Goal: Task Accomplishment & Management: Use online tool/utility

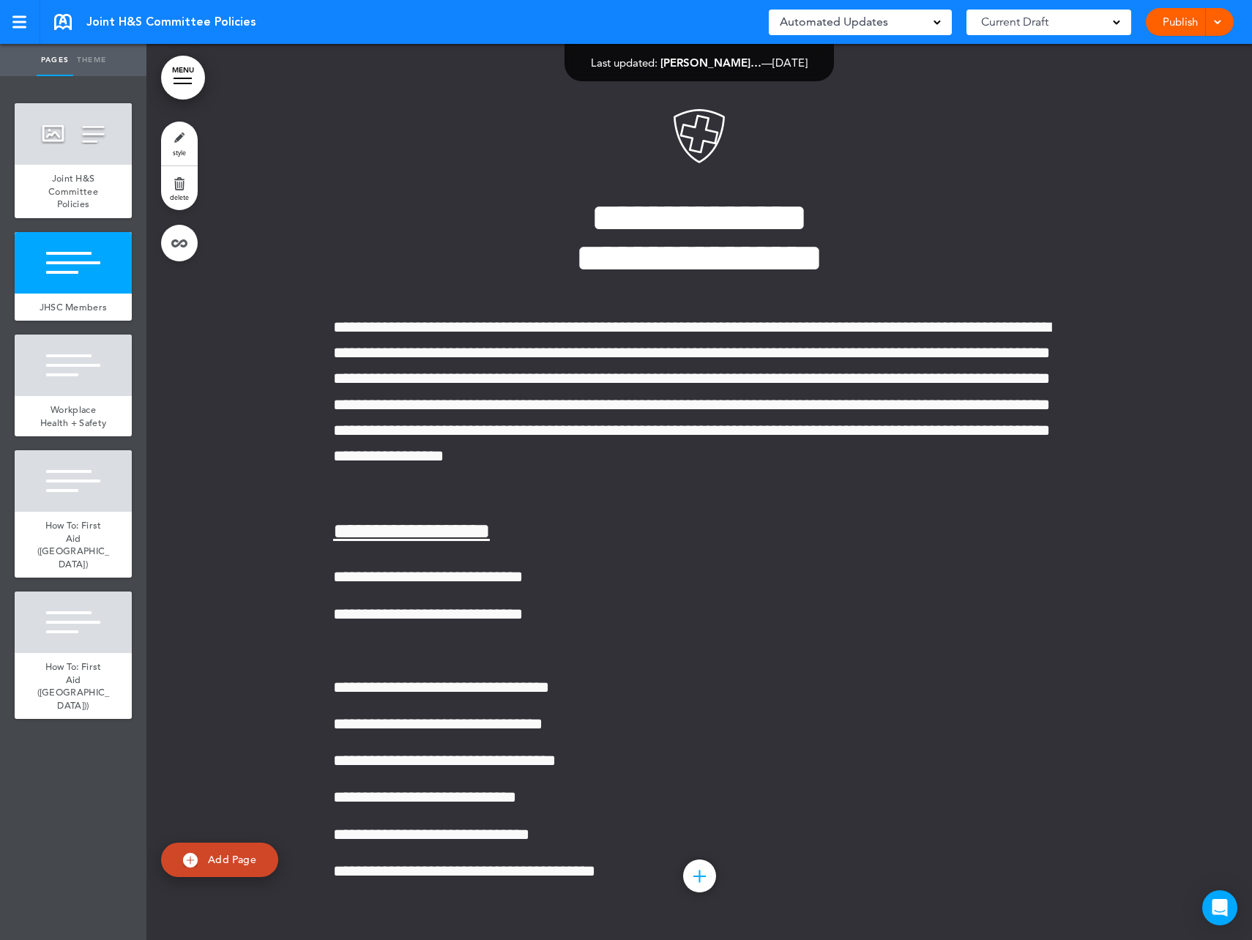
scroll to position [904, 0]
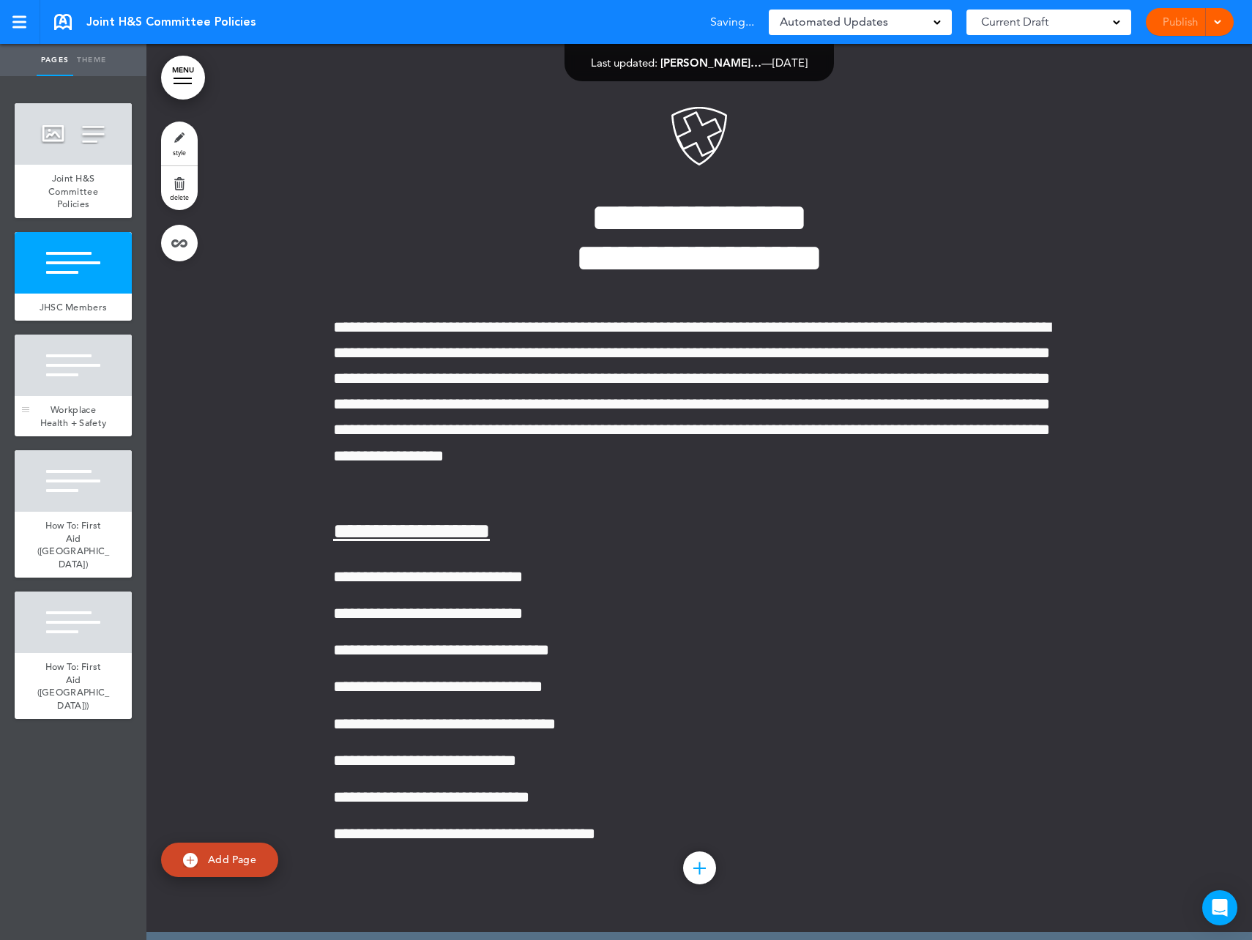
click at [94, 408] on span "Workplace Health + Safety" at bounding box center [73, 416] width 67 height 26
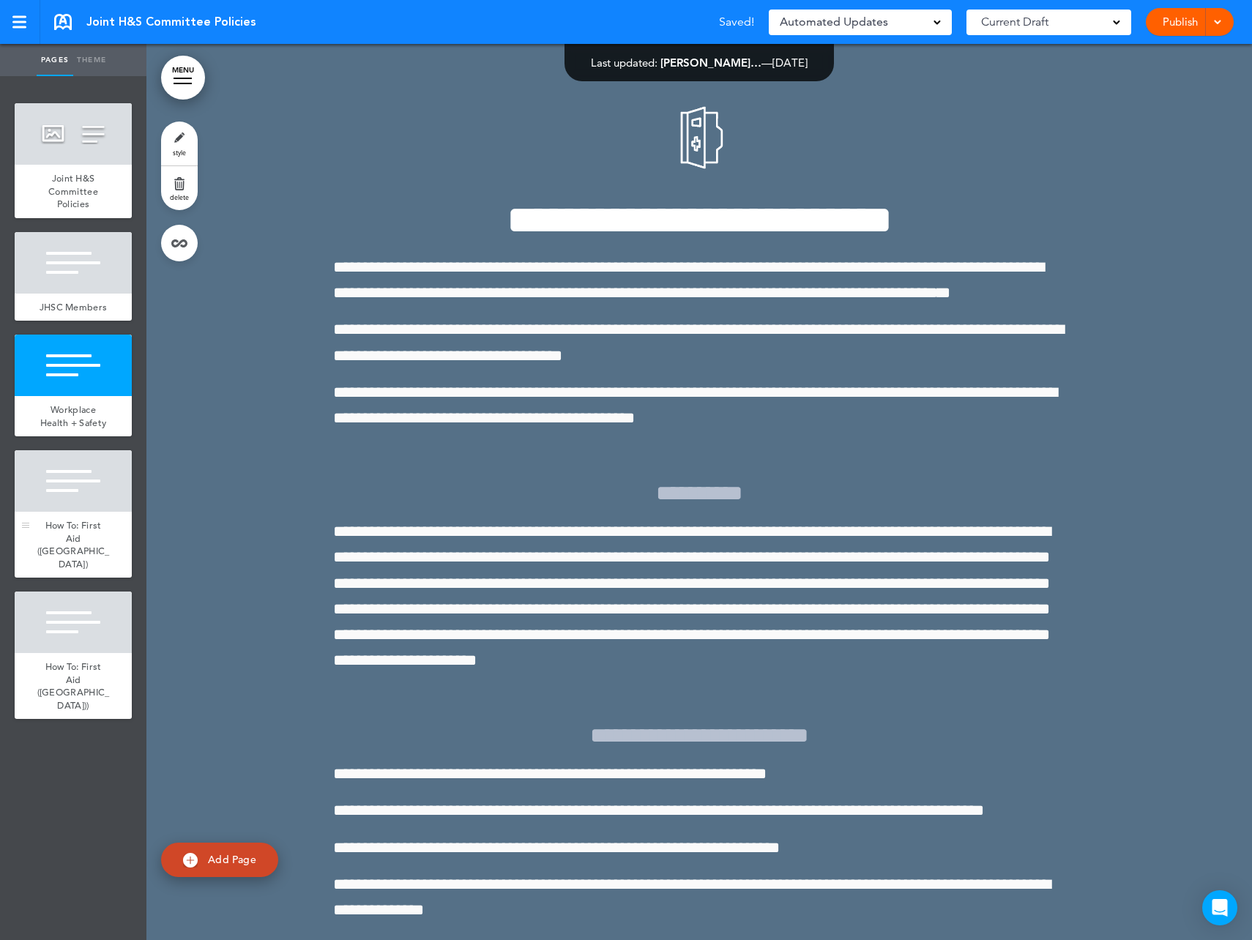
click at [91, 528] on span "How To: First Aid (Vancouver)" at bounding box center [73, 544] width 72 height 51
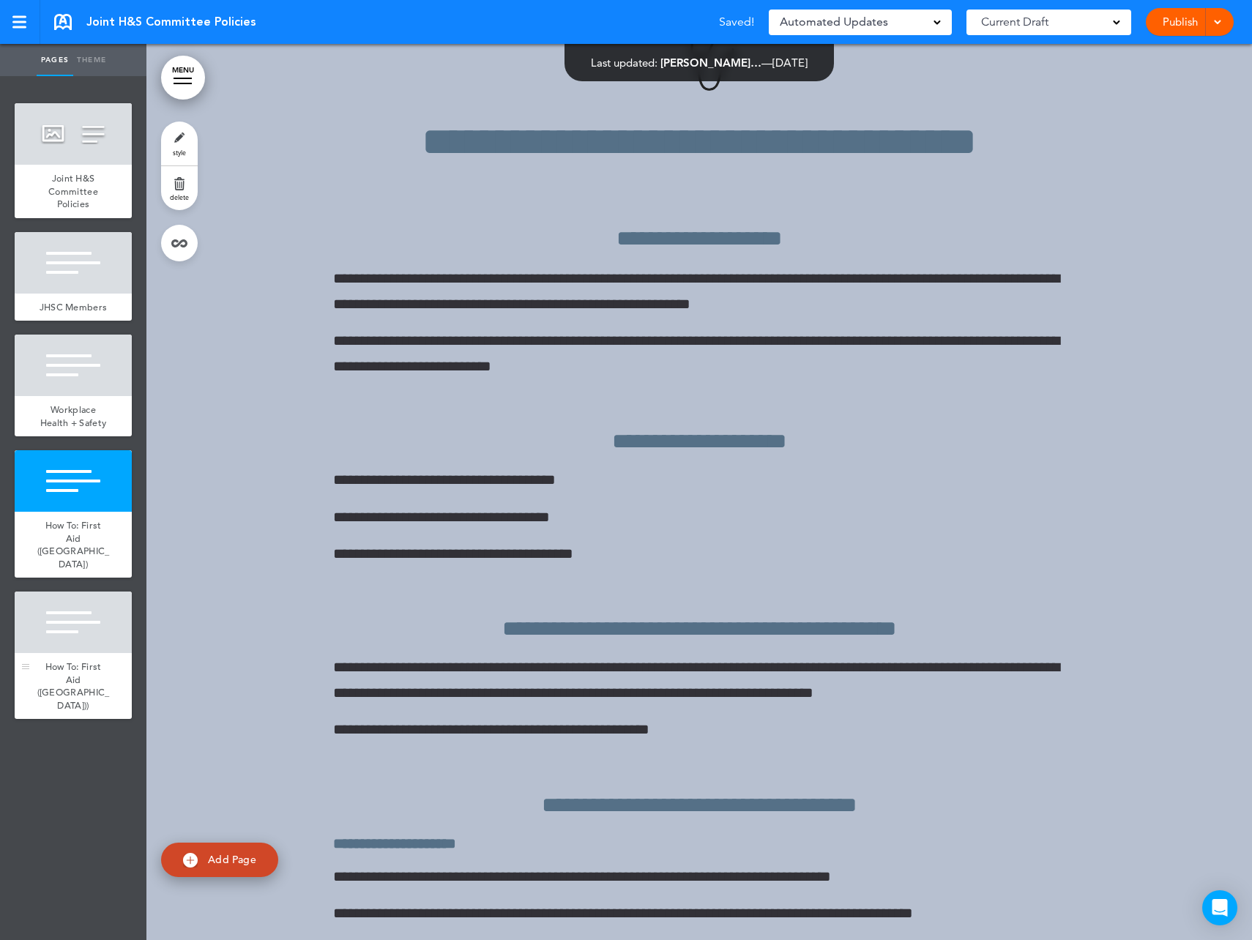
click at [81, 660] on span "How To: First Aid (Victoria))" at bounding box center [73, 685] width 72 height 51
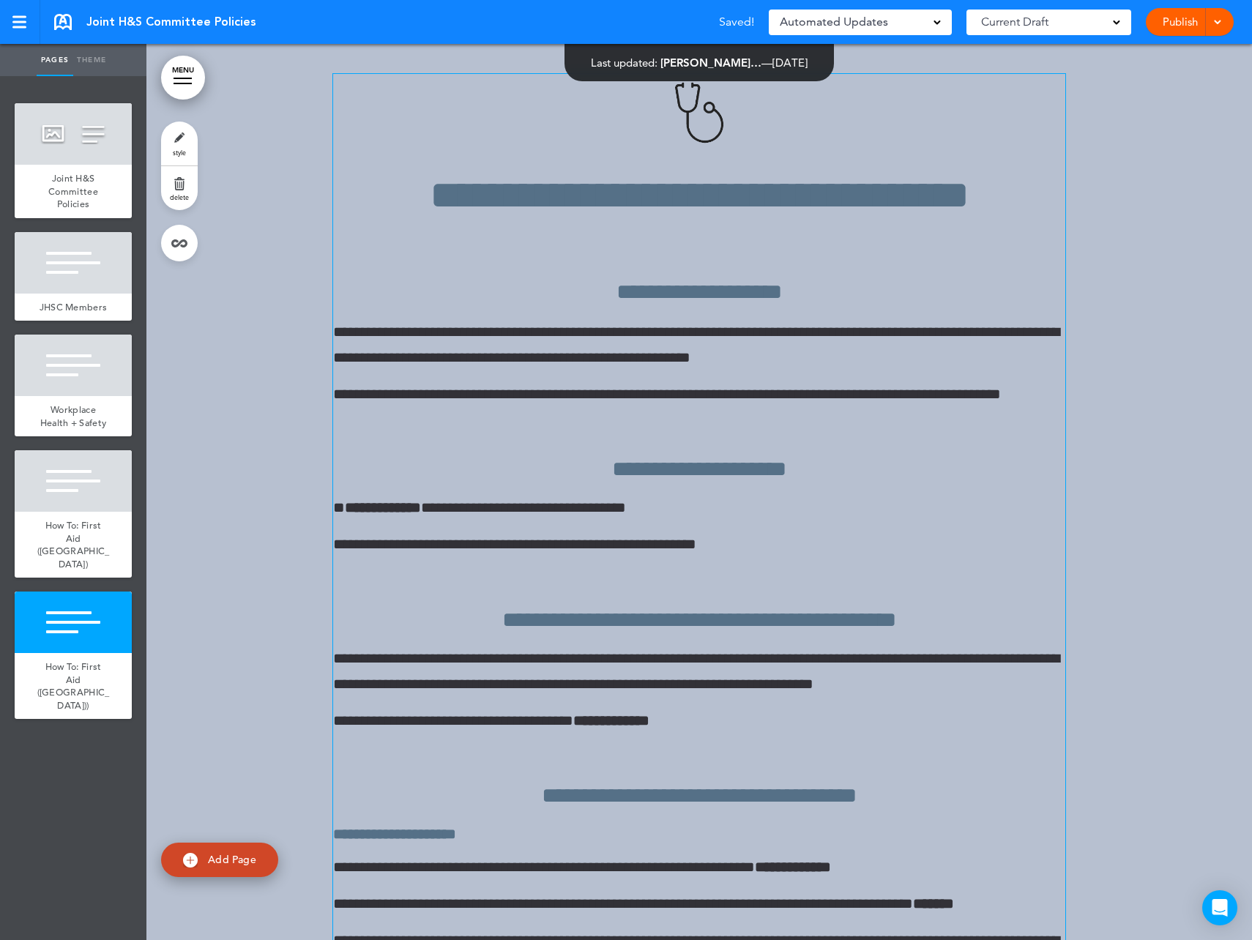
scroll to position [5797, 0]
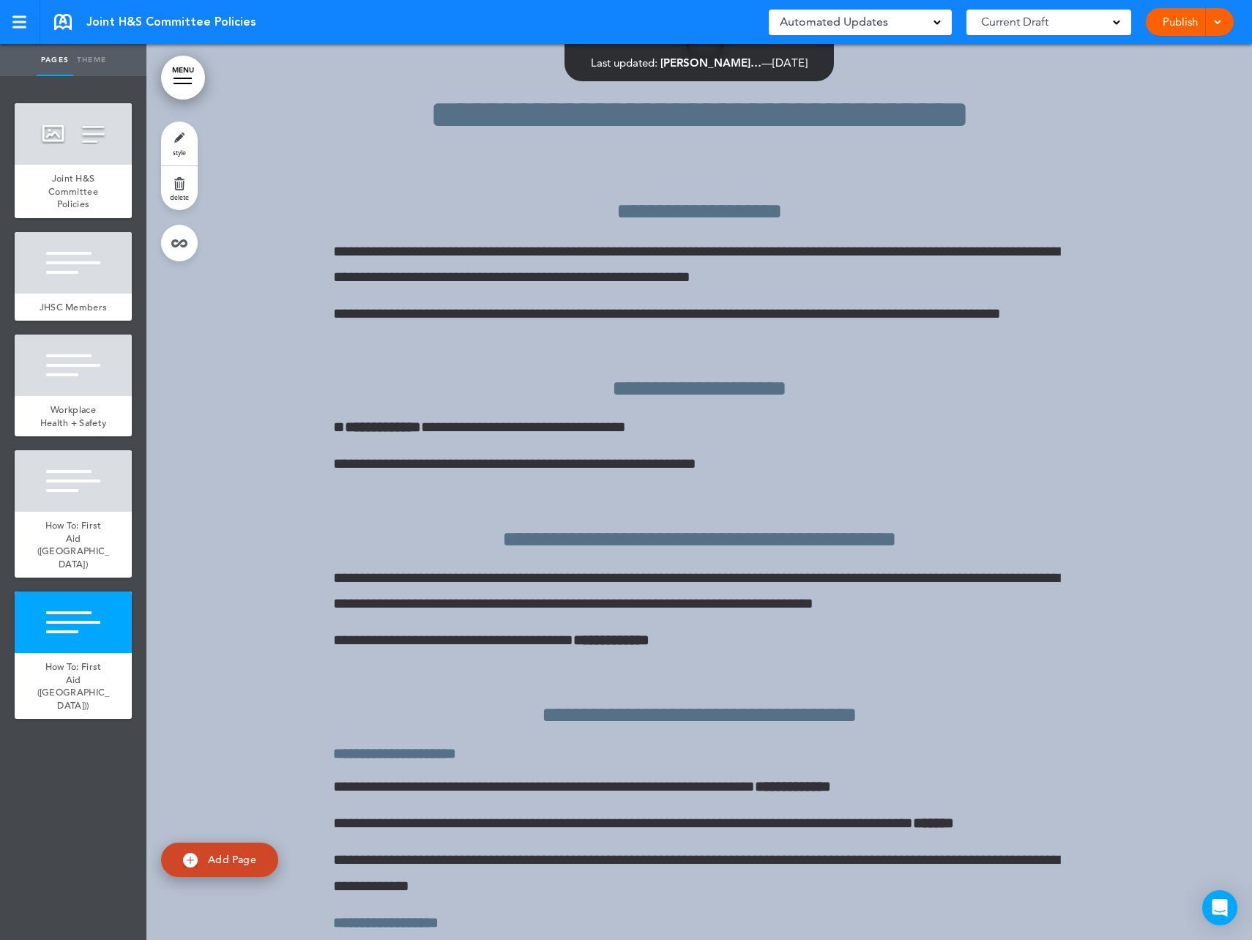
click at [1225, 30] on div "Publish Publish Preview Draft" at bounding box center [1190, 22] width 88 height 28
click at [1222, 22] on div at bounding box center [1215, 22] width 15 height 28
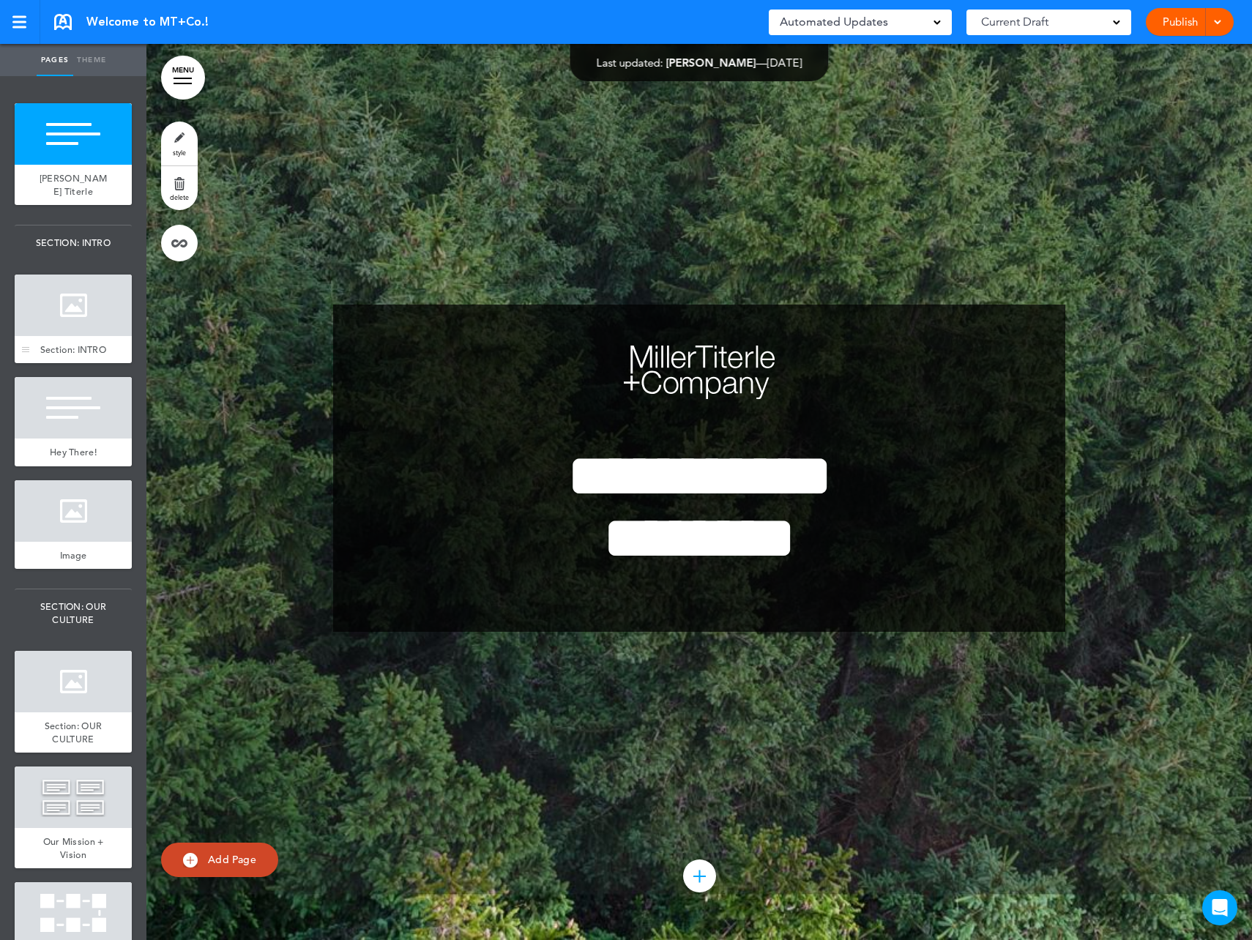
click at [74, 336] on div "Section: INTRO" at bounding box center [73, 350] width 117 height 28
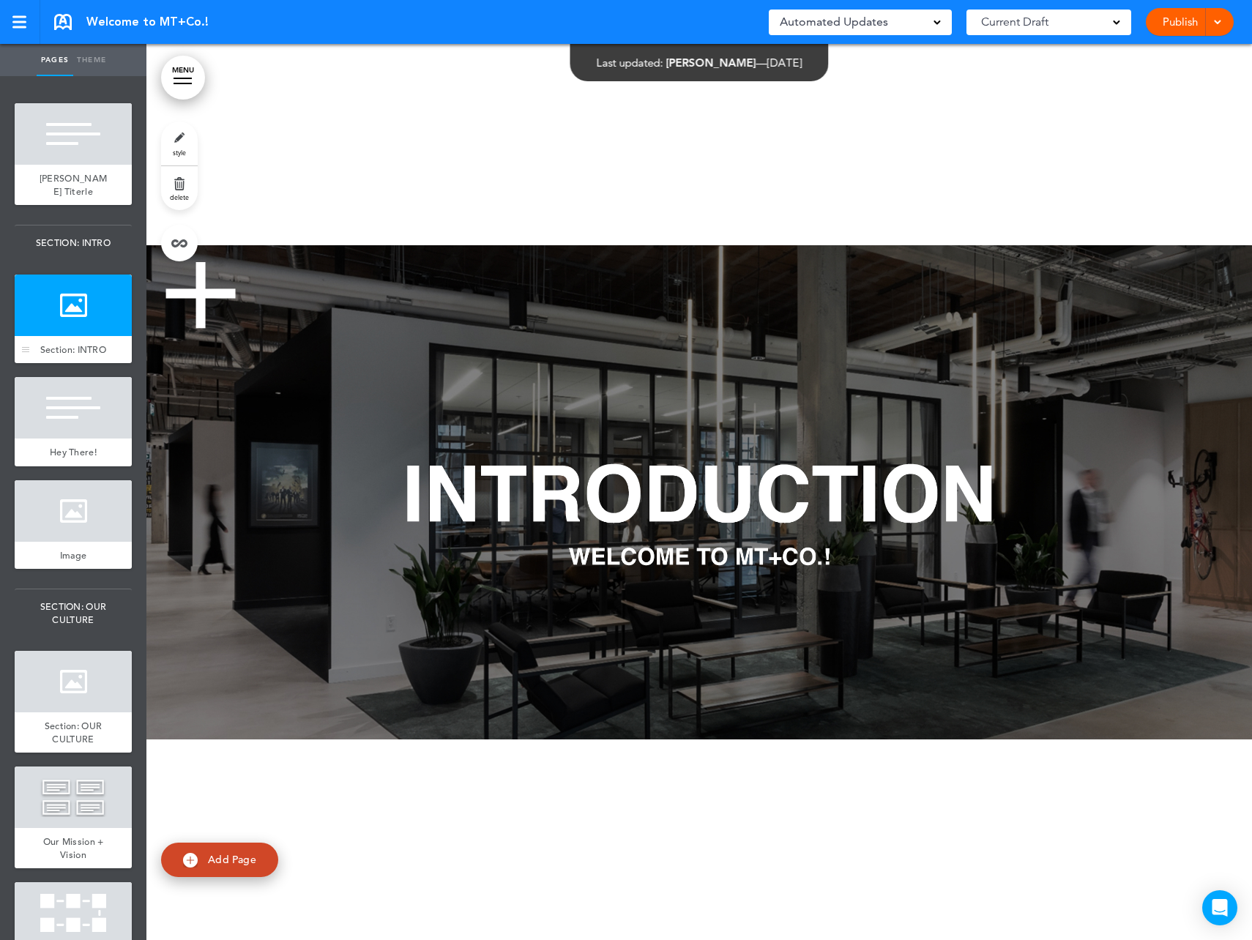
scroll to position [896, 0]
click at [77, 458] on div "Hey There!" at bounding box center [73, 453] width 117 height 28
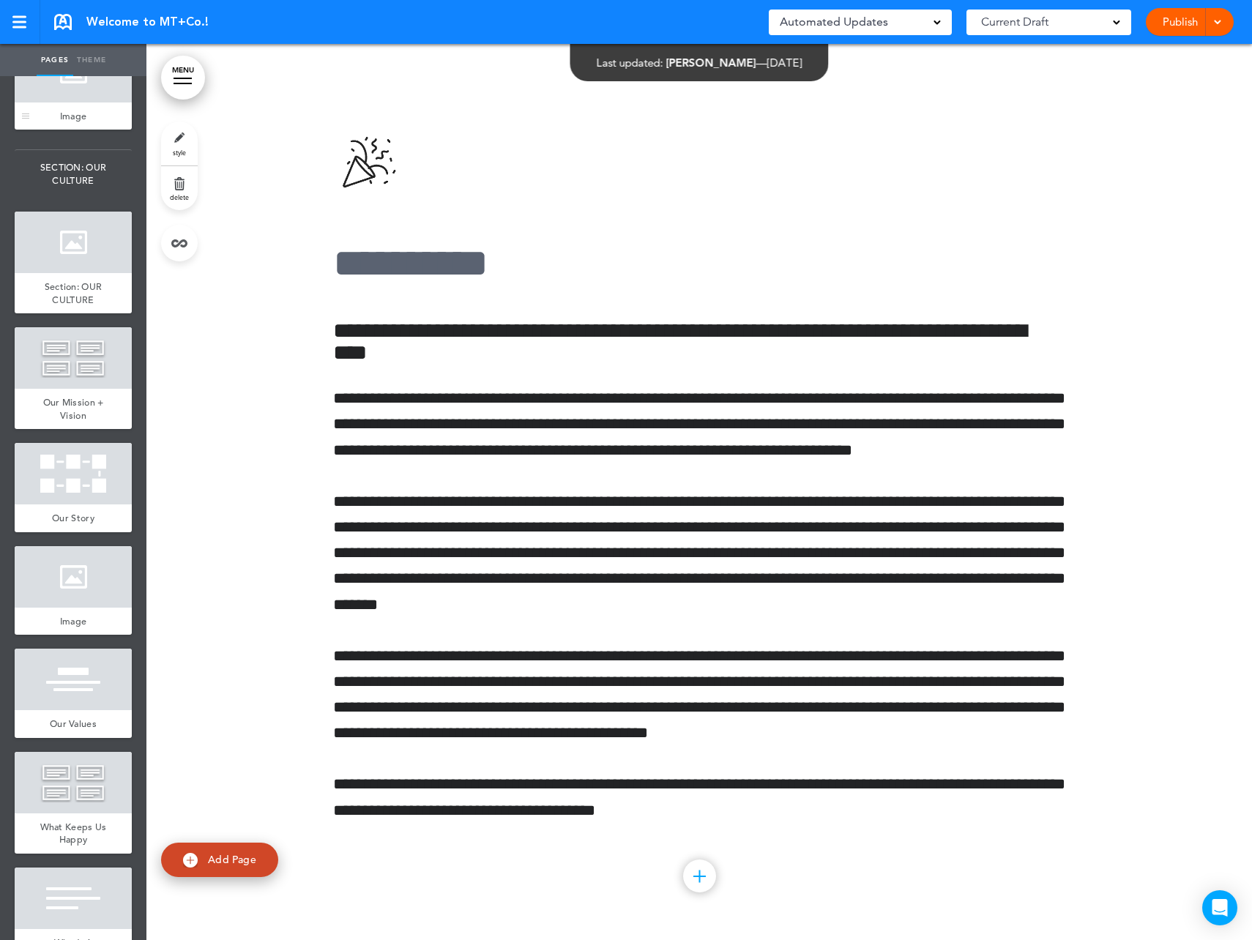
scroll to position [513, 0]
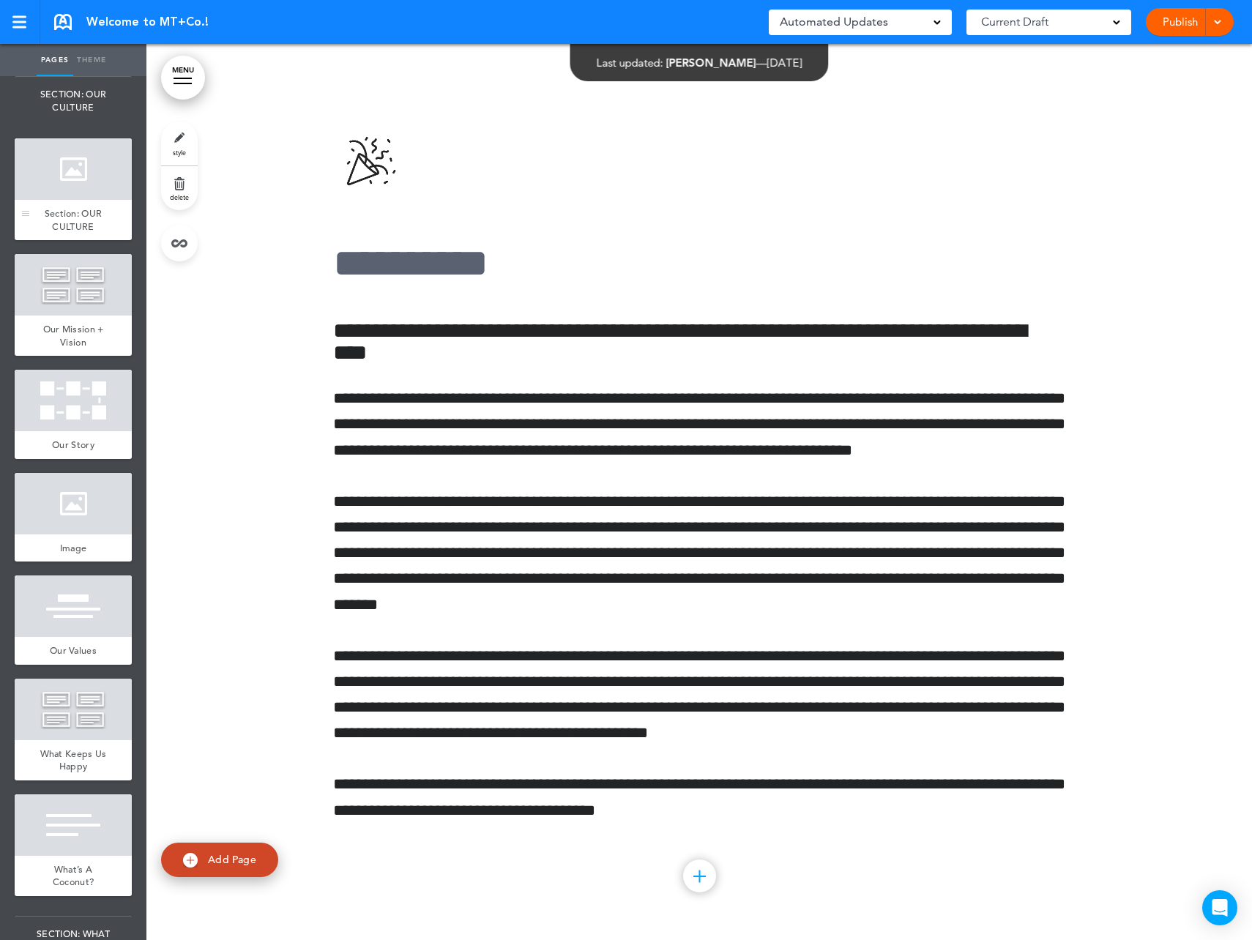
click at [73, 235] on div "Section: OUR CULTURE" at bounding box center [73, 220] width 117 height 40
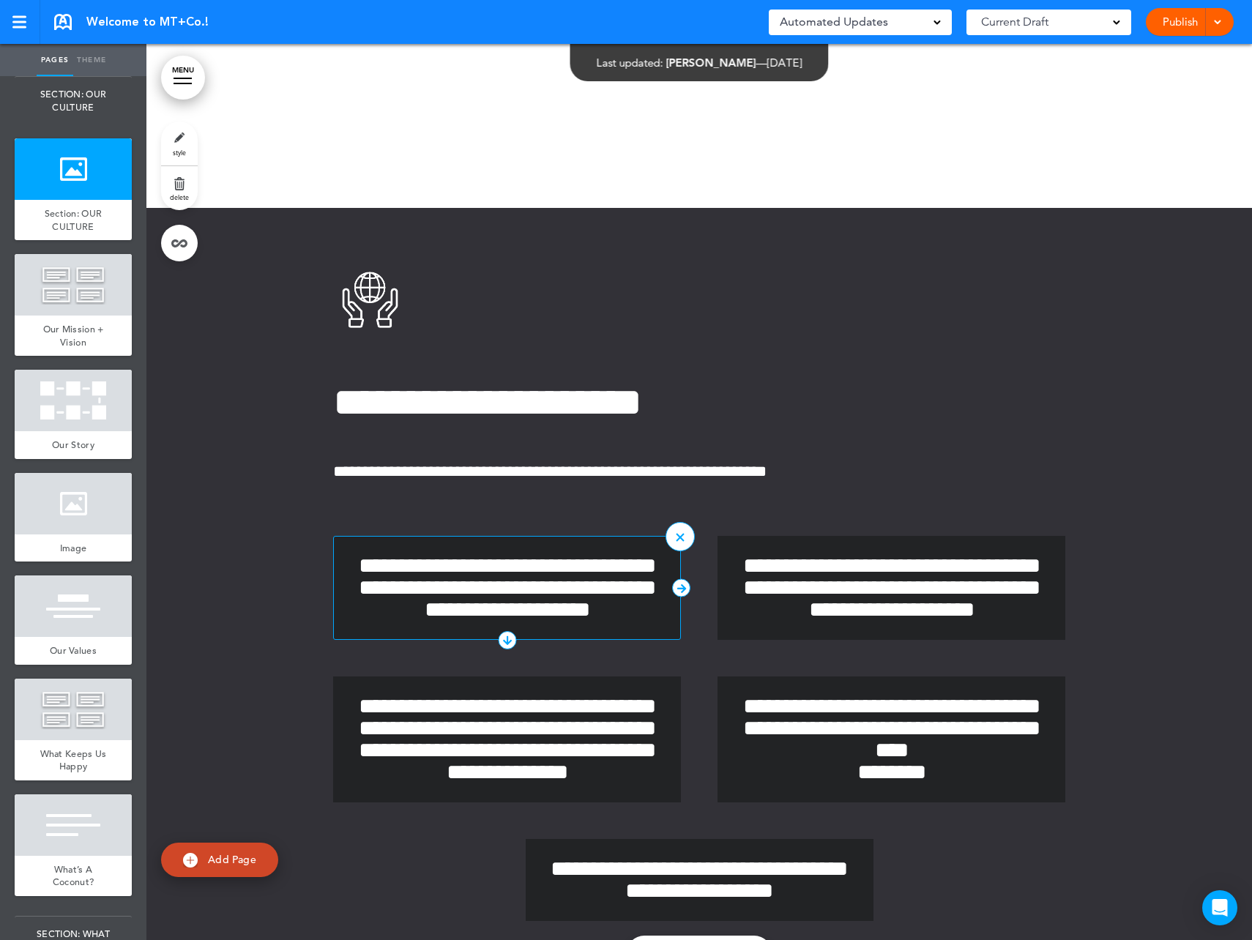
scroll to position [4390, 0]
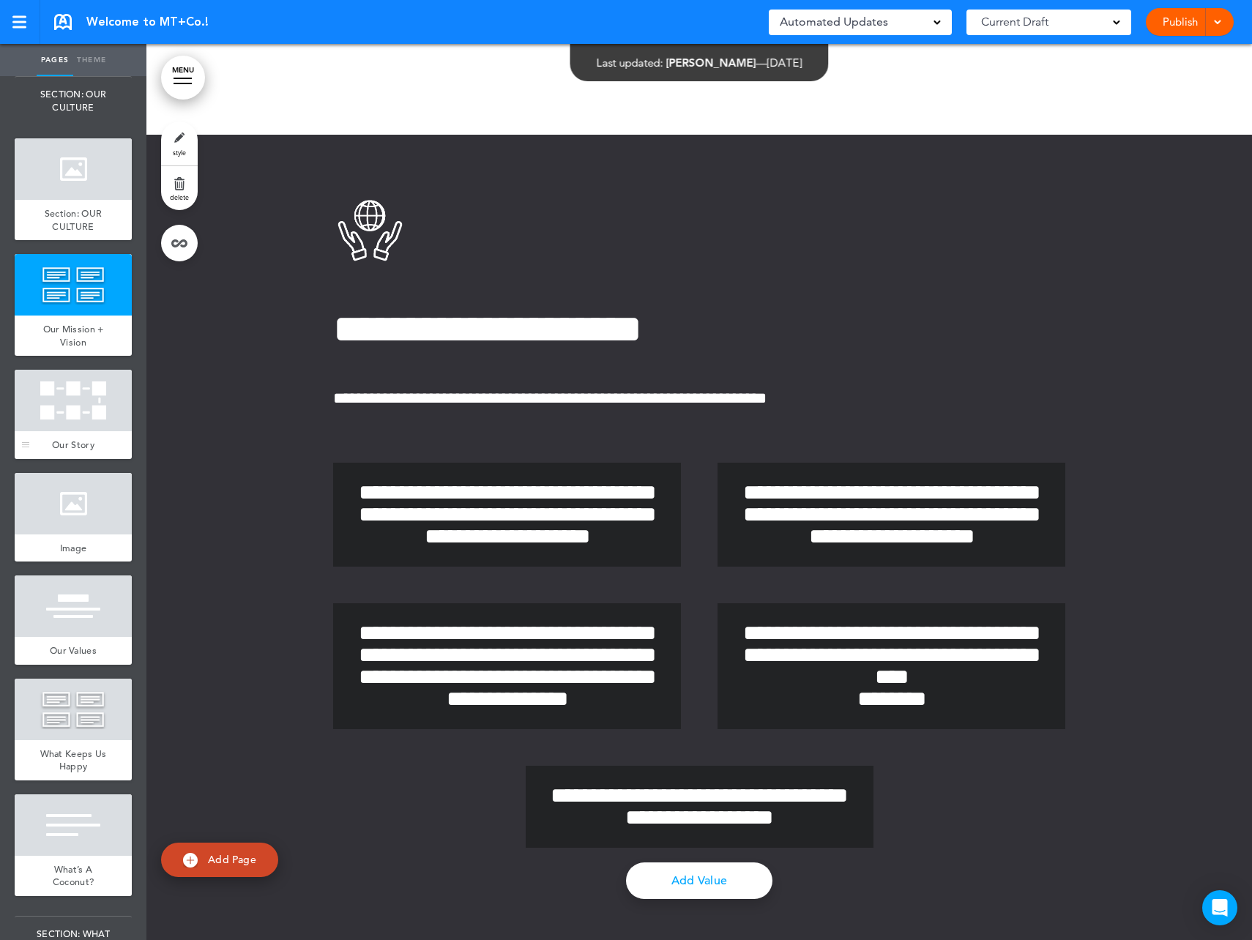
click at [53, 435] on div "Our Story" at bounding box center [73, 445] width 117 height 28
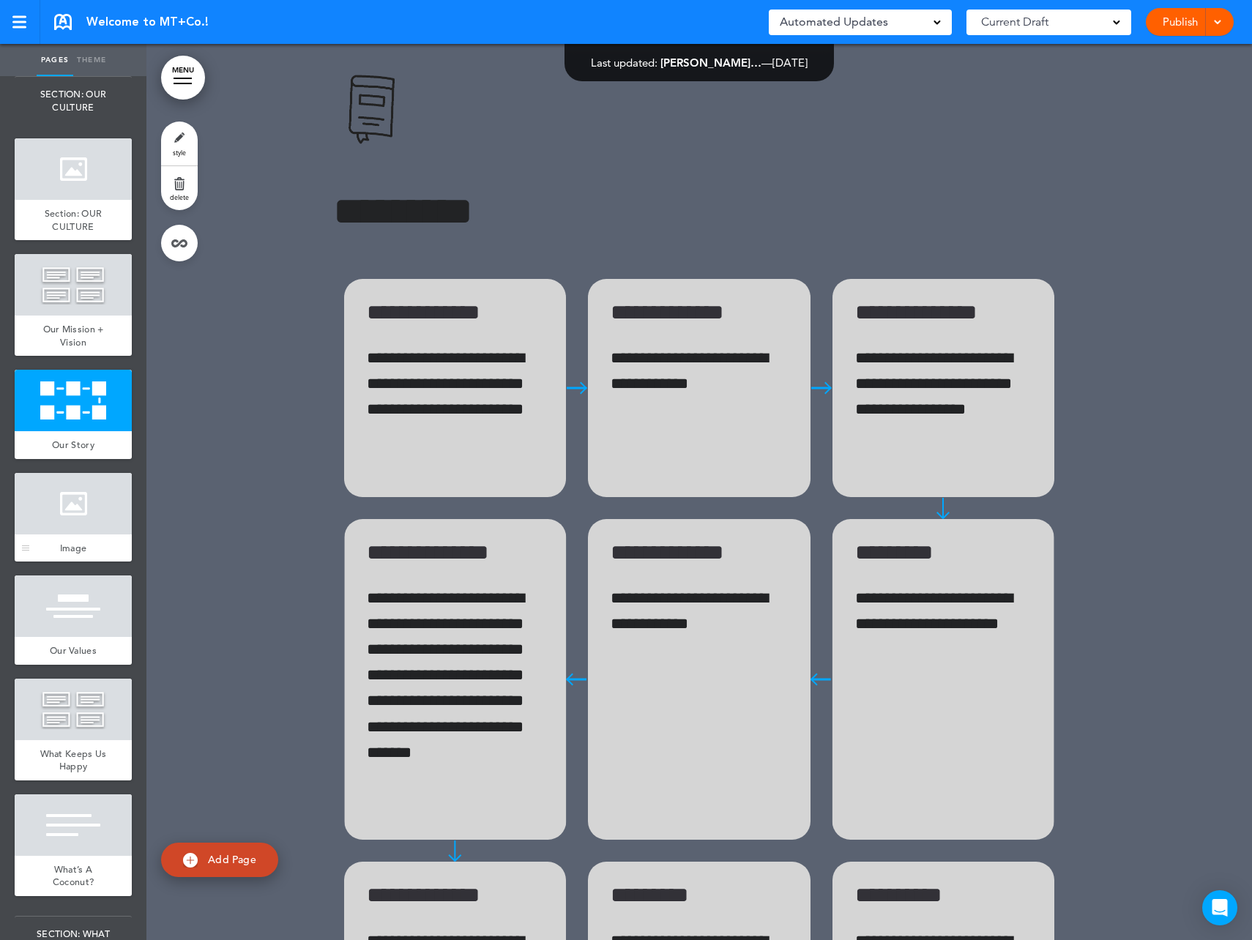
click at [64, 537] on div "Image" at bounding box center [73, 549] width 117 height 28
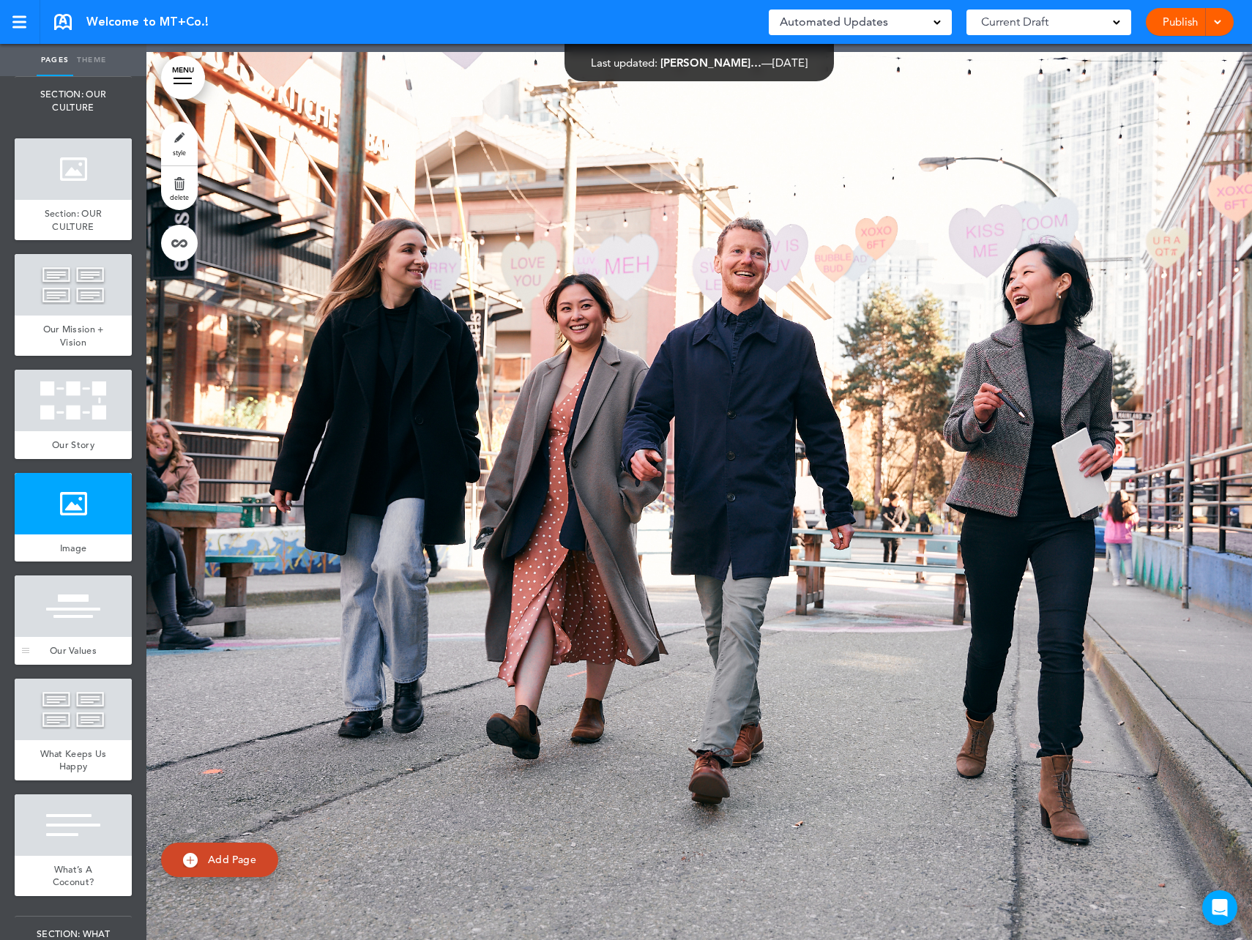
scroll to position [7236, 0]
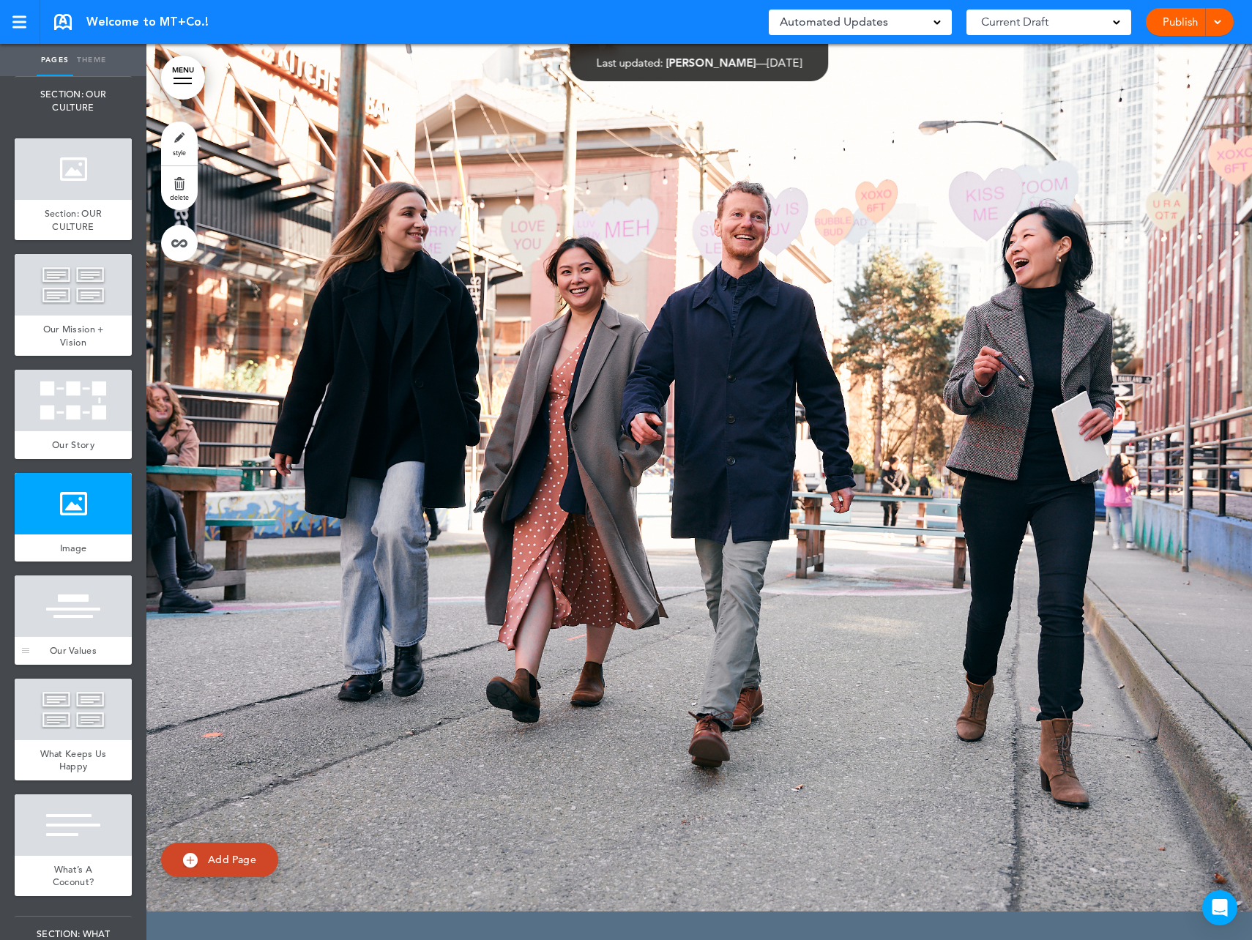
click at [69, 603] on div at bounding box center [73, 607] width 117 height 62
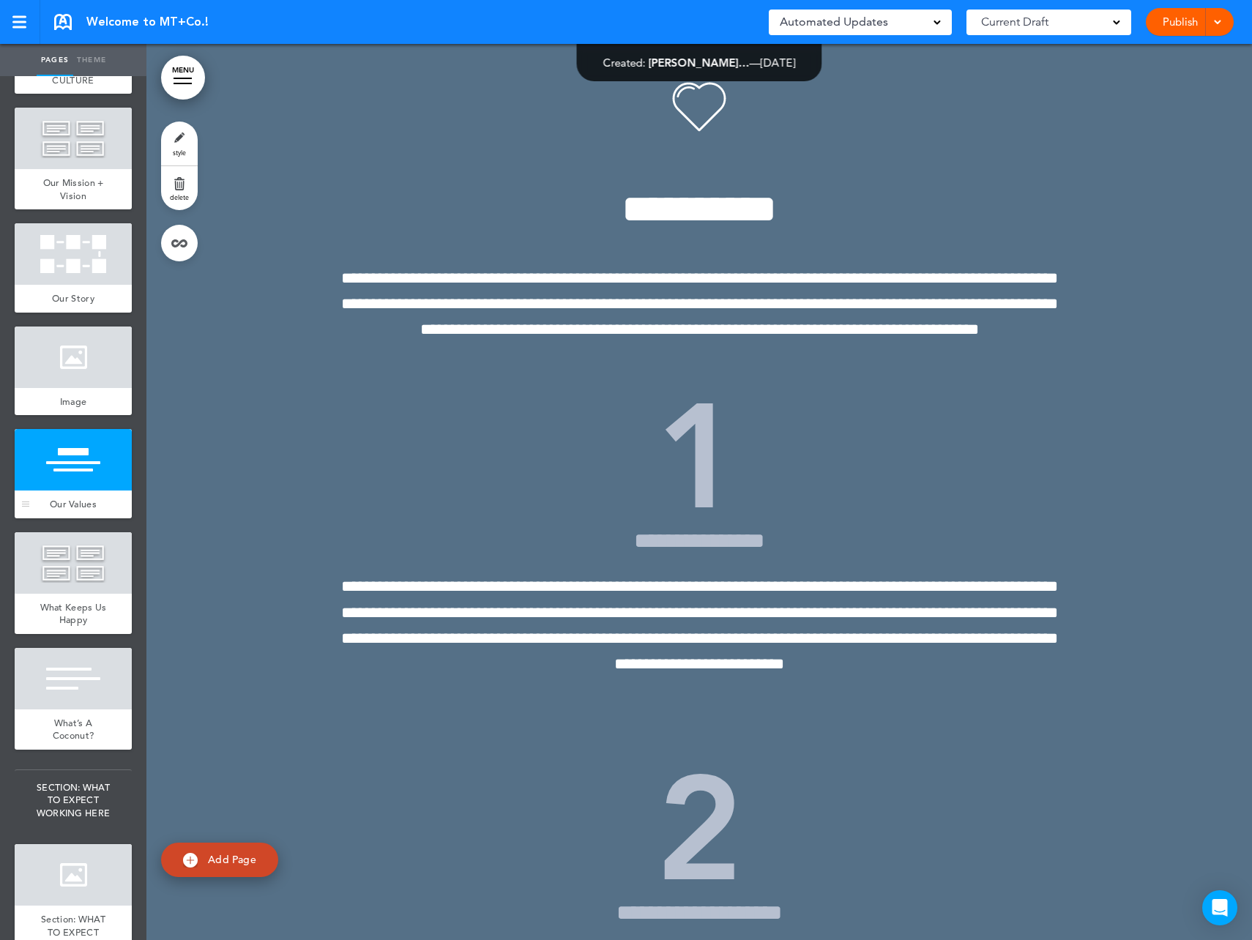
scroll to position [732, 0]
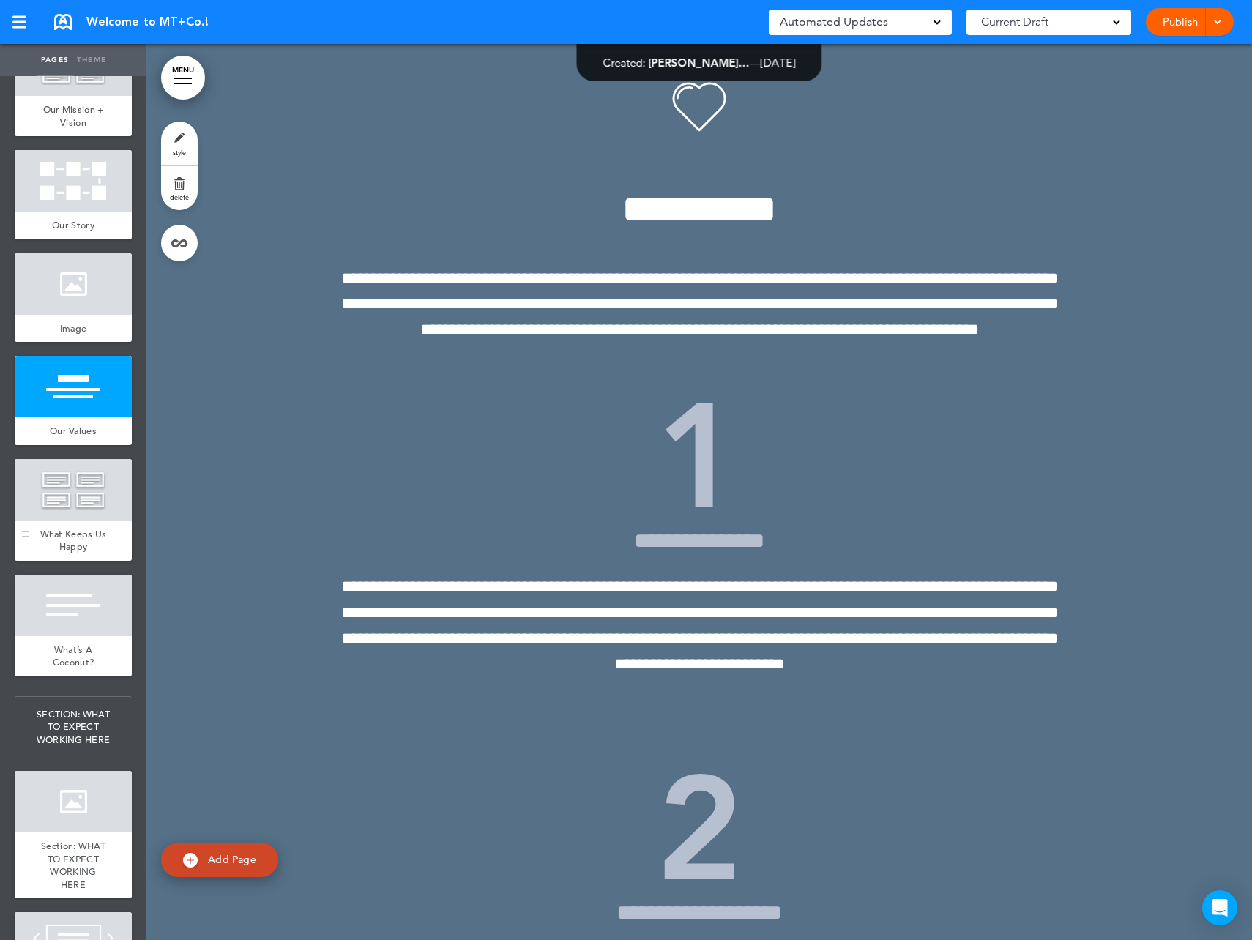
click at [65, 494] on div at bounding box center [73, 490] width 117 height 62
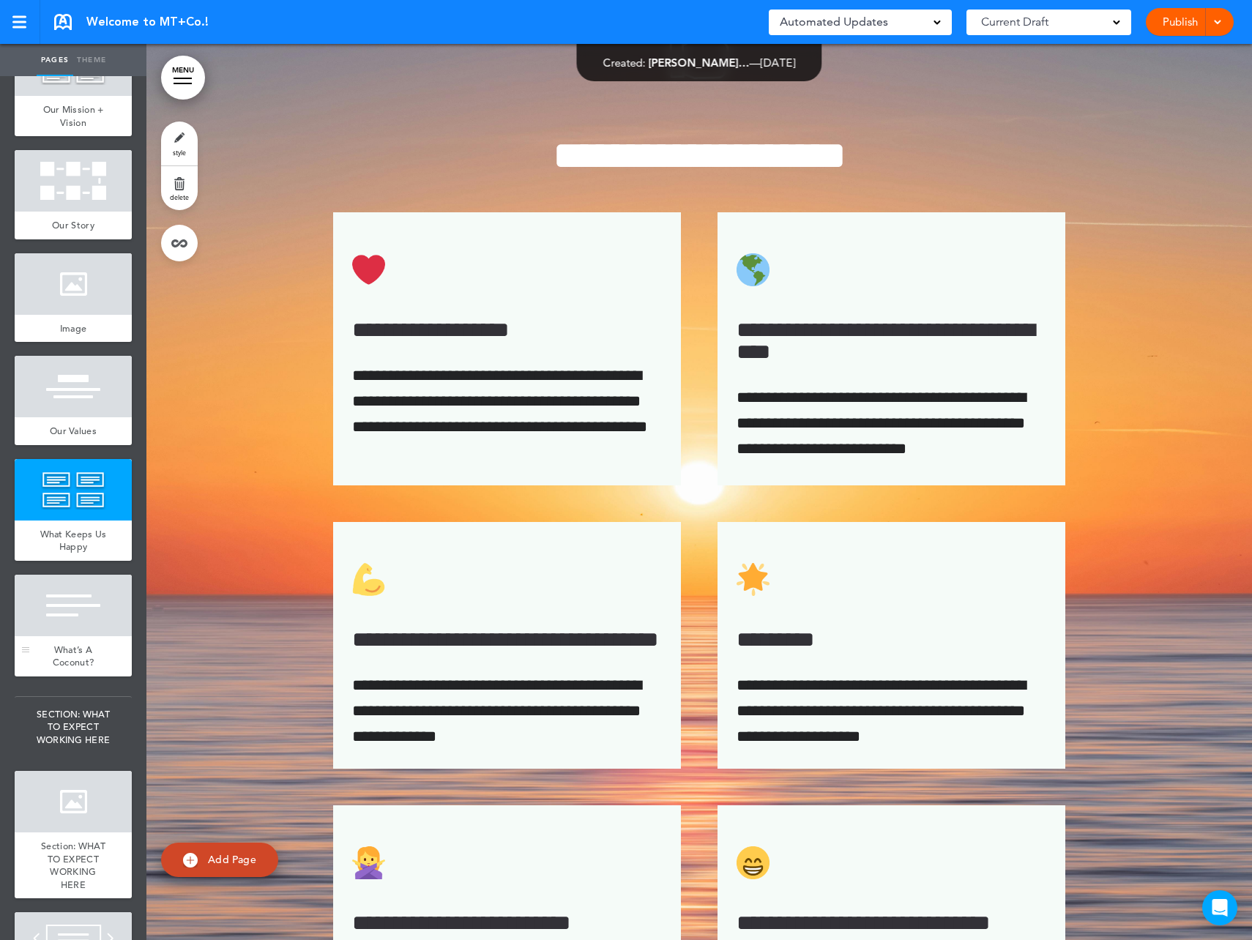
click at [68, 611] on div at bounding box center [73, 606] width 117 height 62
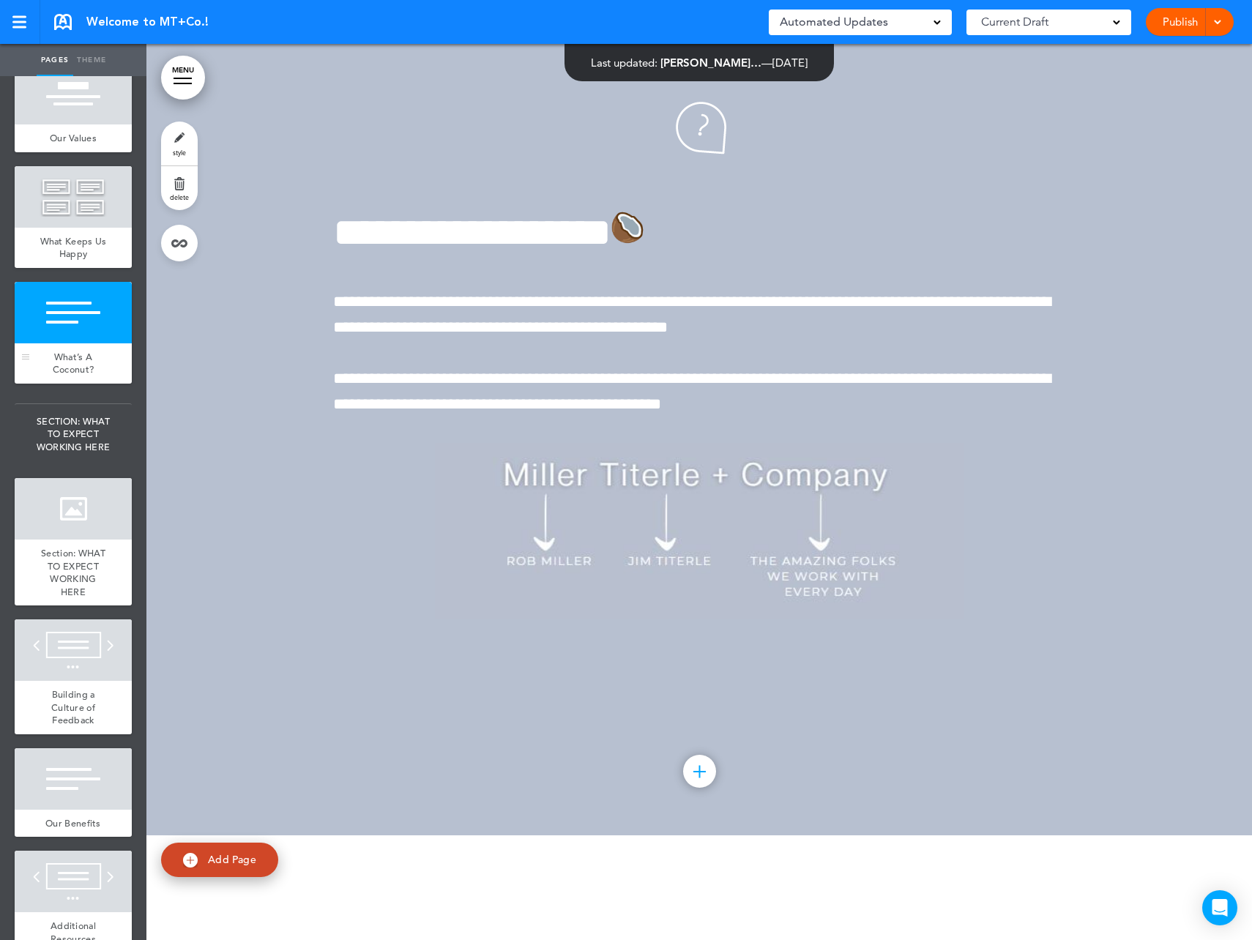
scroll to position [1098, 0]
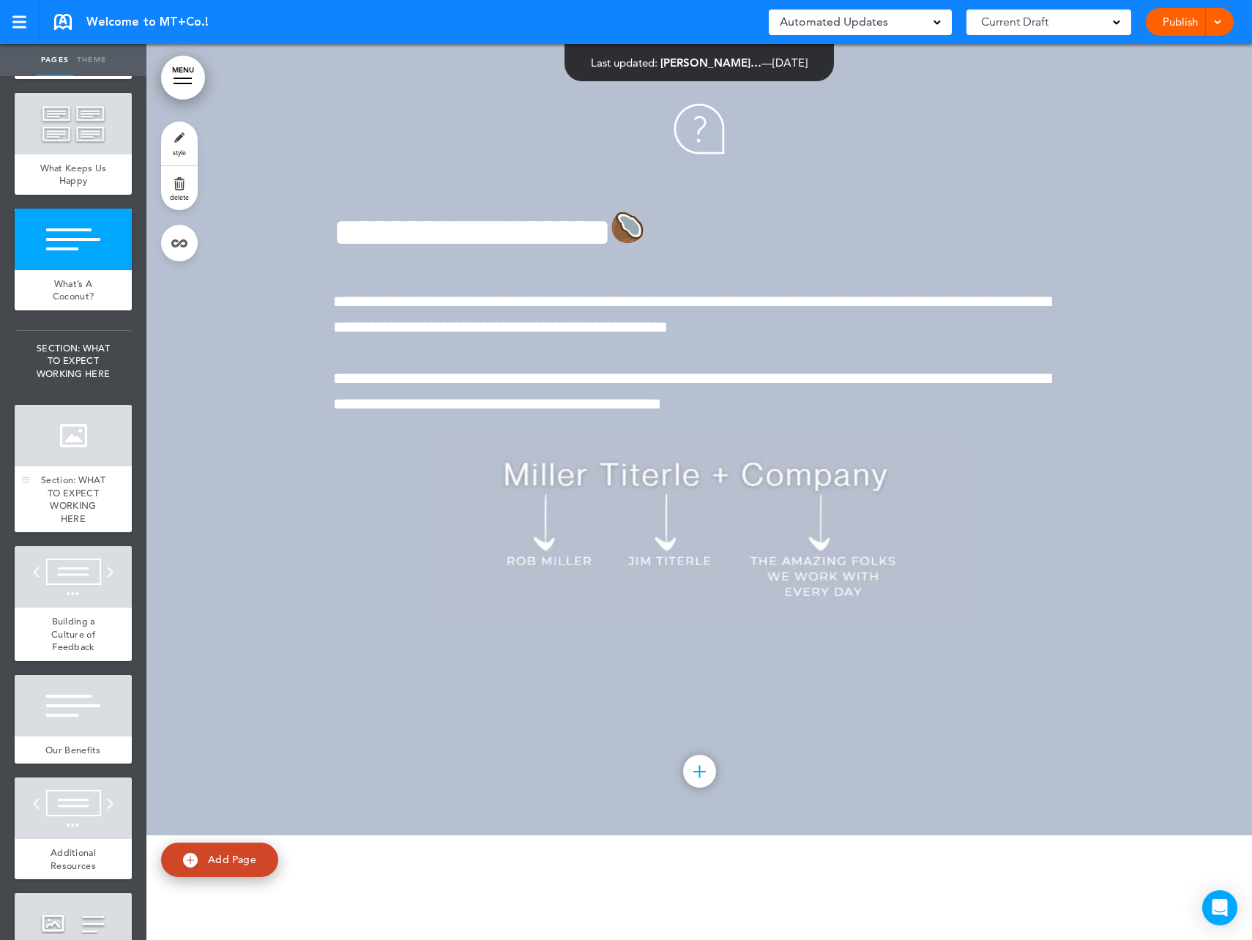
click at [61, 524] on span "Section: WHAT TO EXPECT WORKING HERE" at bounding box center [73, 499] width 64 height 51
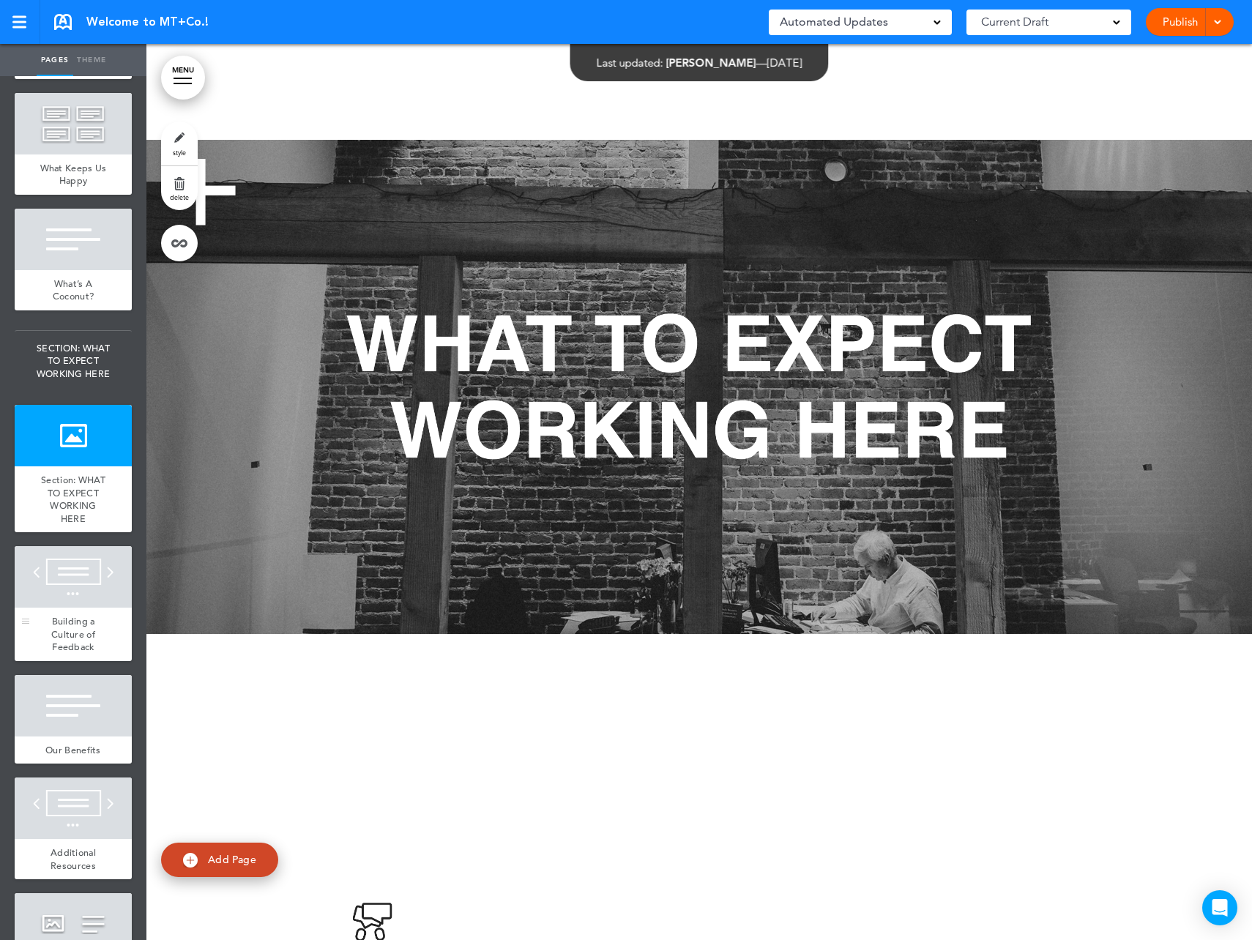
click at [57, 584] on div at bounding box center [73, 577] width 117 height 62
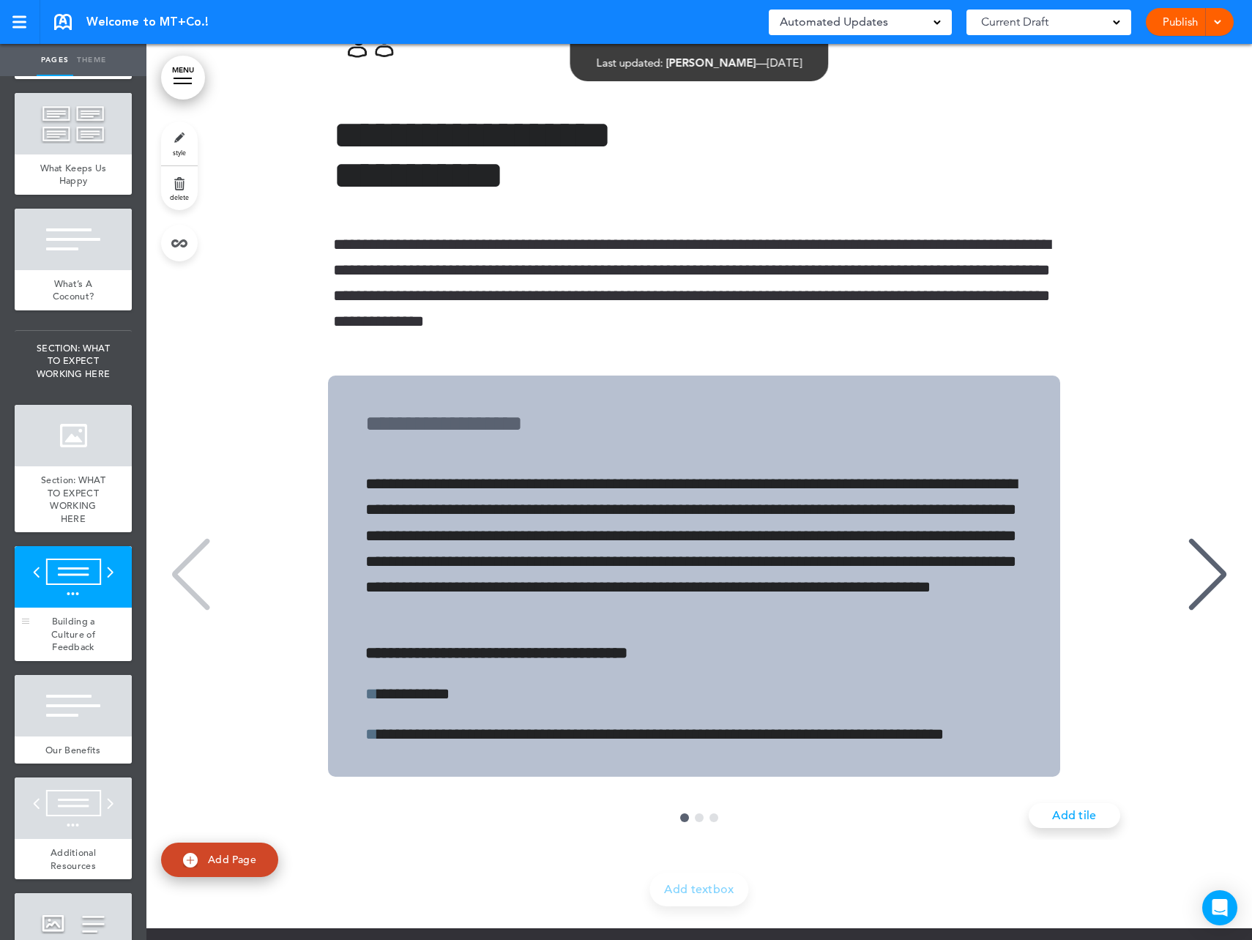
scroll to position [1318, 0]
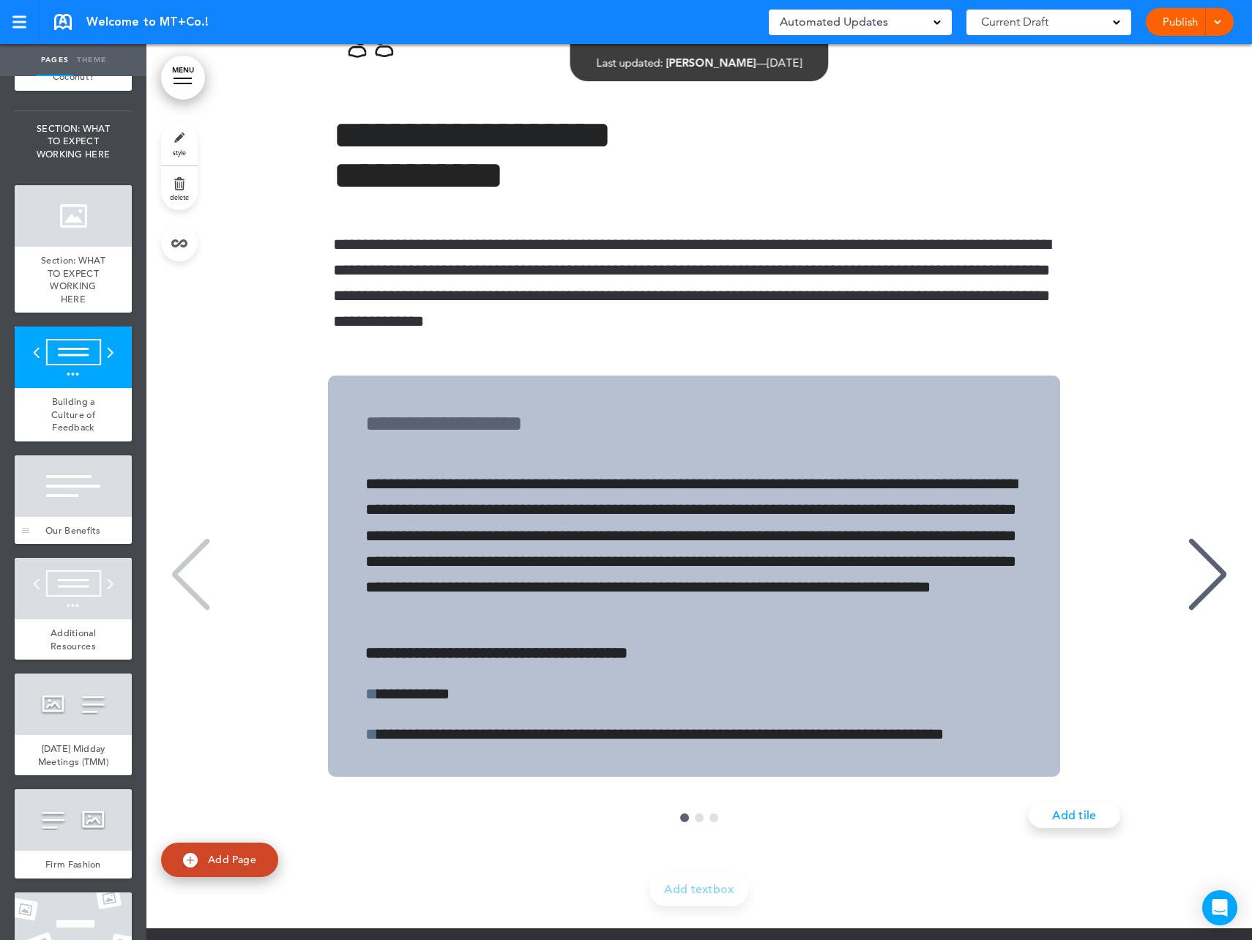
click at [59, 537] on span "Our Benefits" at bounding box center [73, 530] width 56 height 12
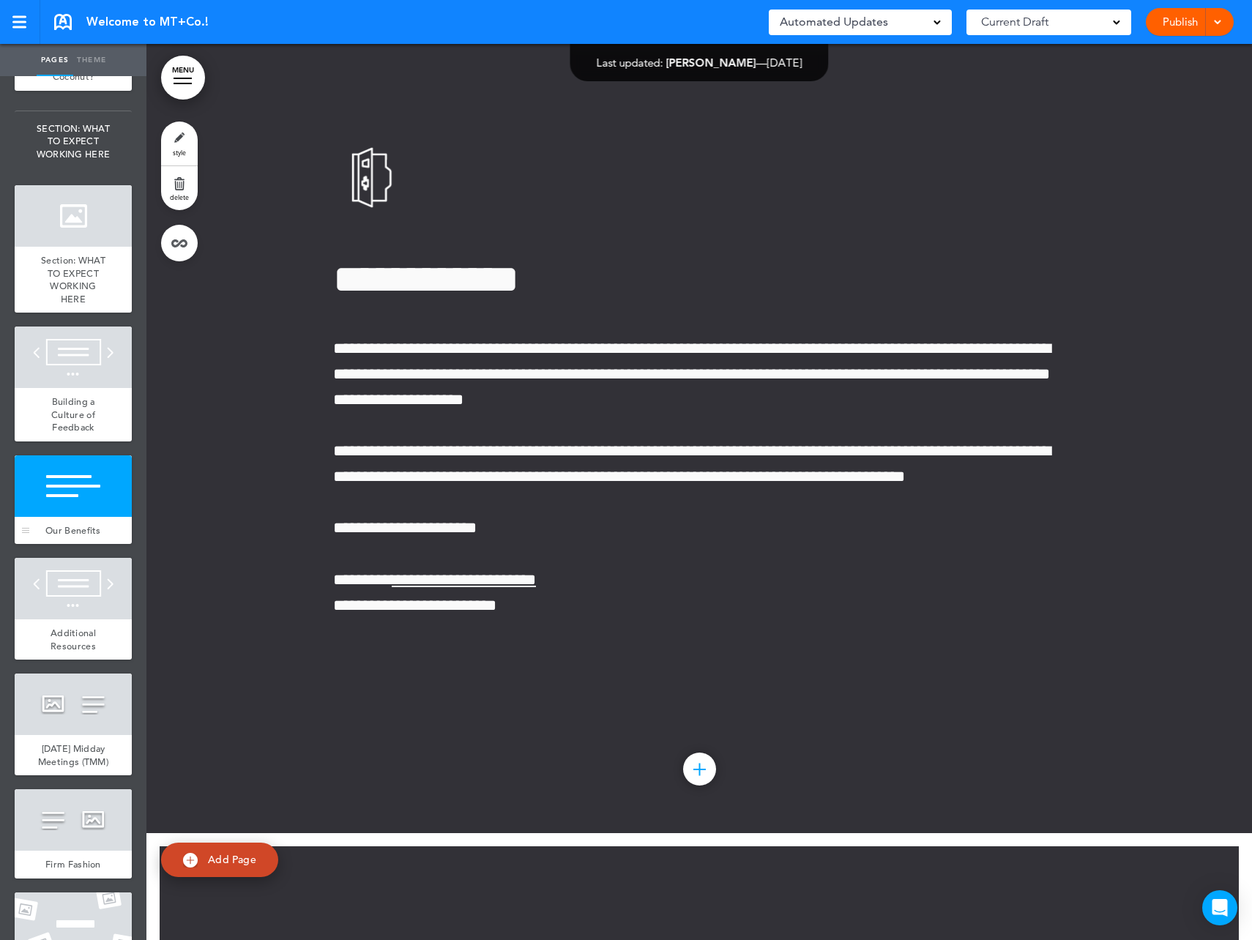
scroll to position [1538, 0]
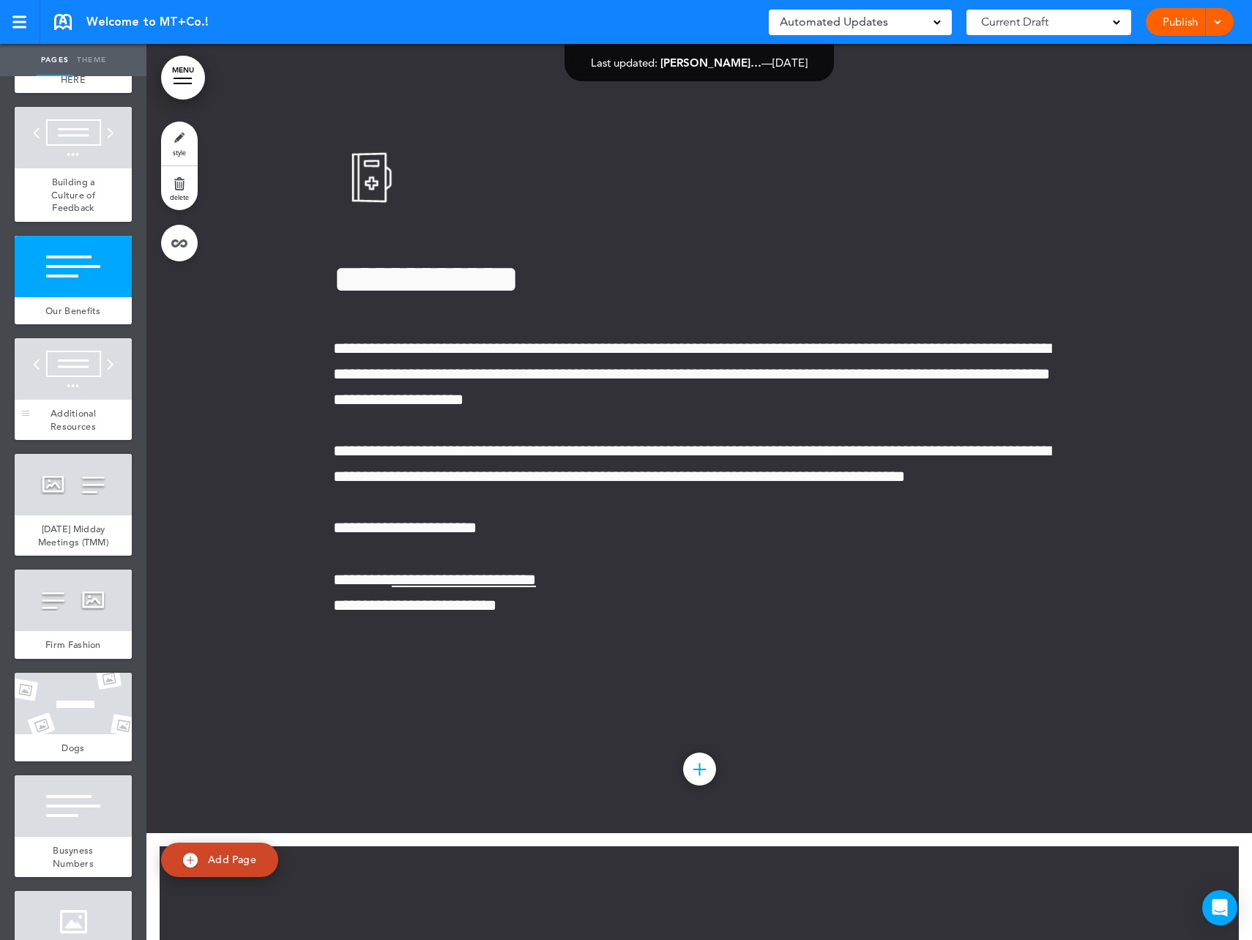
click at [69, 433] on span "Additional Resources" at bounding box center [73, 420] width 45 height 26
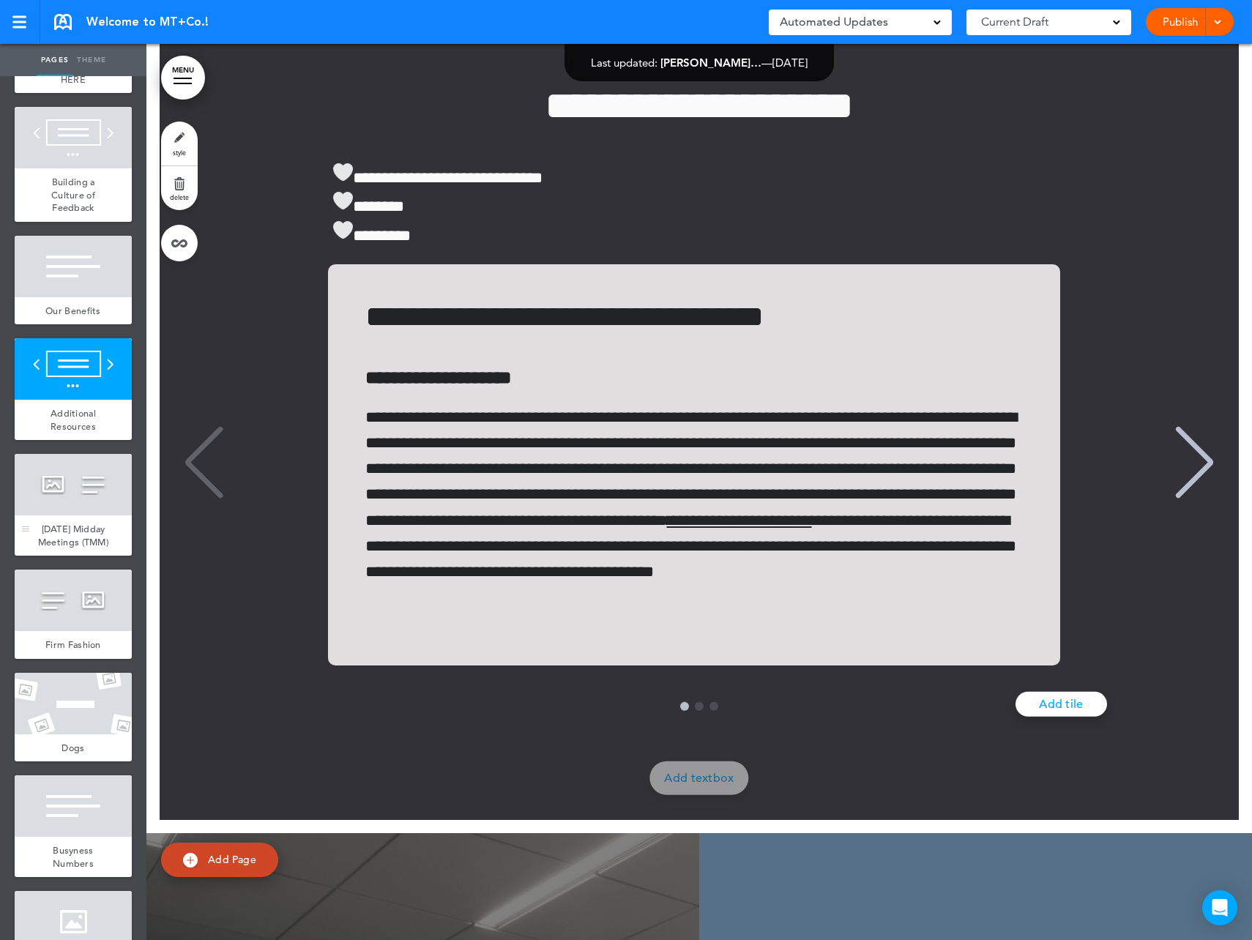
click at [67, 548] on span "[DATE] Midday Meetings (TMM)" at bounding box center [73, 536] width 70 height 26
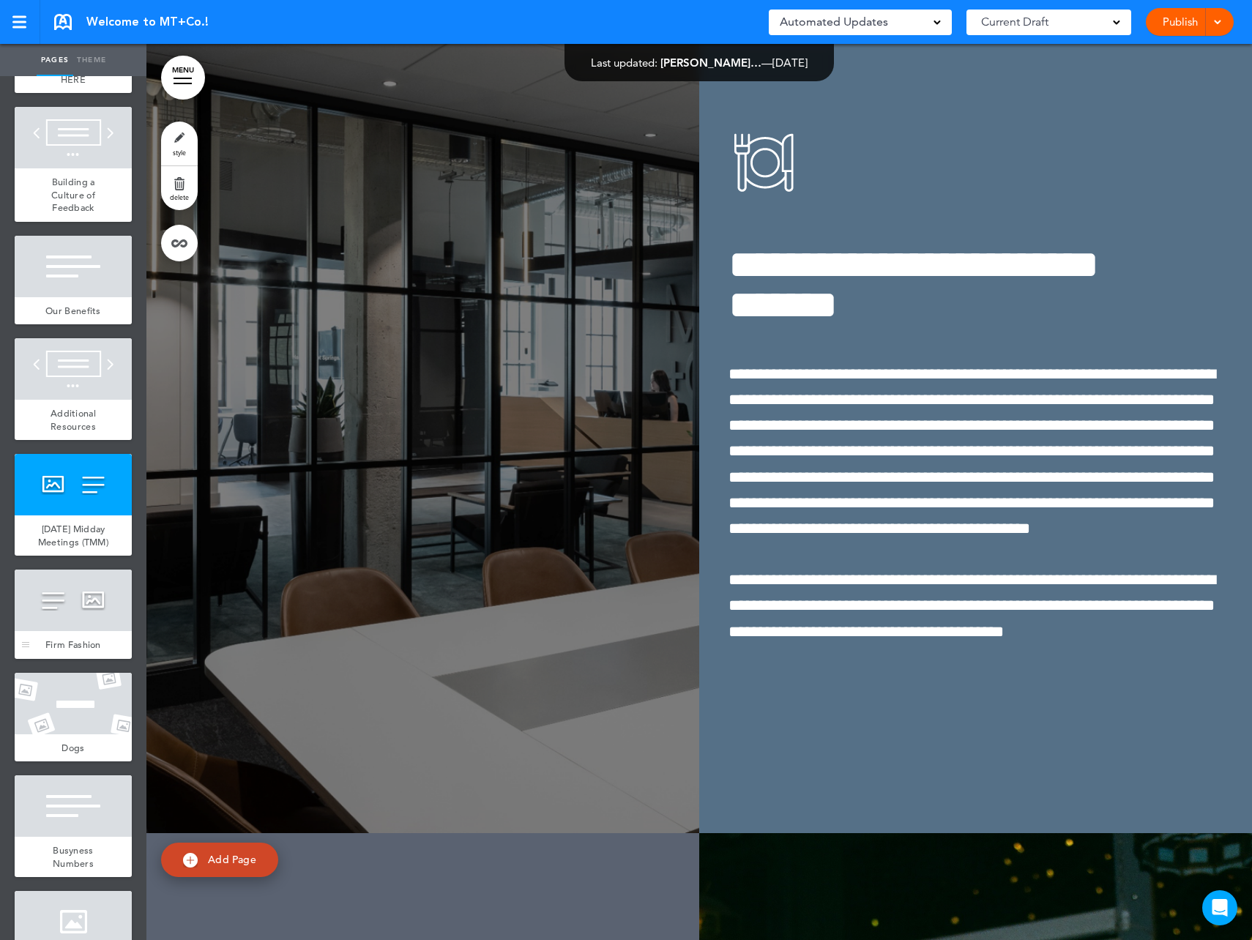
click at [84, 631] on div at bounding box center [73, 601] width 117 height 62
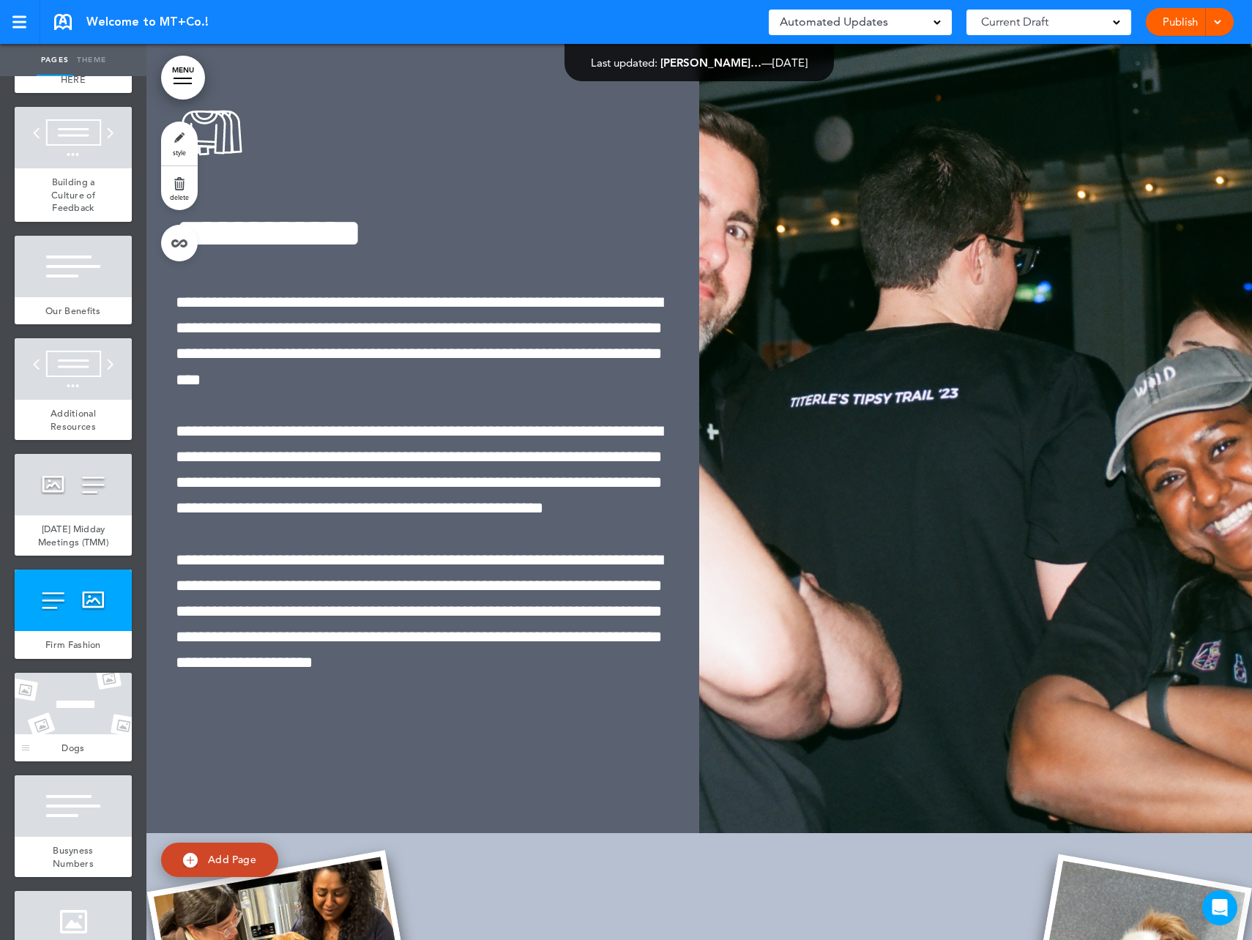
scroll to position [1684, 0]
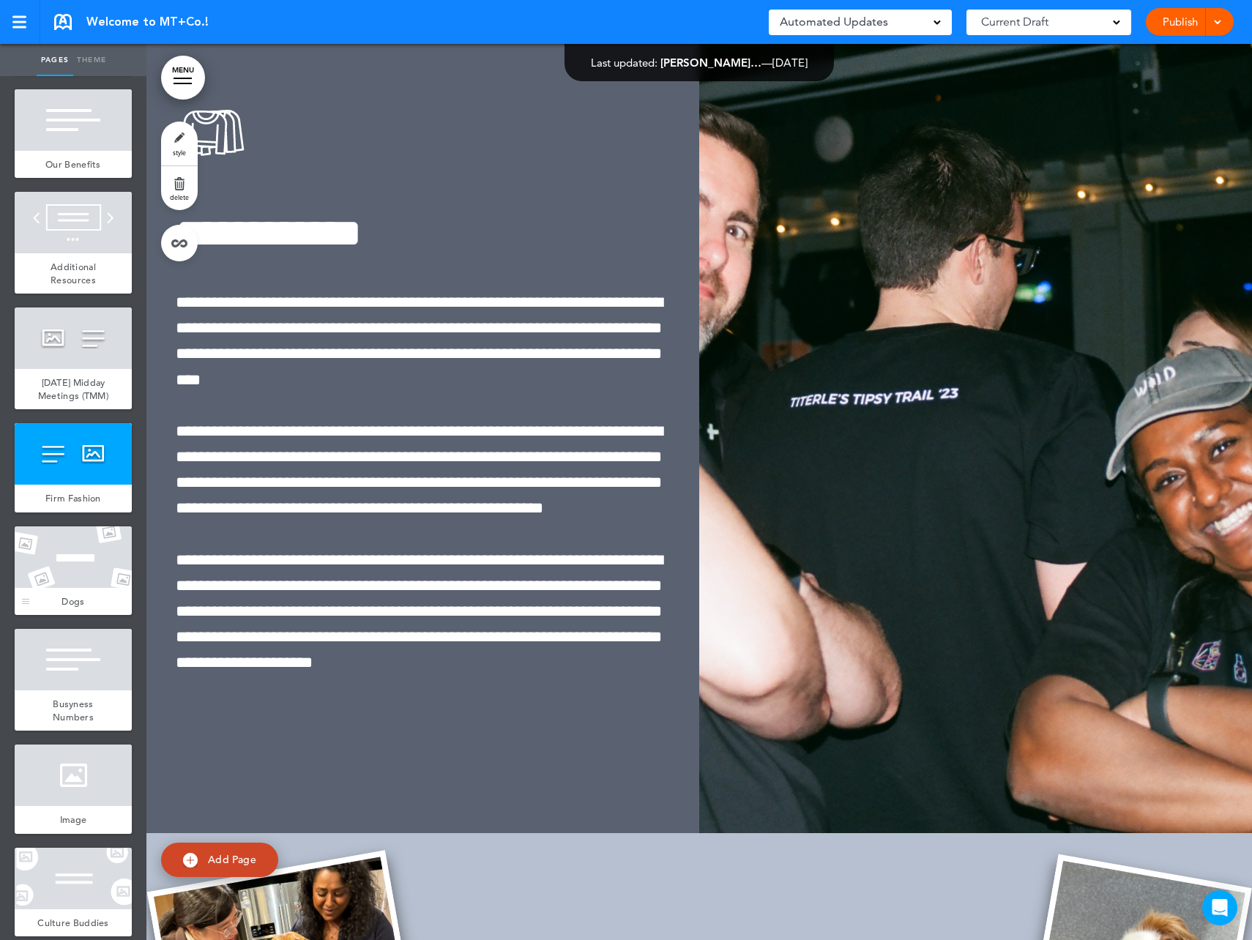
click at [86, 588] on div at bounding box center [73, 557] width 117 height 62
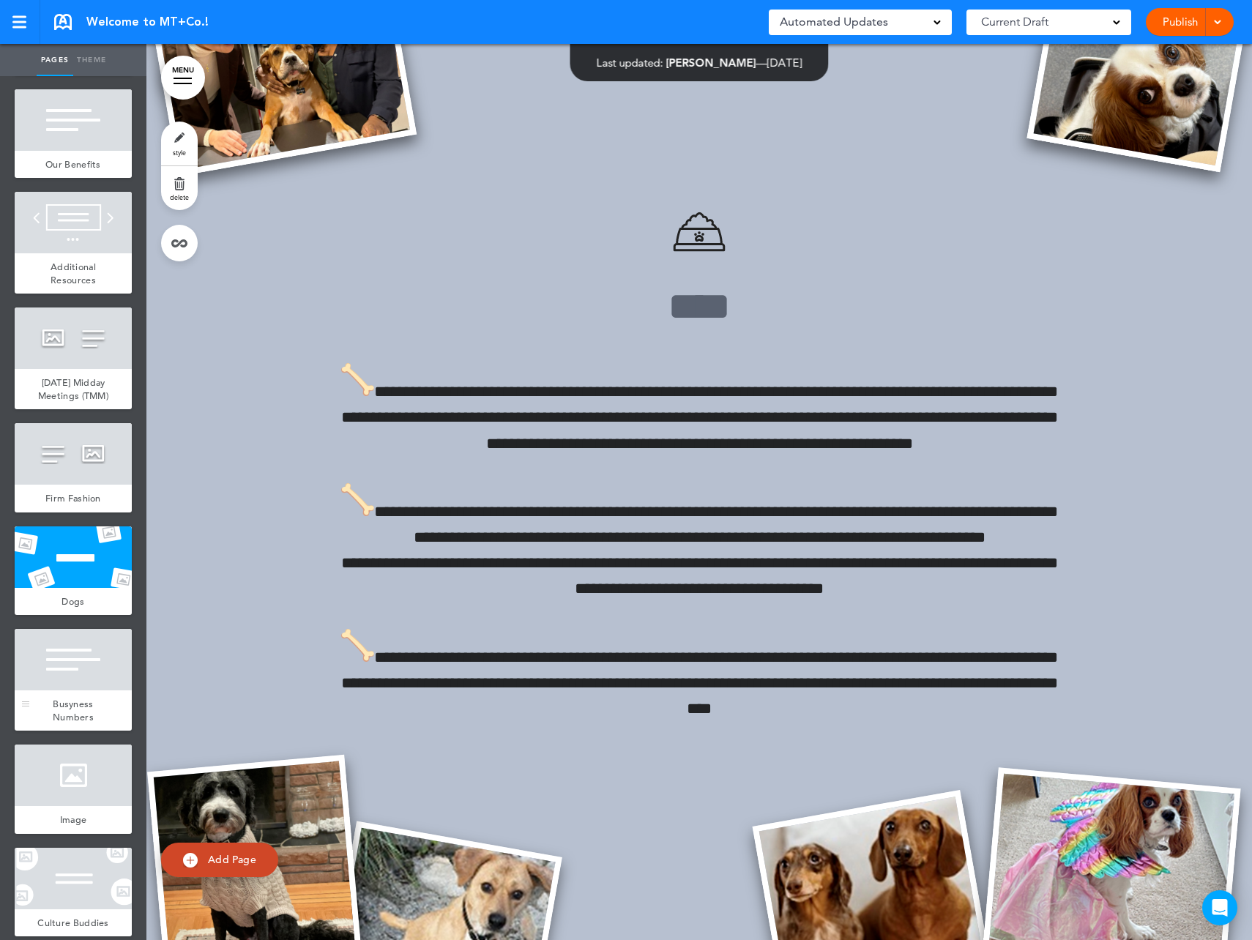
click at [76, 690] on div at bounding box center [73, 660] width 117 height 62
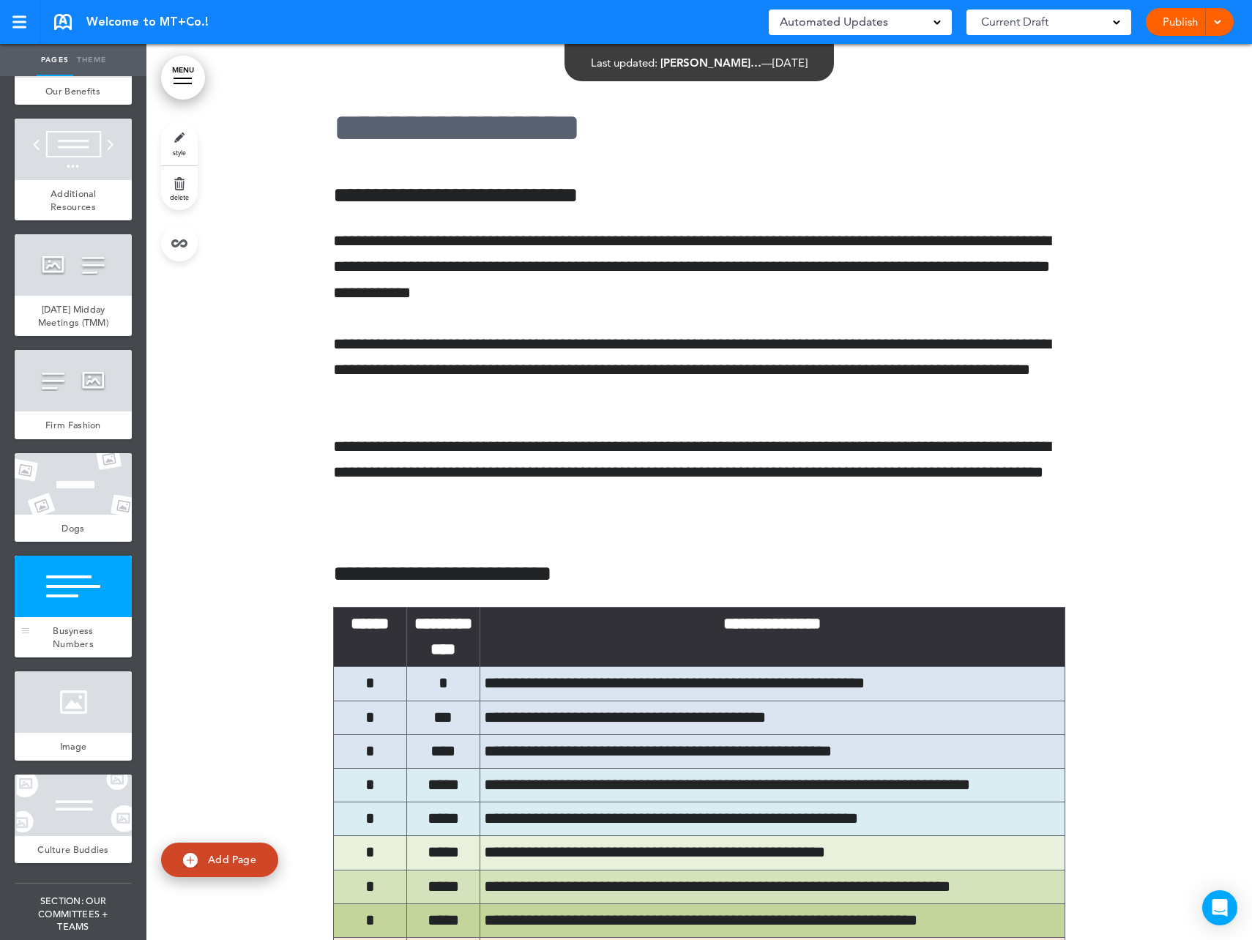
scroll to position [1904, 0]
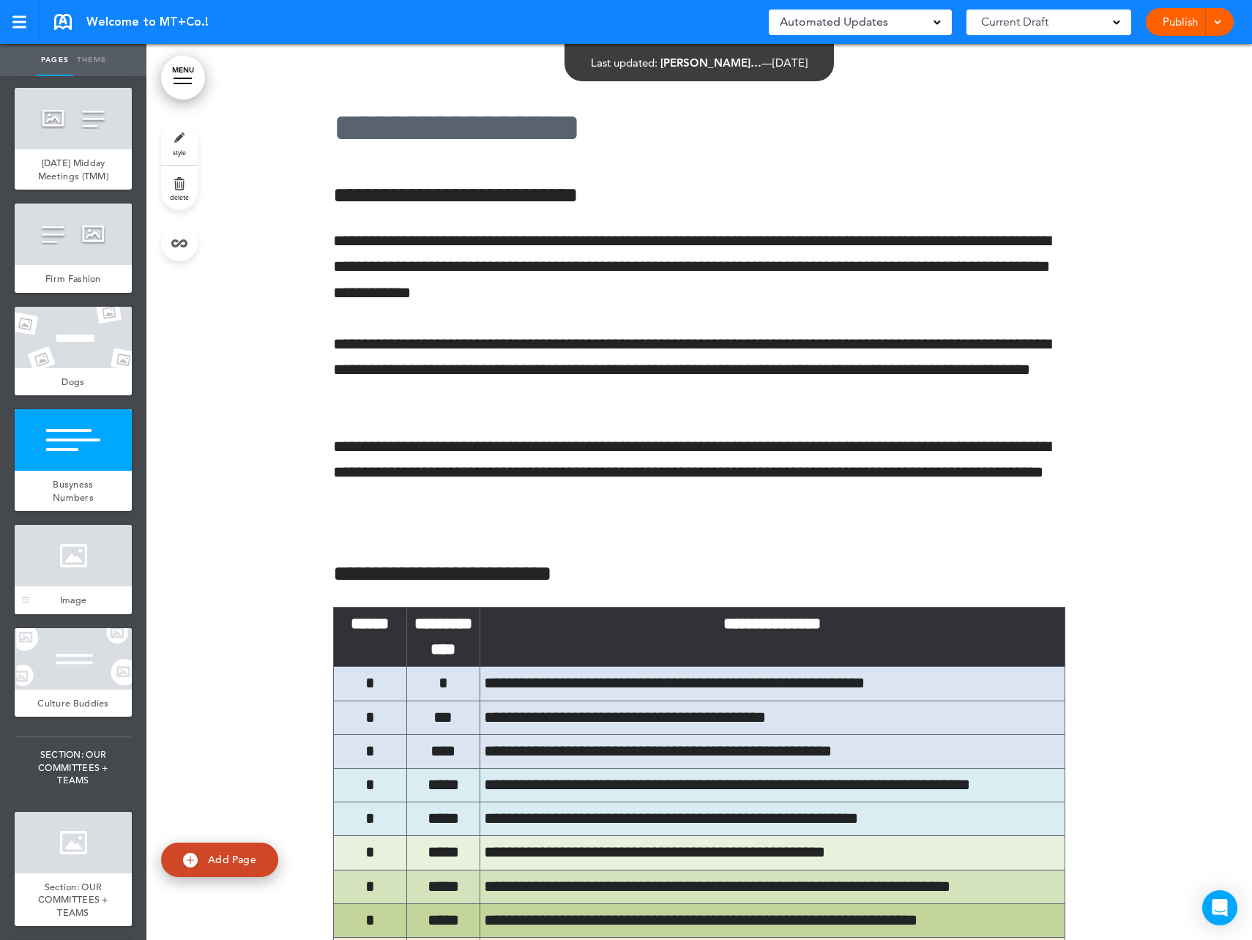
click at [75, 614] on div "Image" at bounding box center [73, 600] width 117 height 28
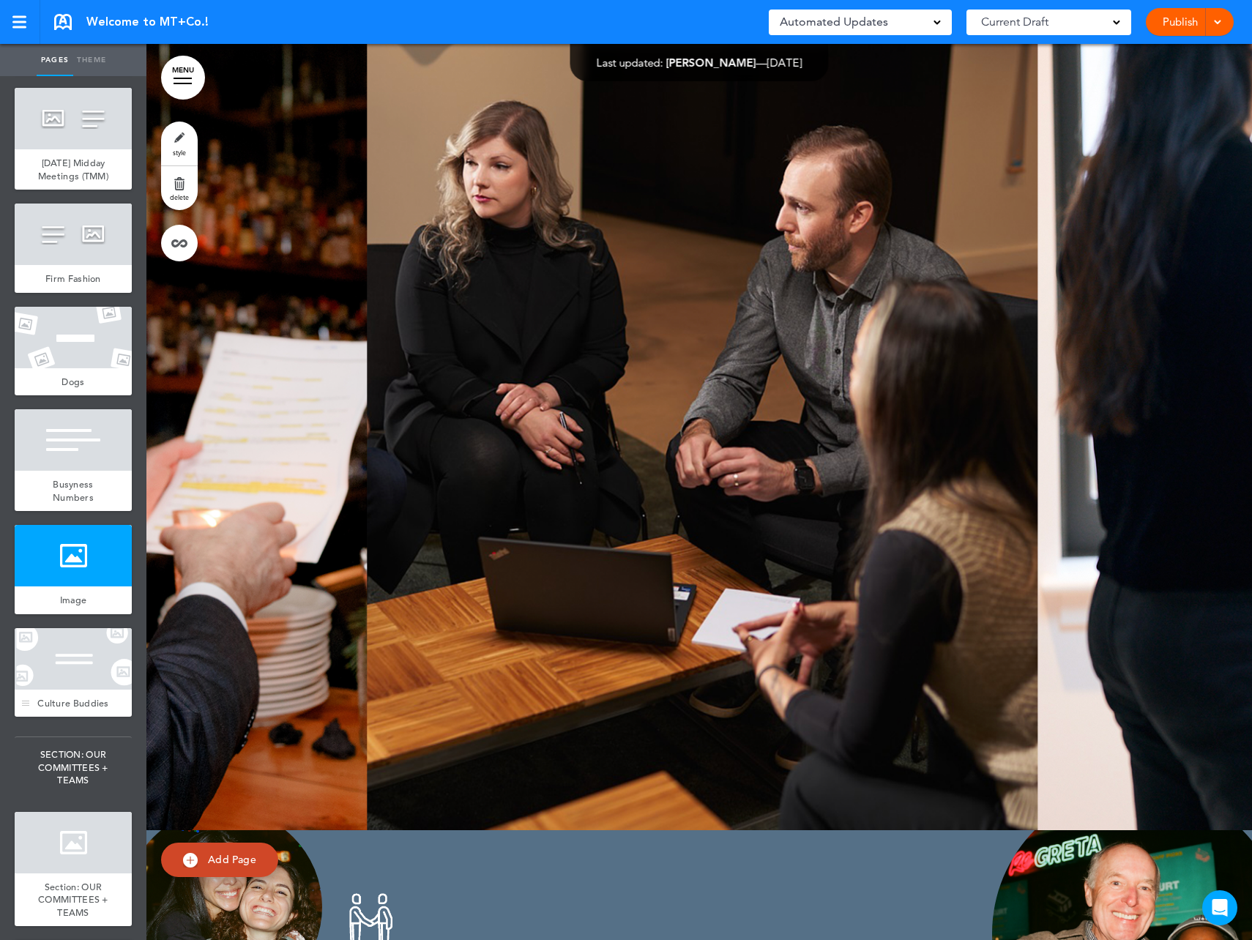
click at [75, 690] on div at bounding box center [73, 659] width 117 height 62
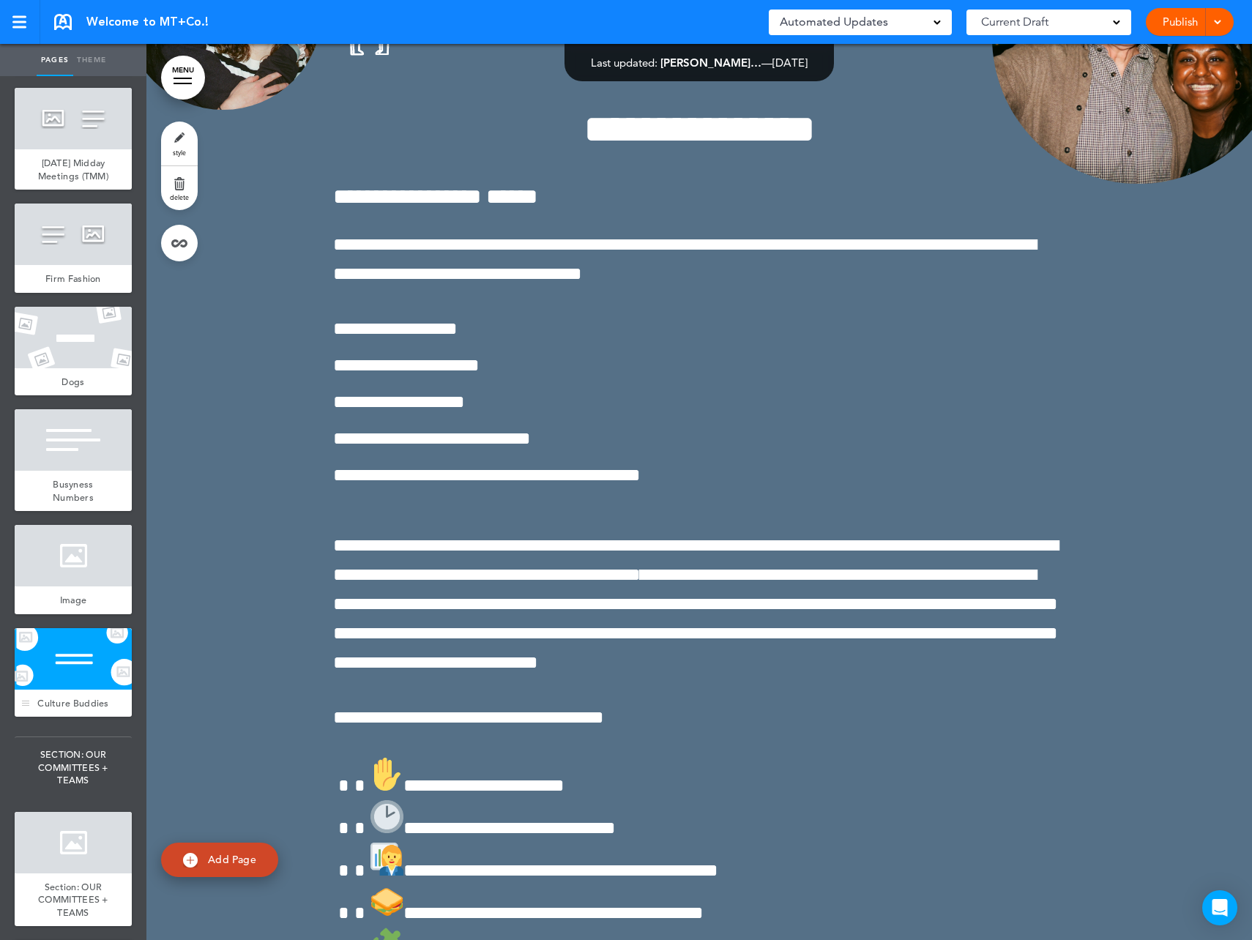
scroll to position [2197, 0]
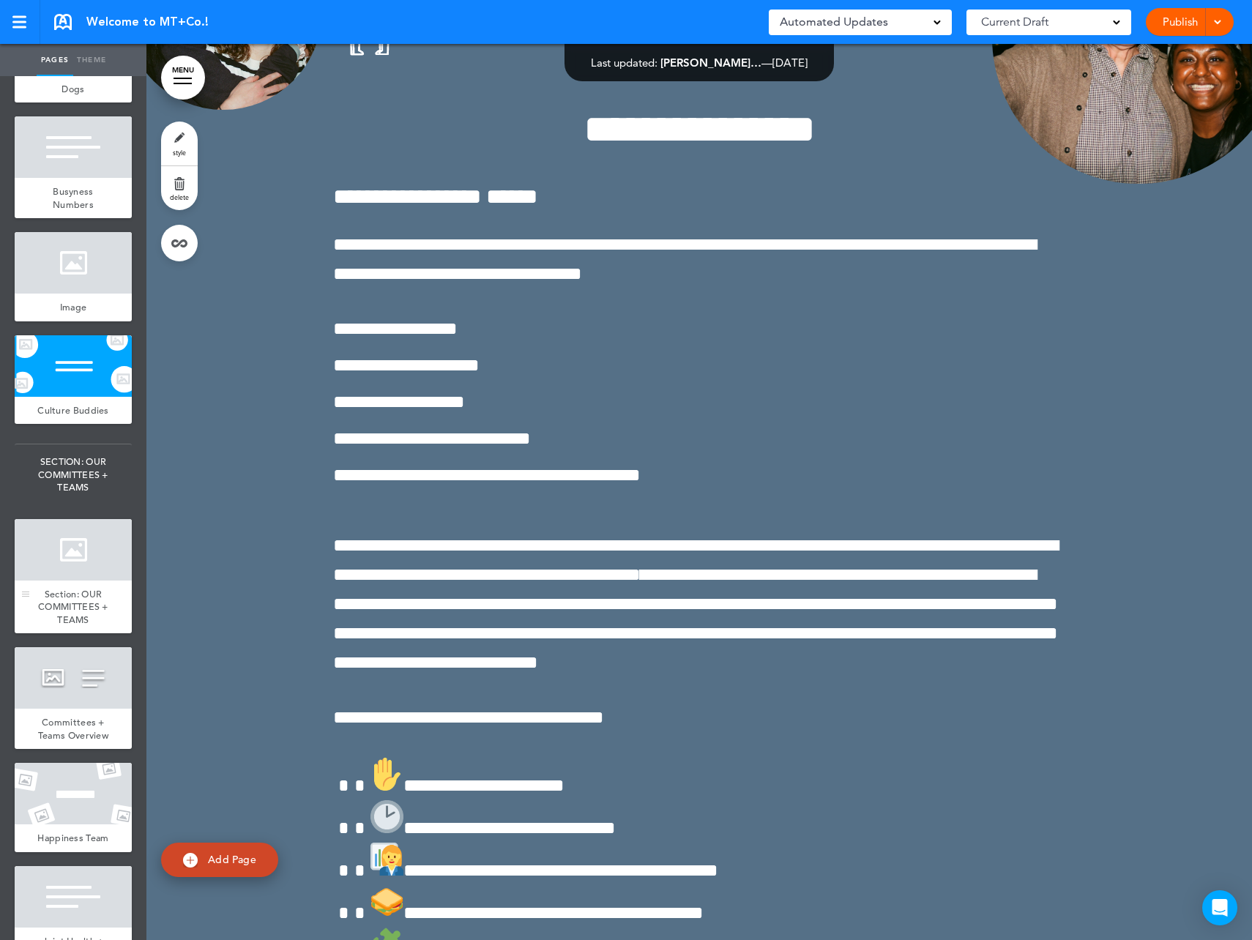
click at [78, 626] on span "Section: OUR COMMITTEES + TEAMS" at bounding box center [73, 607] width 70 height 38
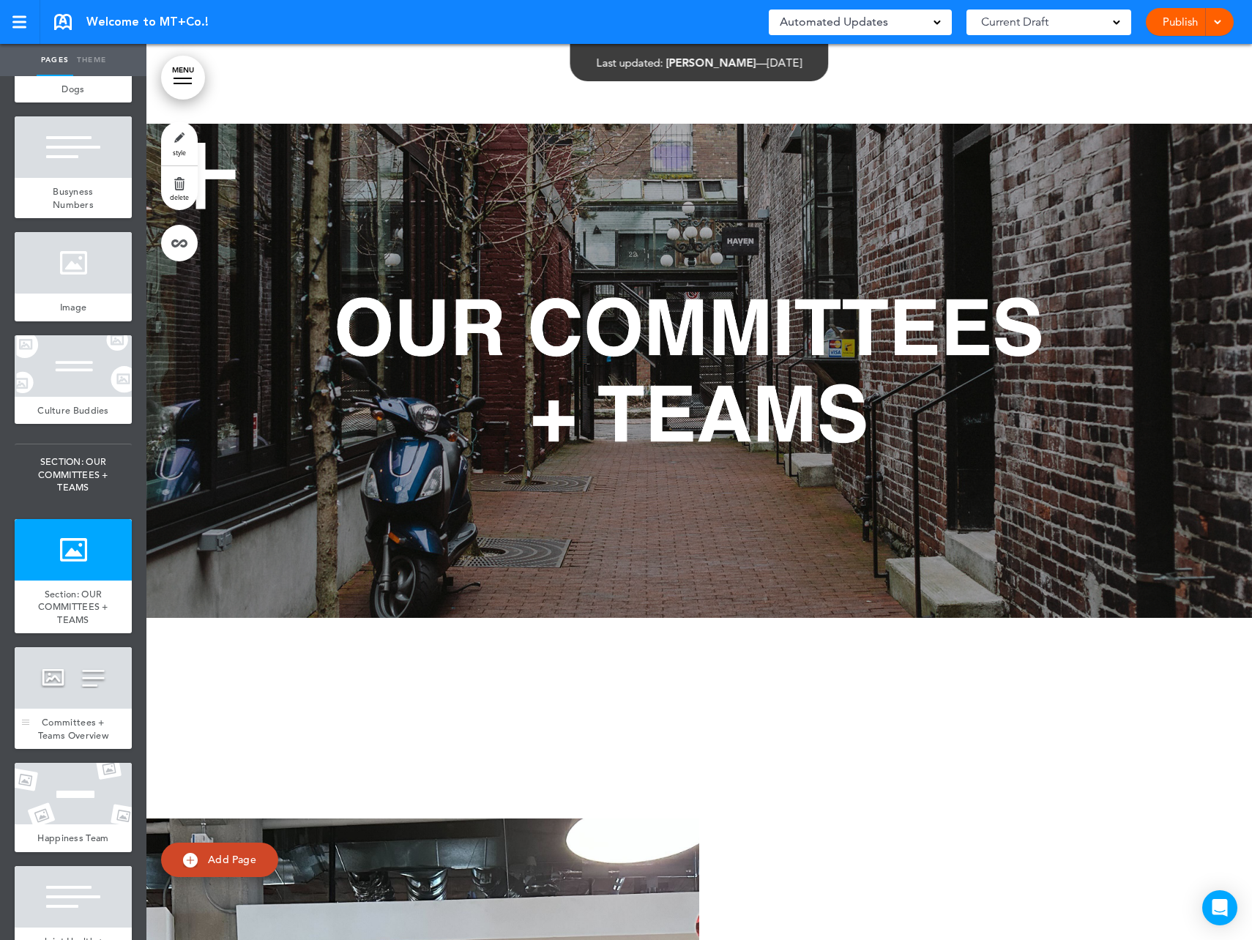
click at [72, 742] on span "Committees + Teams Overview" at bounding box center [73, 729] width 70 height 26
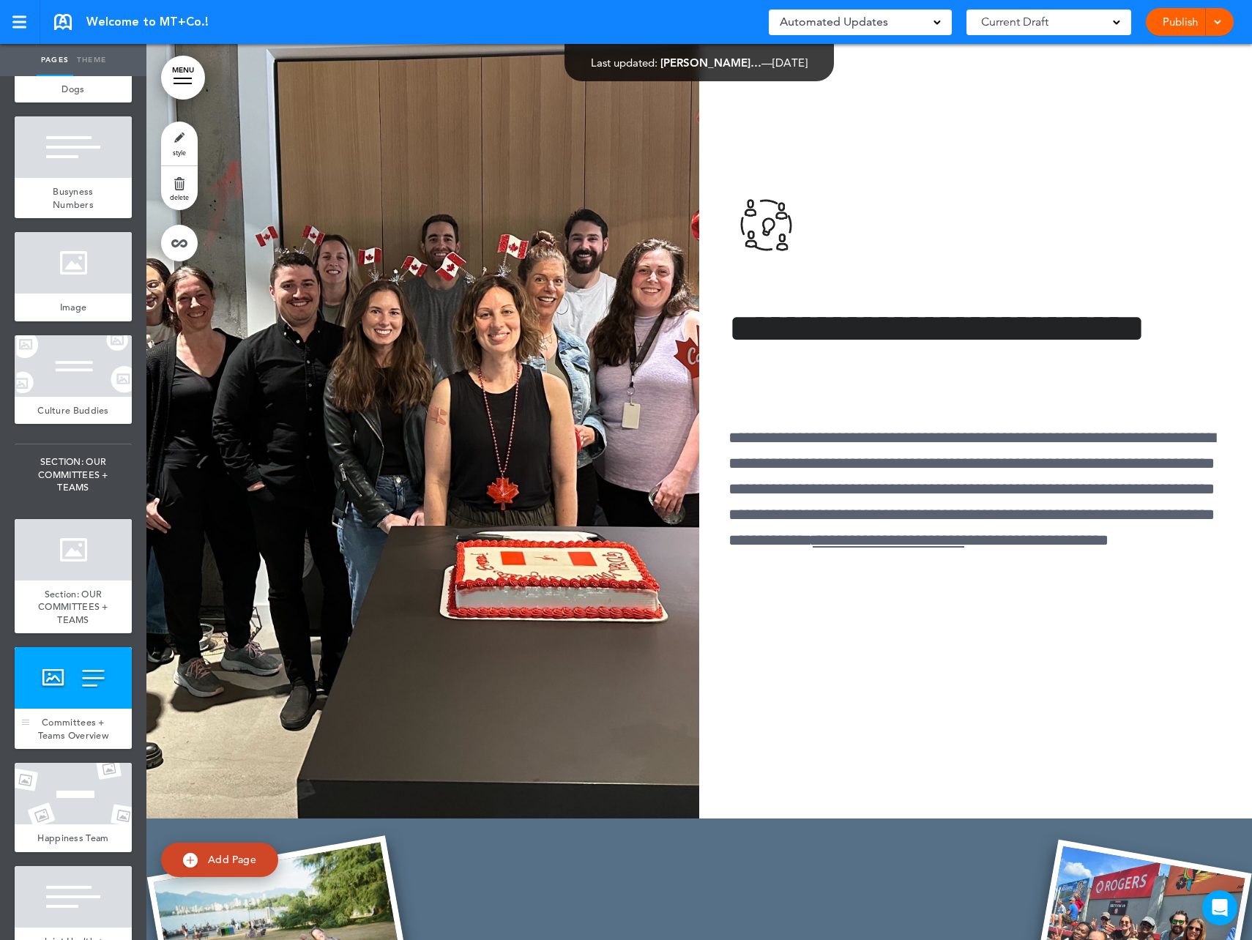
scroll to position [2416, 0]
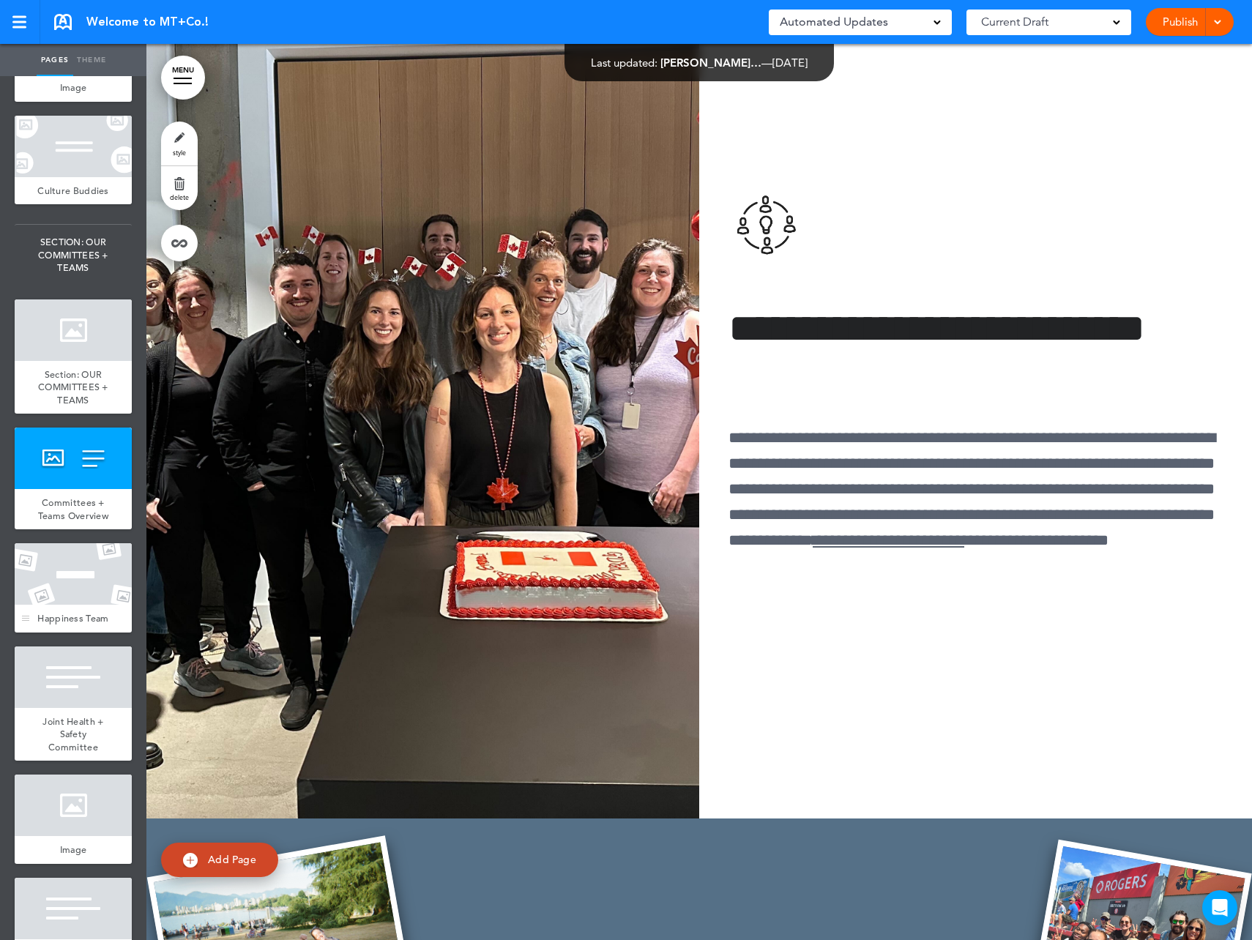
click at [72, 625] on span "Happiness Team" at bounding box center [72, 618] width 71 height 12
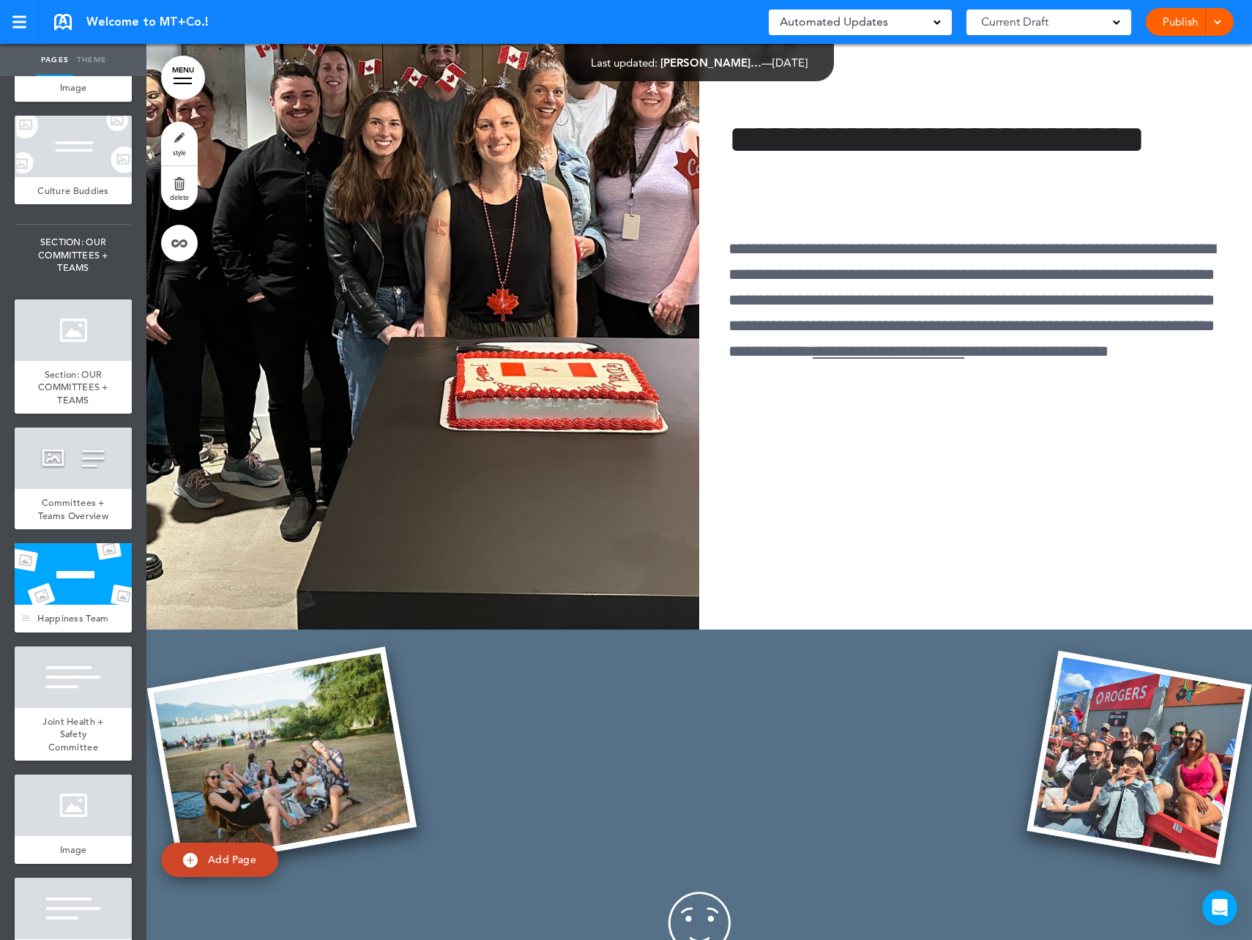
scroll to position [24745, 0]
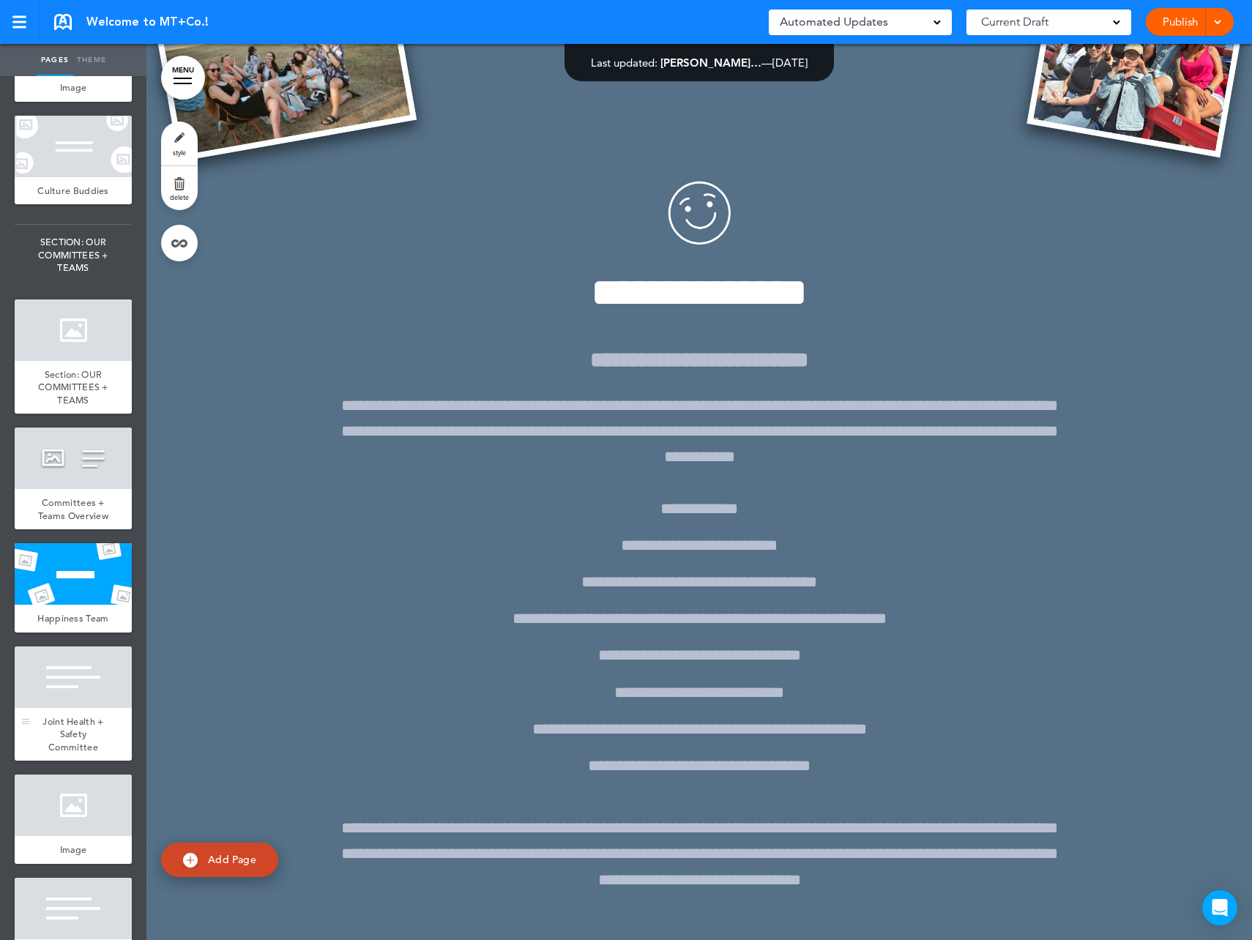
click at [65, 708] on div at bounding box center [73, 678] width 117 height 62
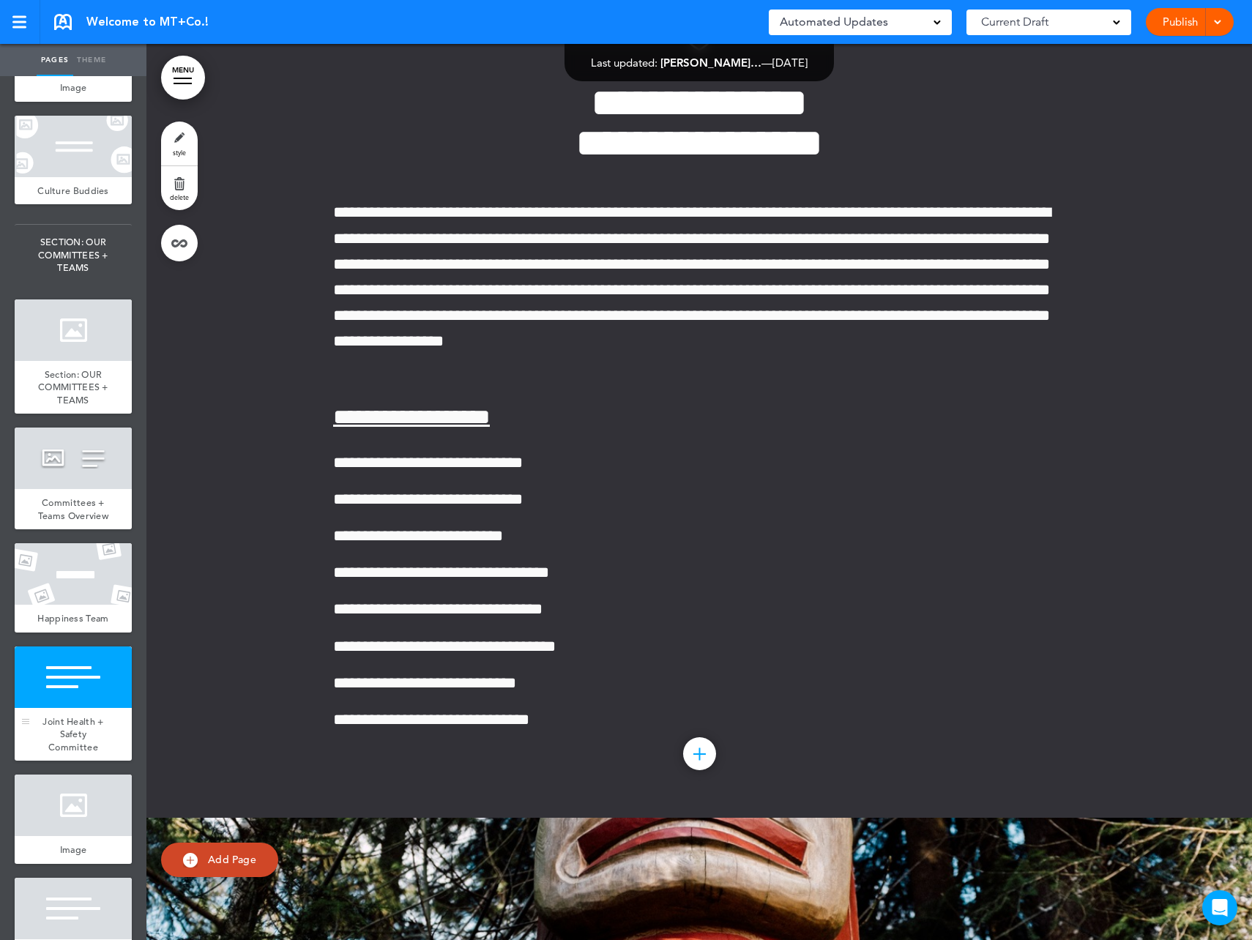
scroll to position [2563, 0]
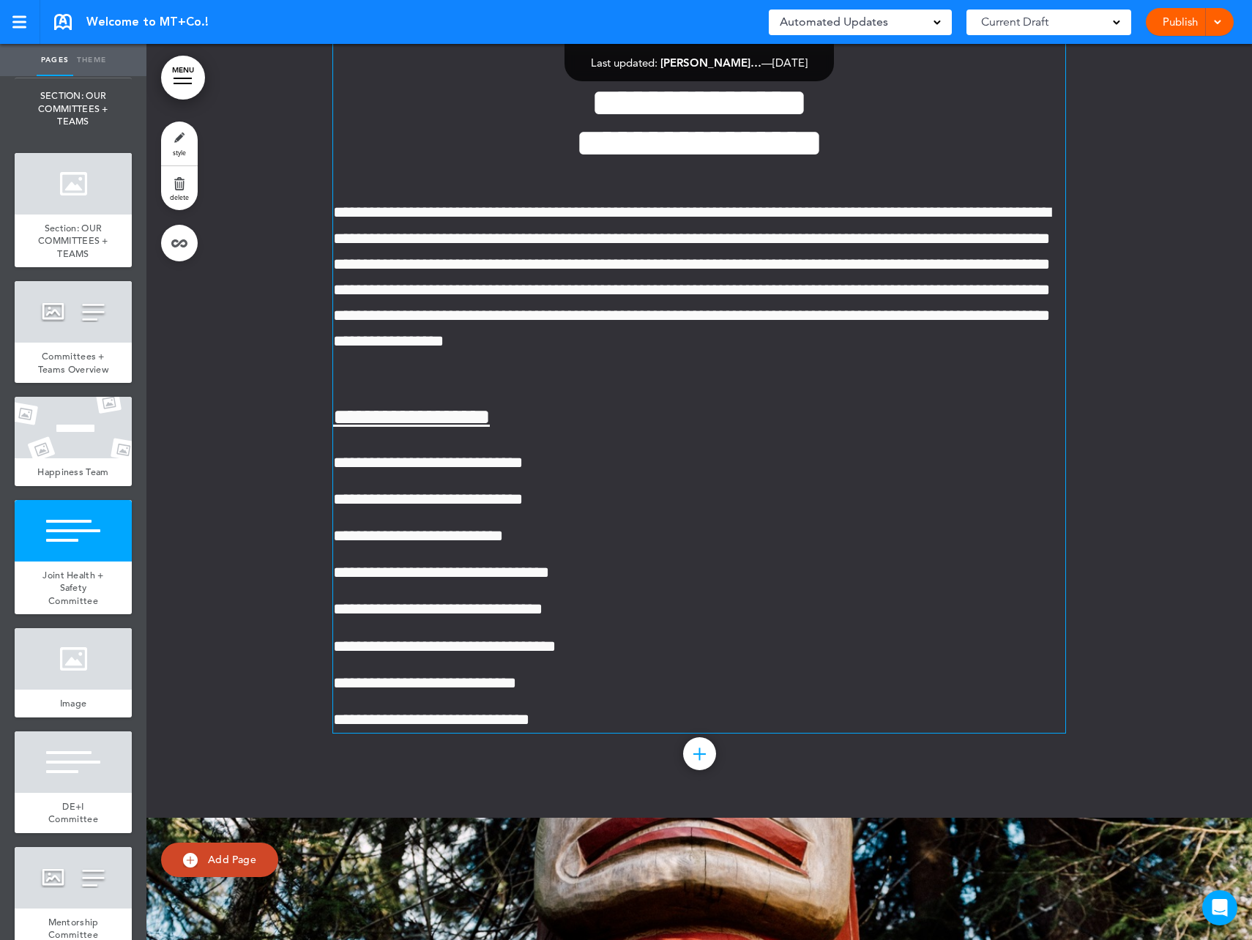
click at [503, 544] on span "**********" at bounding box center [418, 536] width 170 height 16
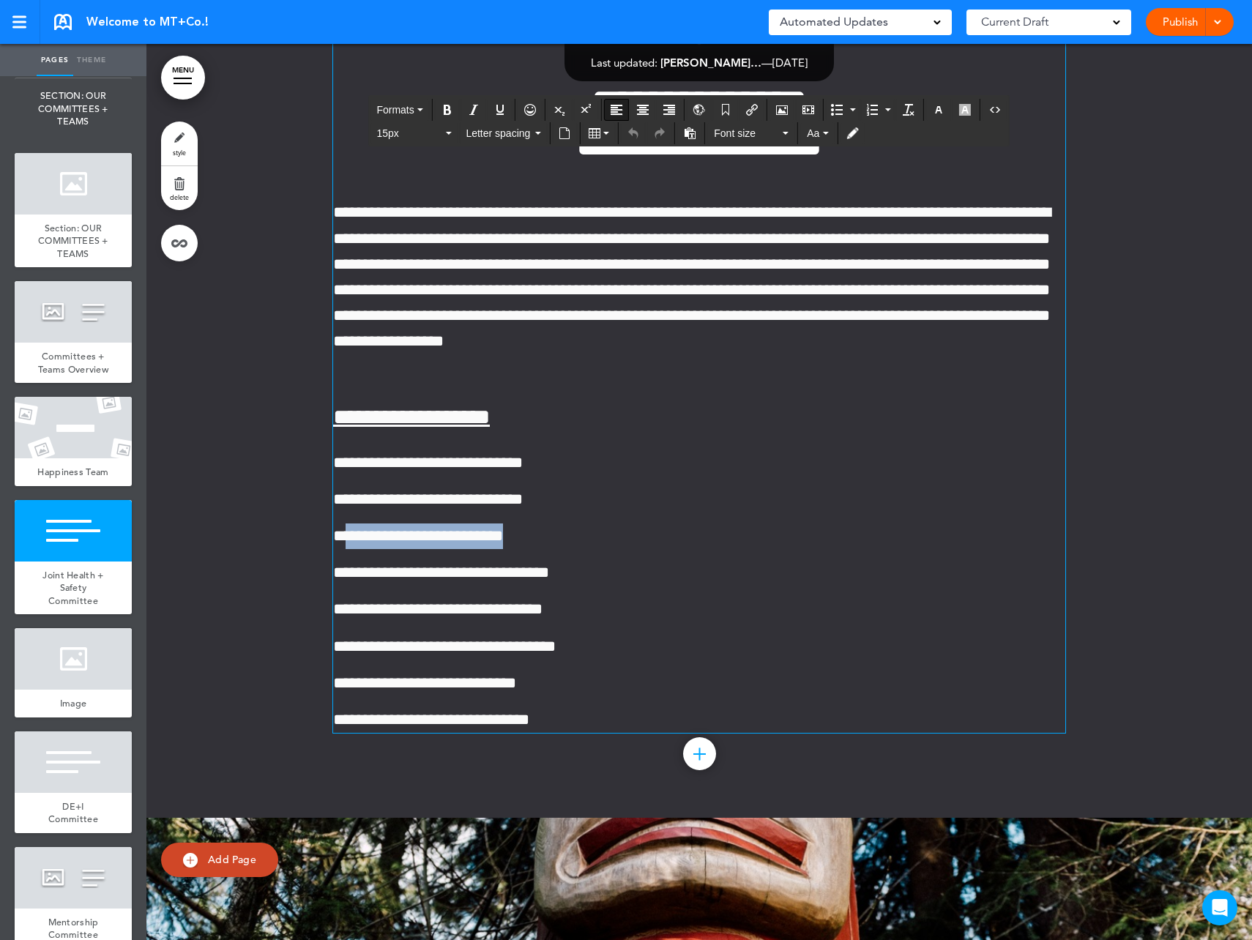
drag, startPoint x: 562, startPoint y: 659, endPoint x: 346, endPoint y: 658, distance: 216.0
click at [346, 549] on p "**********" at bounding box center [699, 537] width 732 height 26
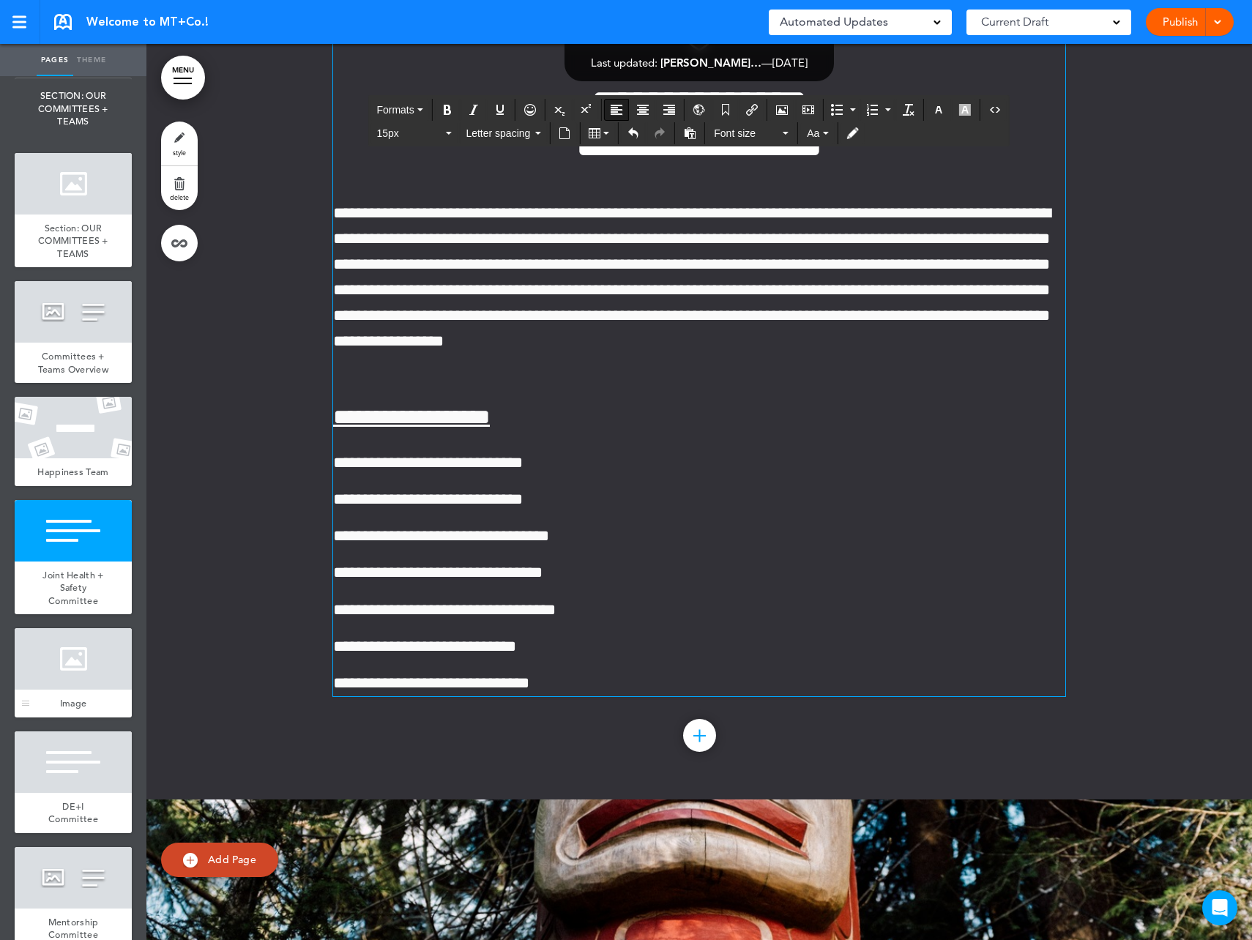
click at [76, 690] on div at bounding box center [73, 659] width 117 height 62
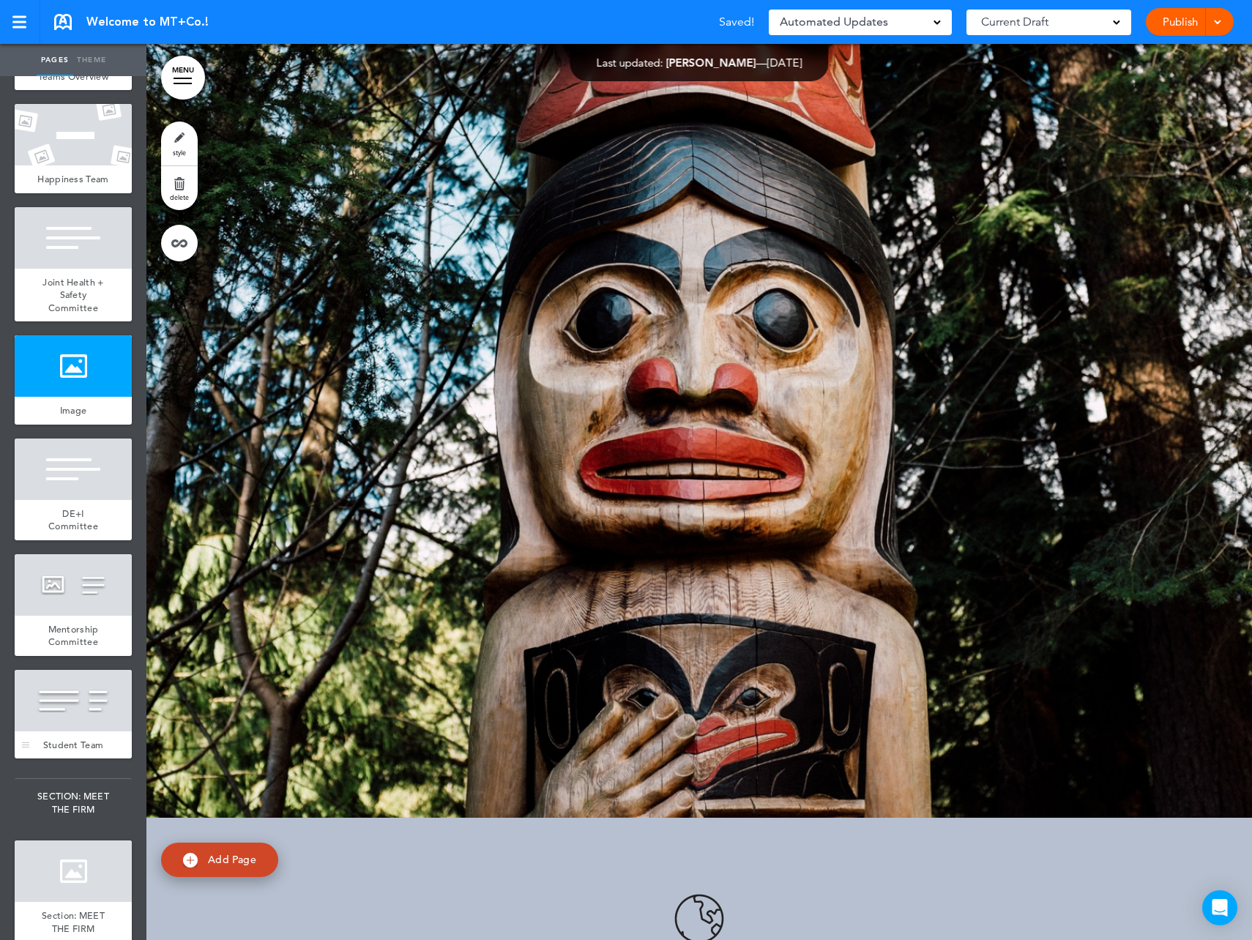
scroll to position [2929, 0]
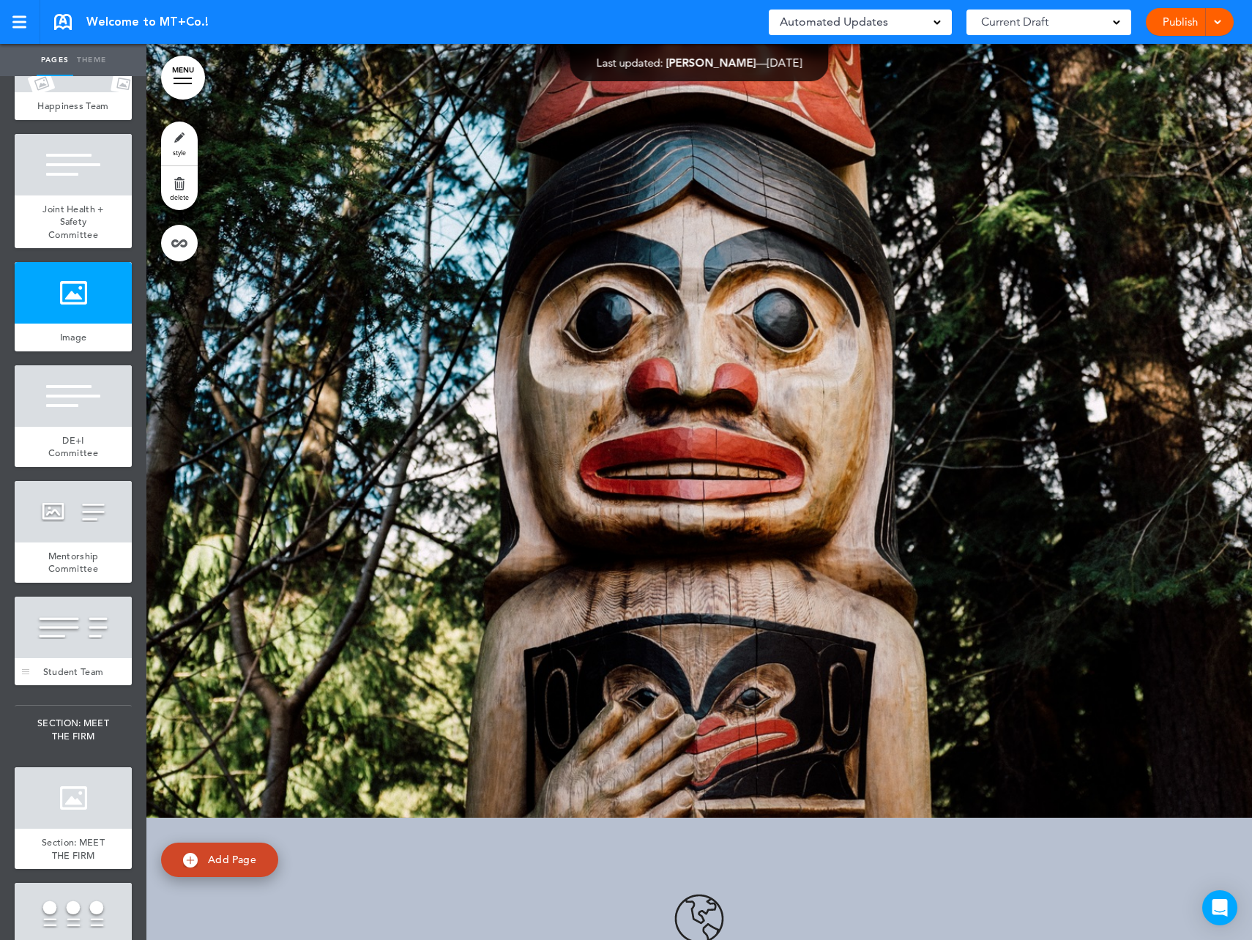
click at [82, 686] on div "Student Team" at bounding box center [73, 672] width 117 height 28
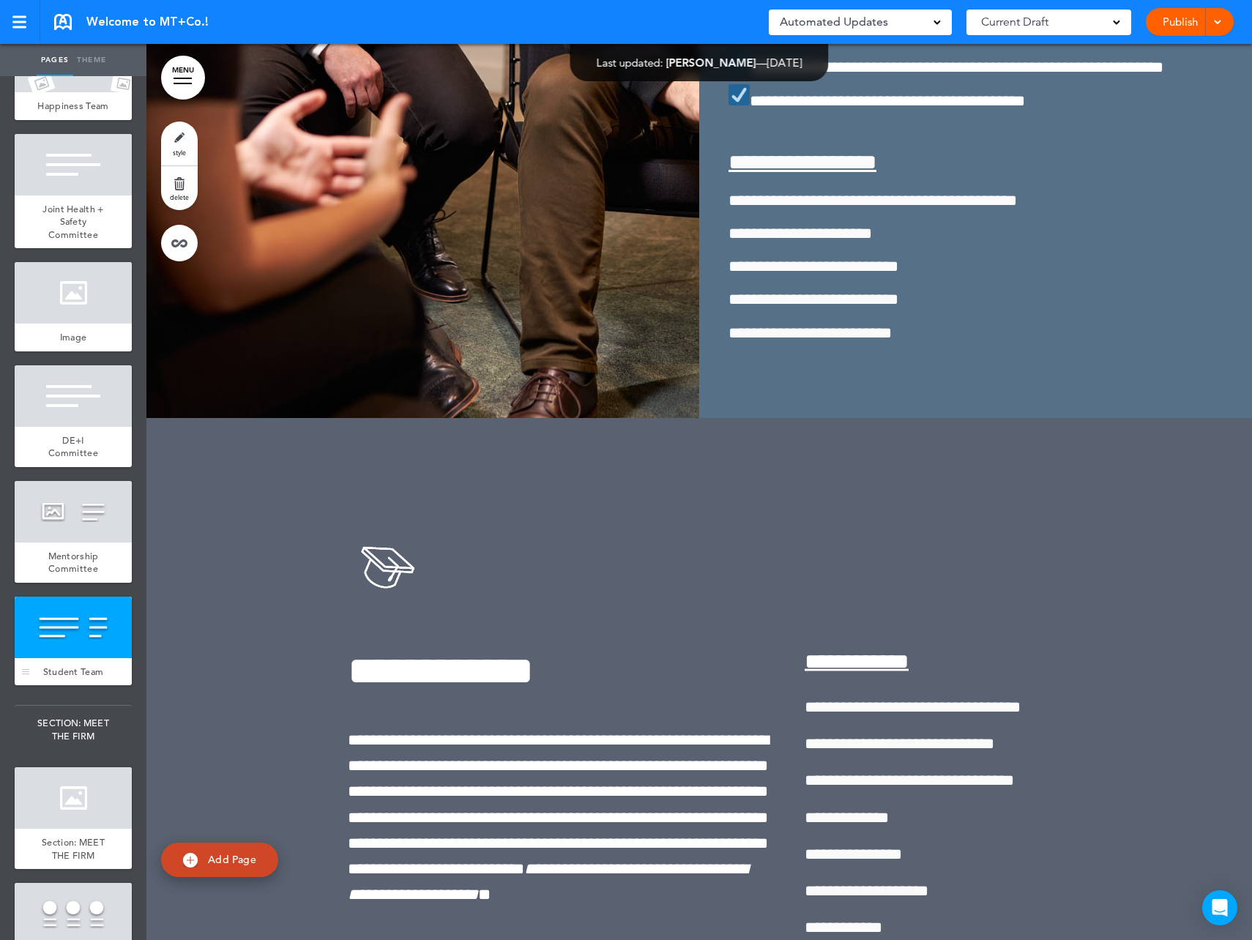
scroll to position [29668, 0]
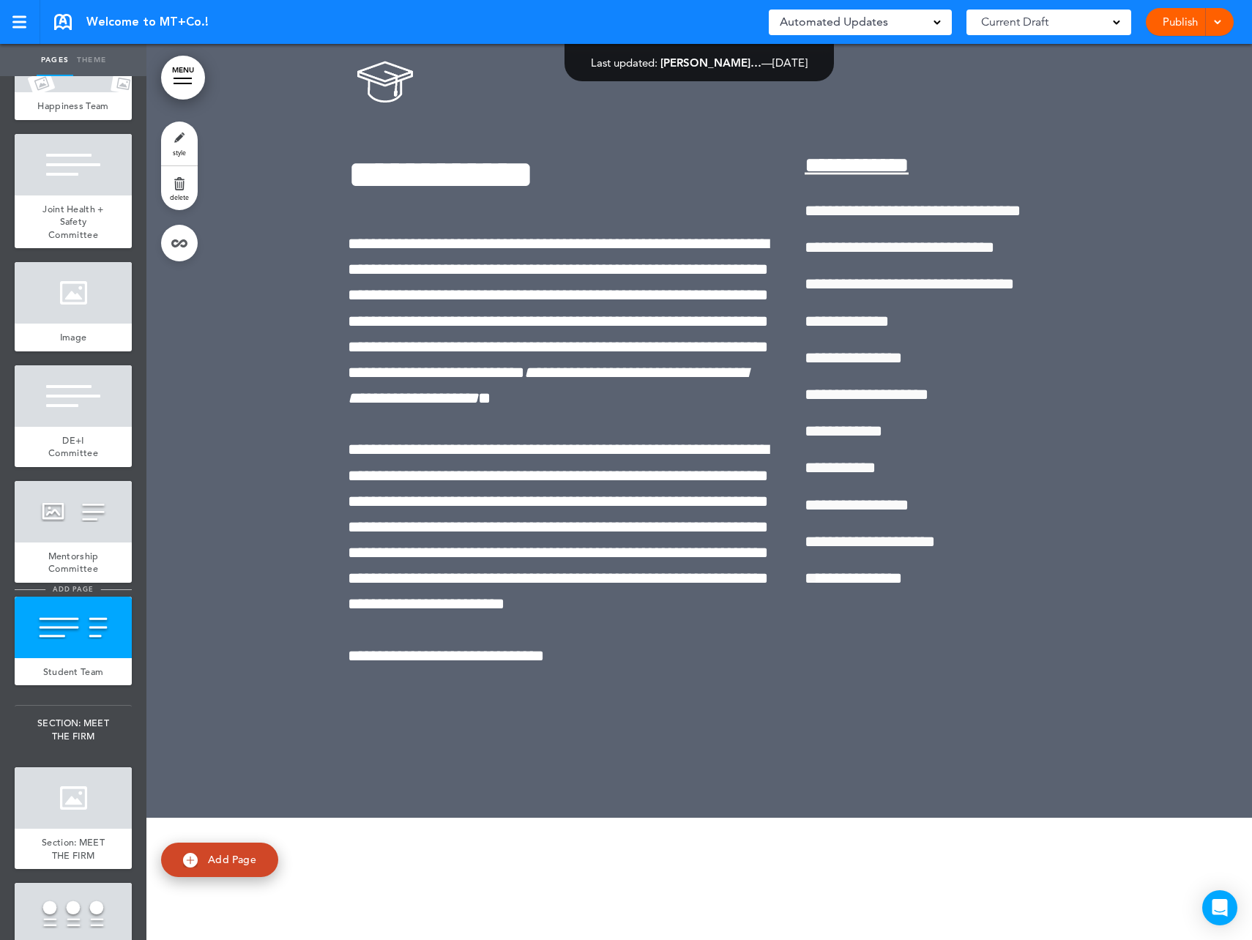
click at [89, 594] on span "add page" at bounding box center [72, 589] width 55 height 10
type input "********"
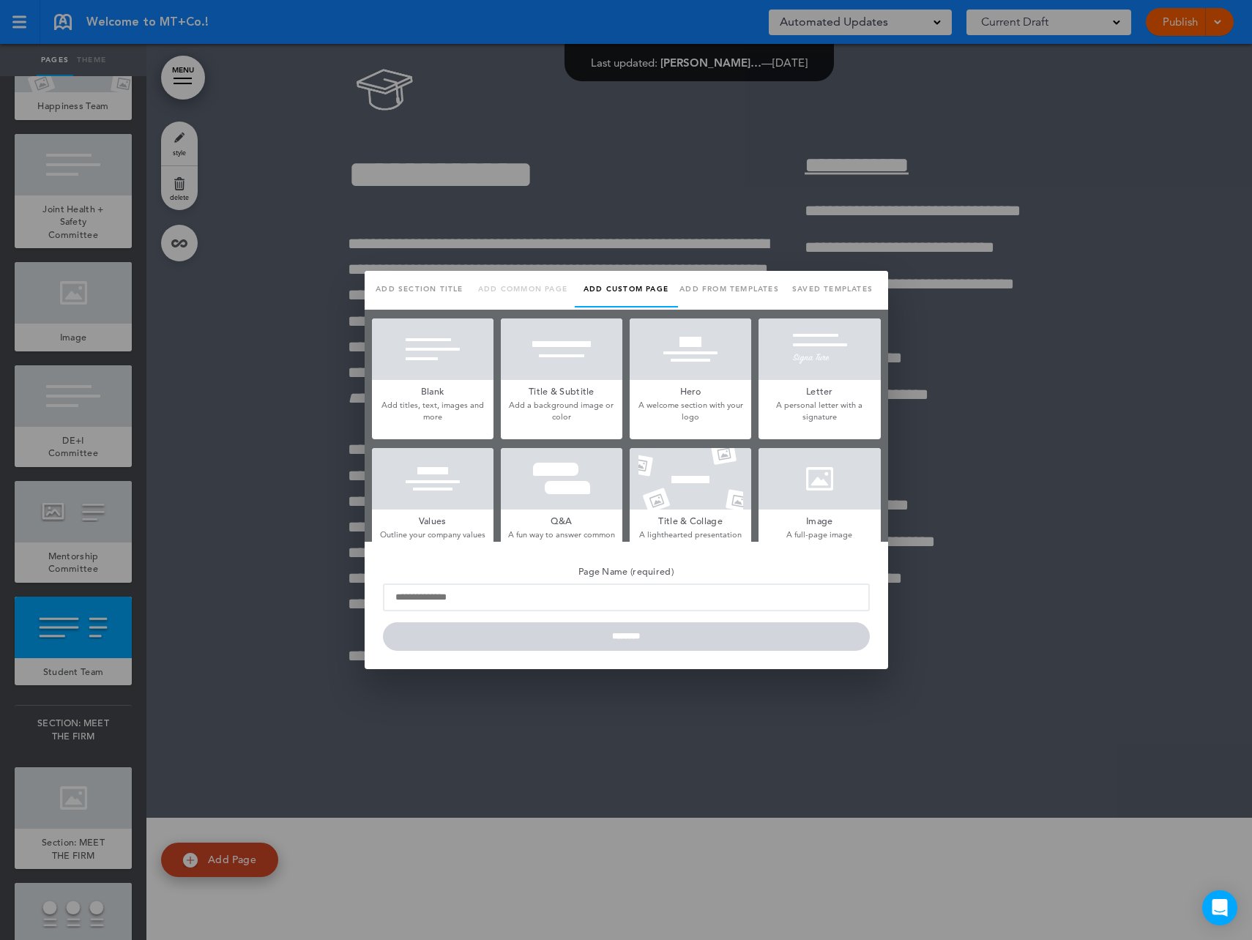
click at [1040, 691] on div at bounding box center [626, 470] width 1252 height 940
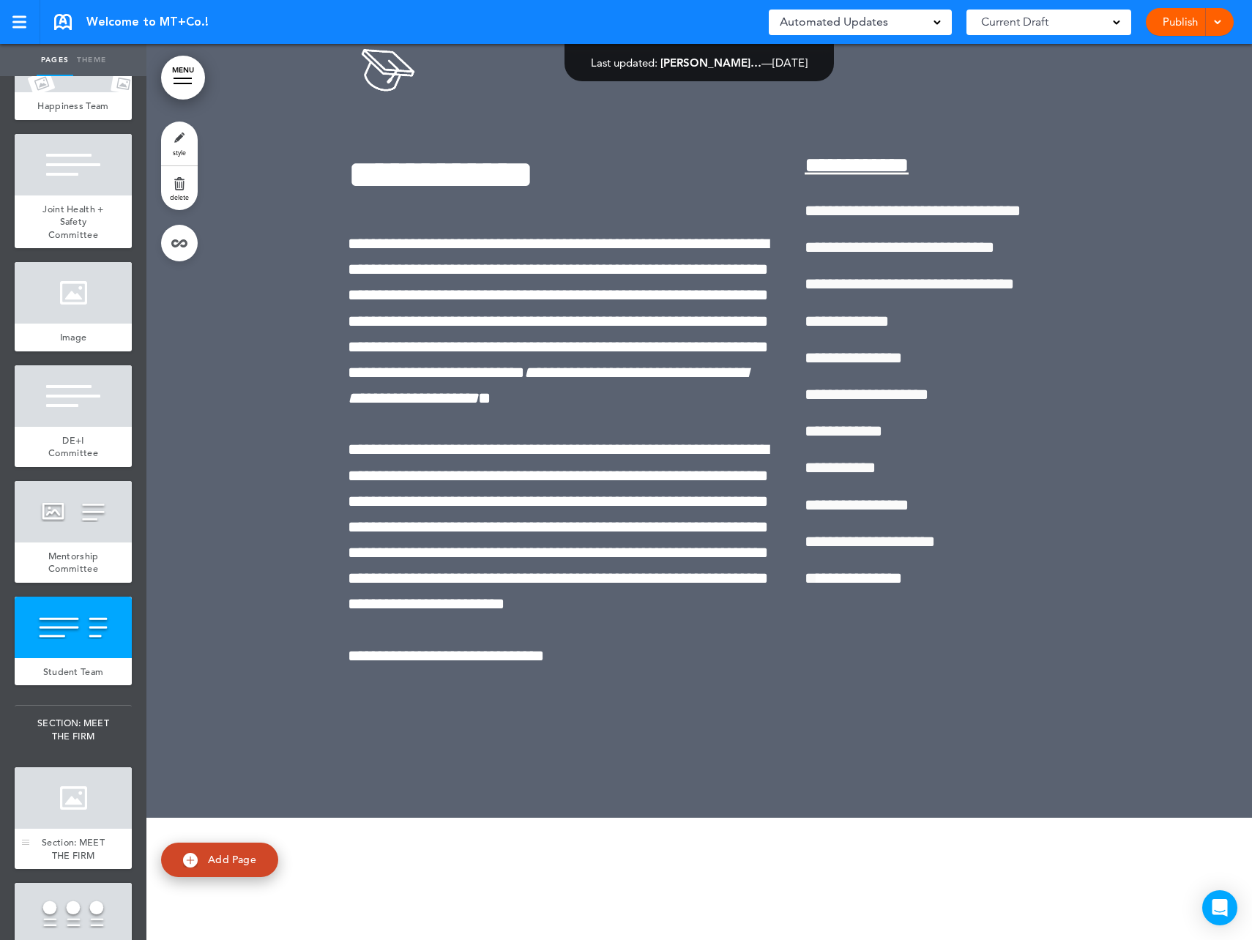
scroll to position [3222, 0]
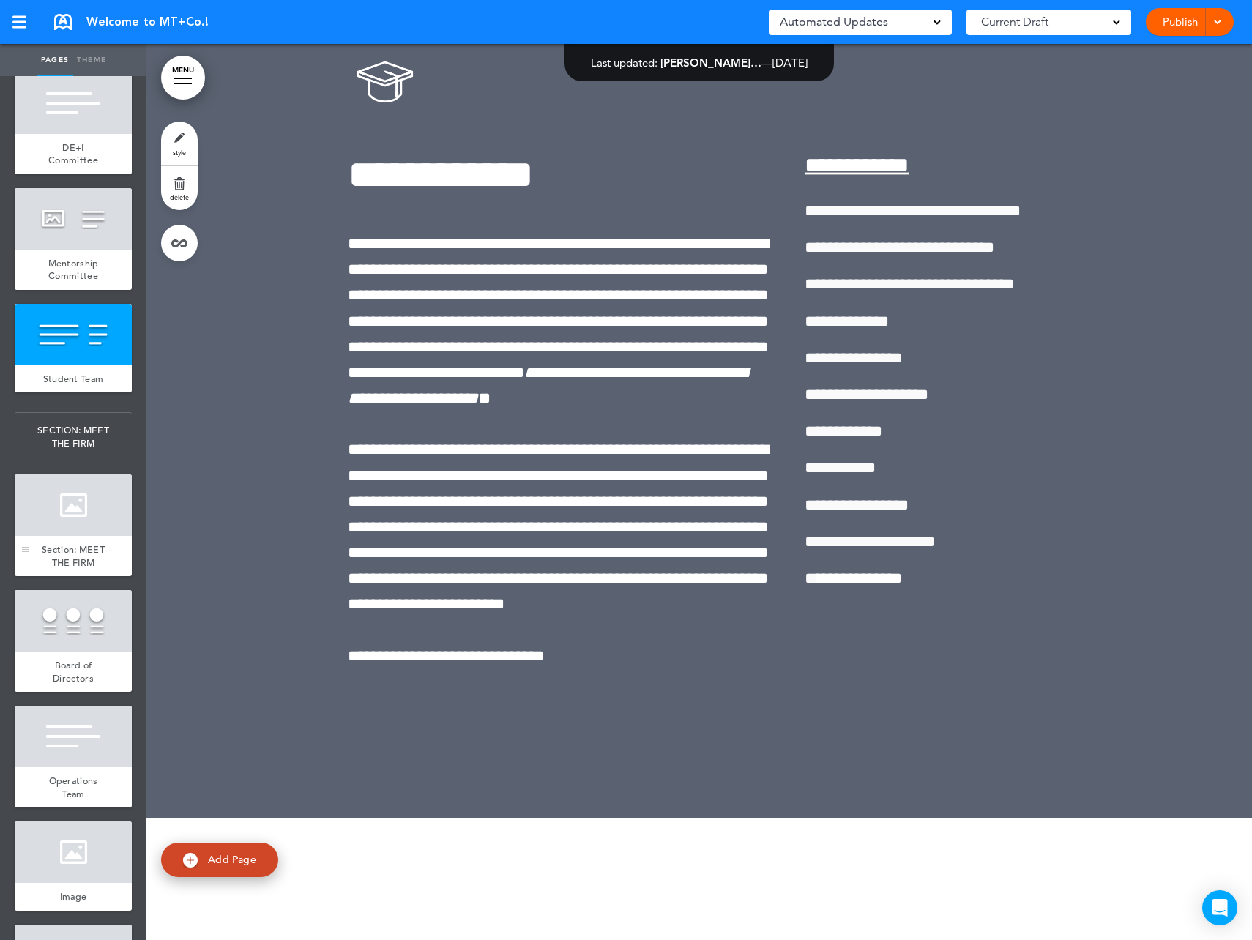
click at [86, 576] on div "Section: MEET THE FIRM" at bounding box center [73, 556] width 117 height 40
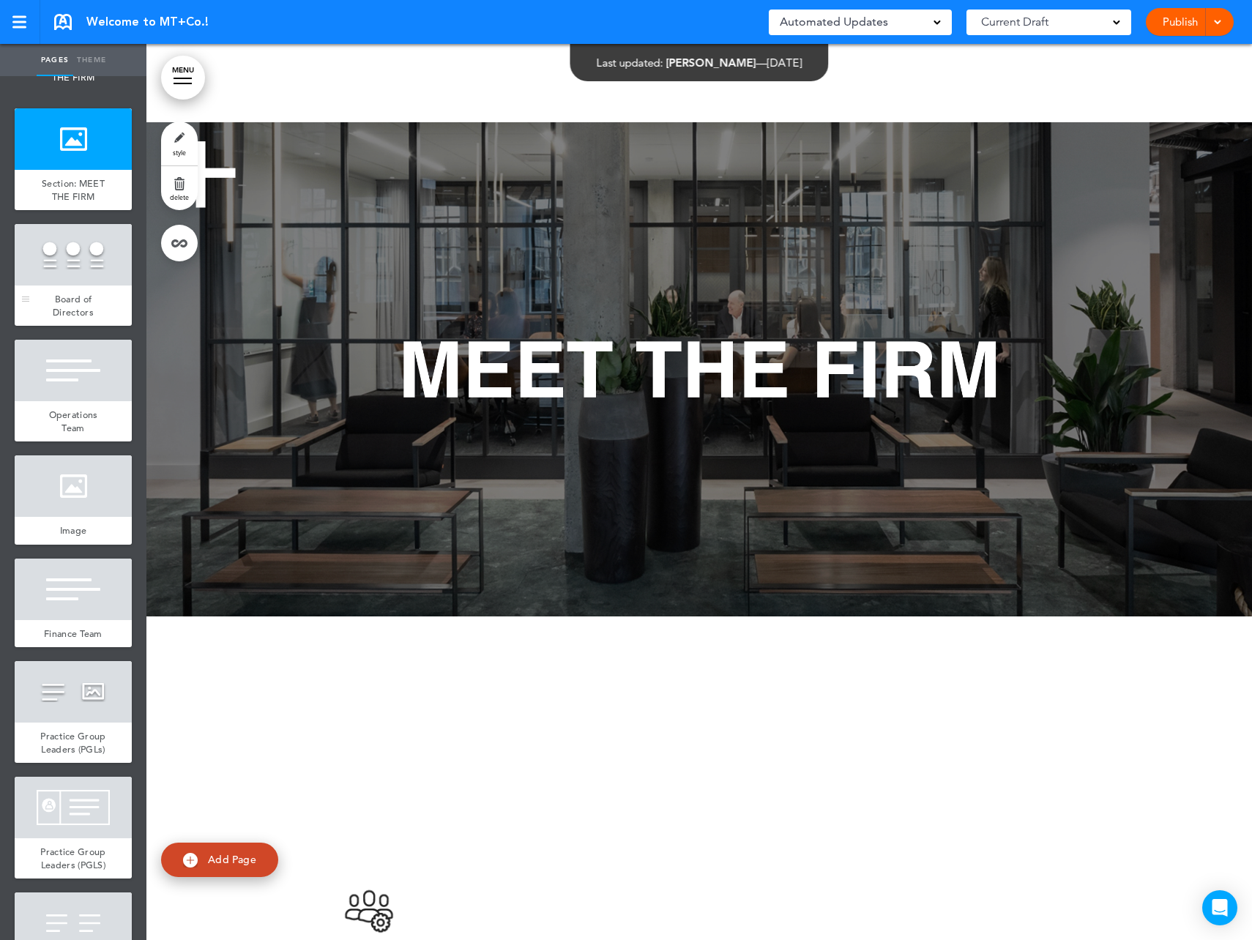
click at [65, 319] on span "Board of Directors" at bounding box center [73, 306] width 41 height 26
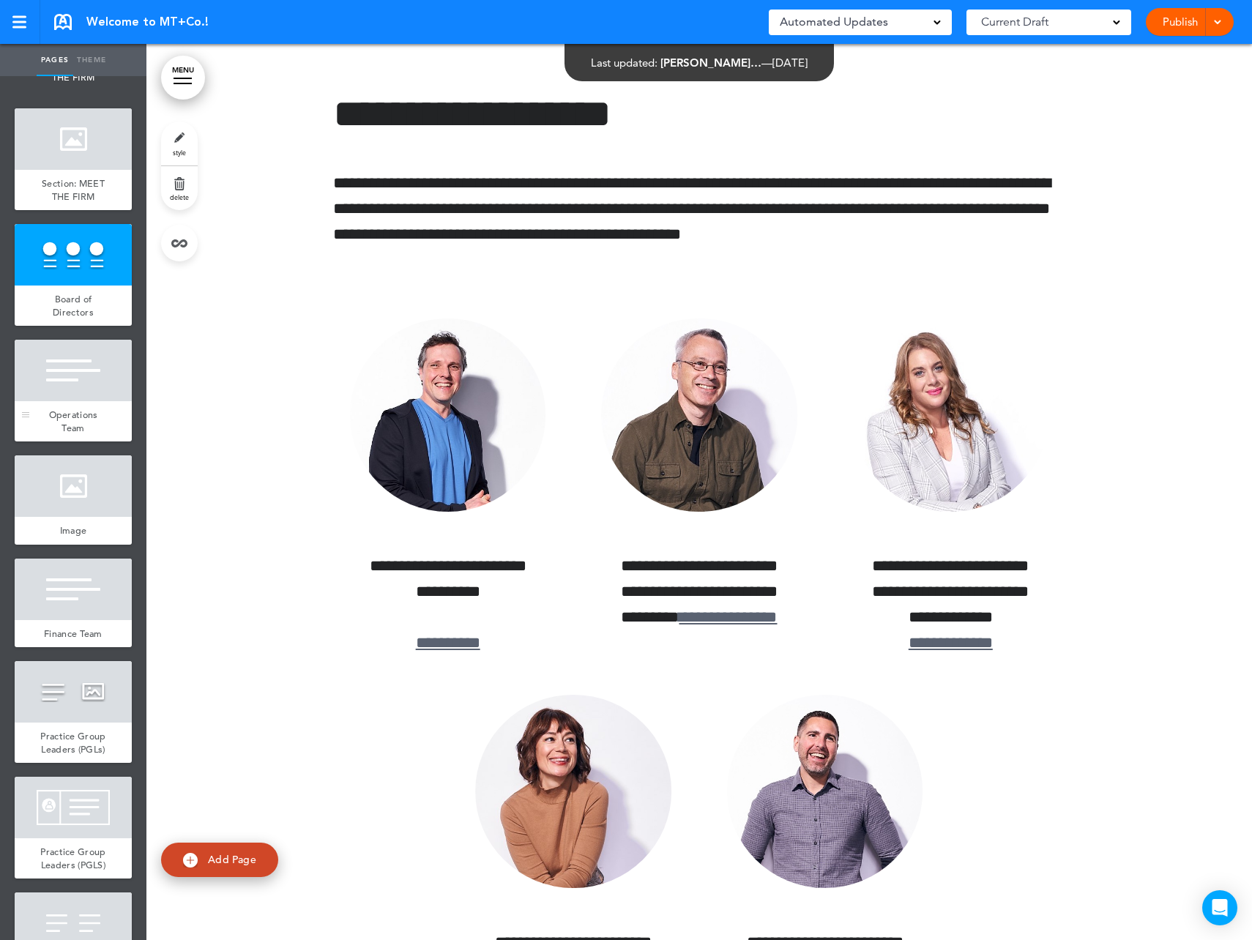
click at [78, 442] on div "Operations Team" at bounding box center [73, 421] width 117 height 40
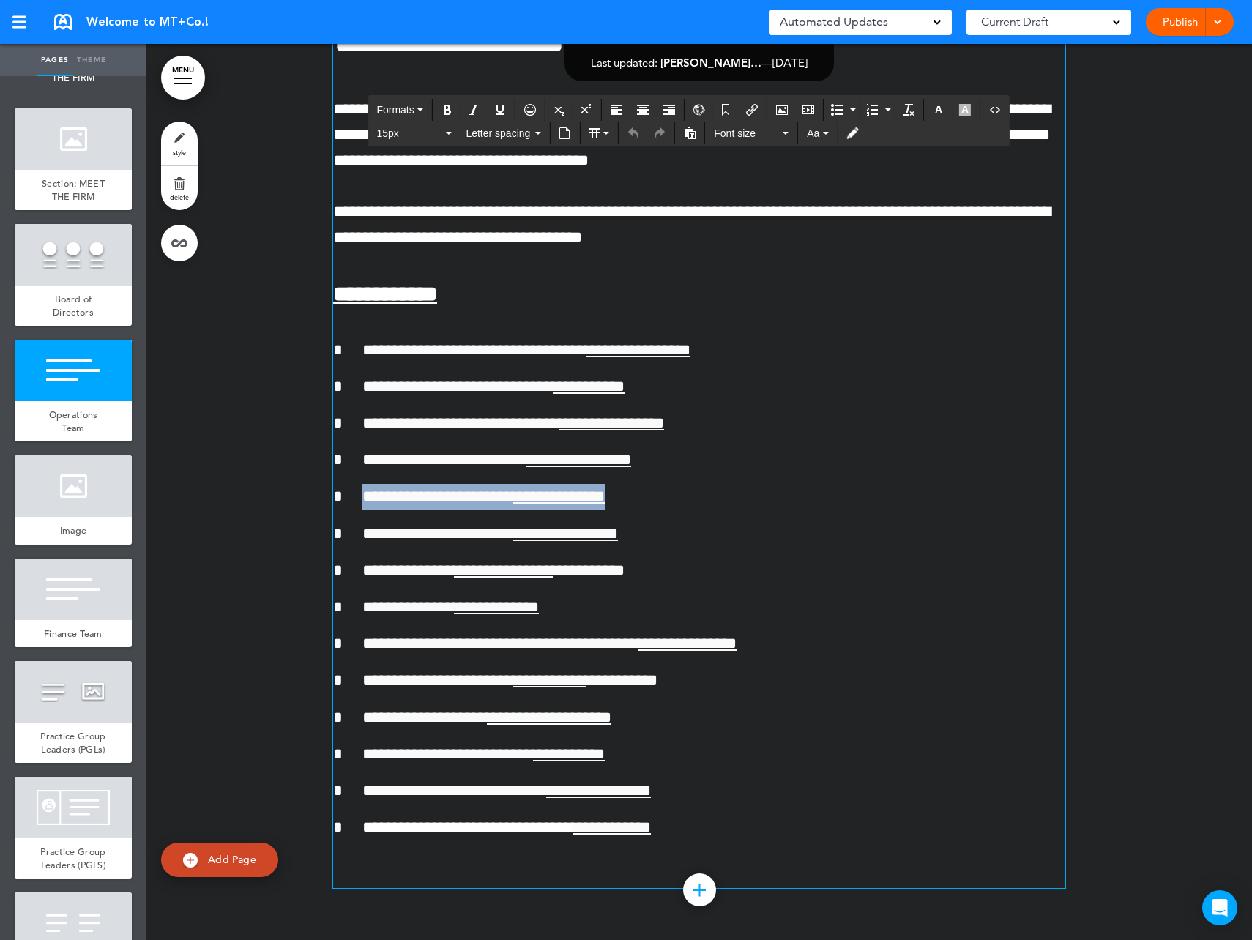
drag, startPoint x: 648, startPoint y: 622, endPoint x: 351, endPoint y: 617, distance: 296.6
click at [351, 617] on div "**********" at bounding box center [699, 613] width 732 height 551
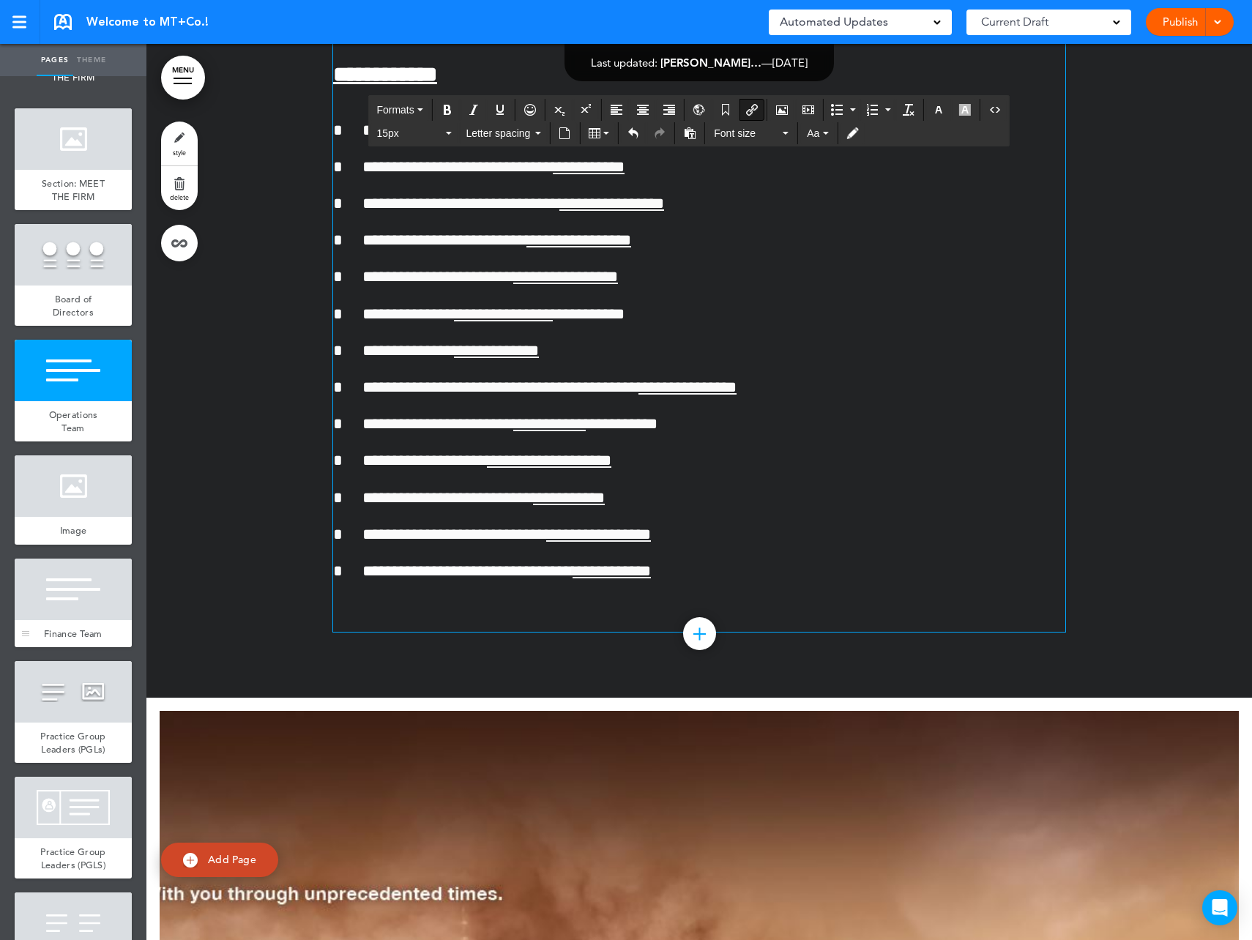
click at [70, 640] on span "Finance Team" at bounding box center [73, 634] width 59 height 12
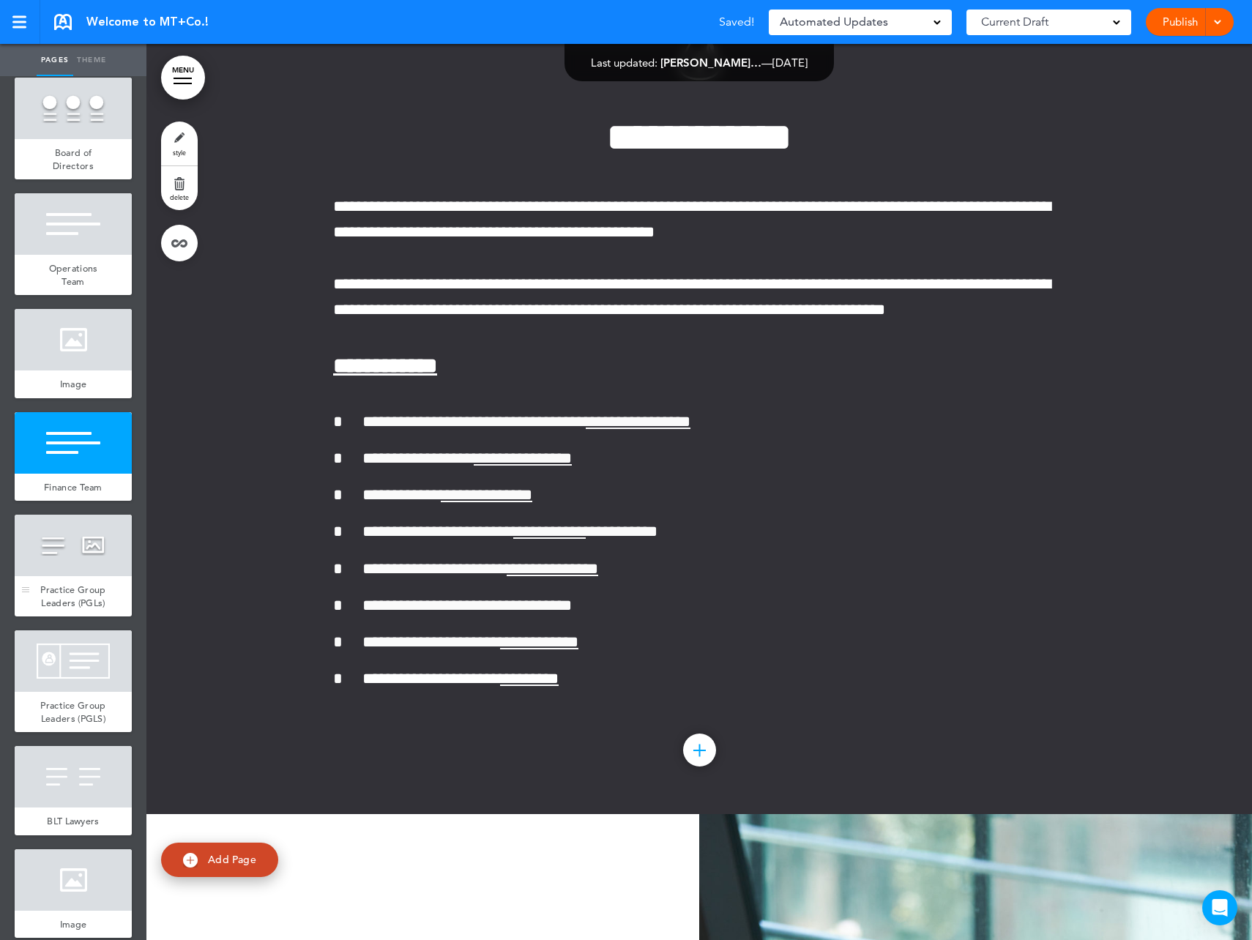
click at [76, 609] on span "Practice Group Leaders (PGLs)" at bounding box center [72, 597] width 65 height 26
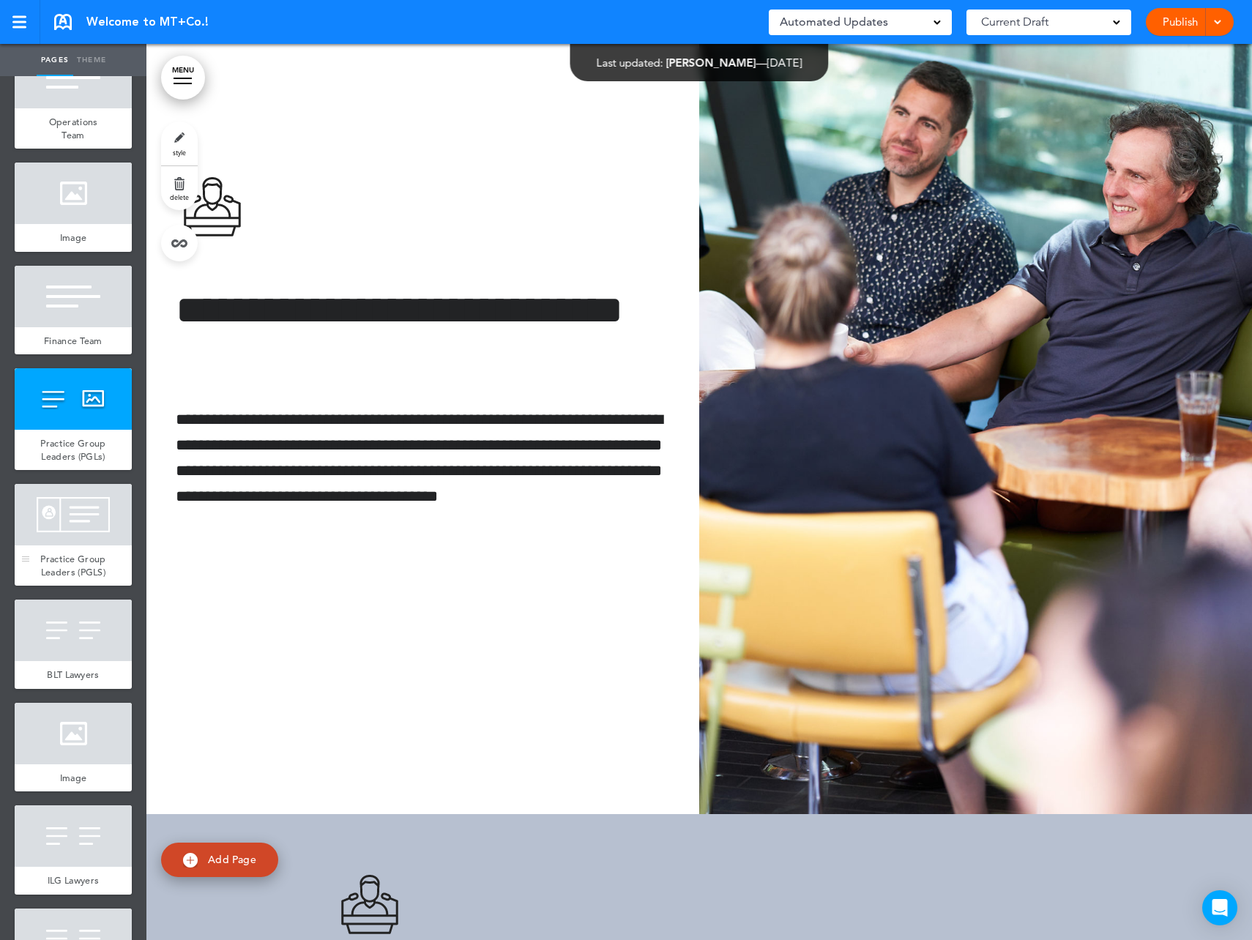
click at [79, 578] on span "Practice Group Leaders (PGLS)" at bounding box center [72, 566] width 65 height 26
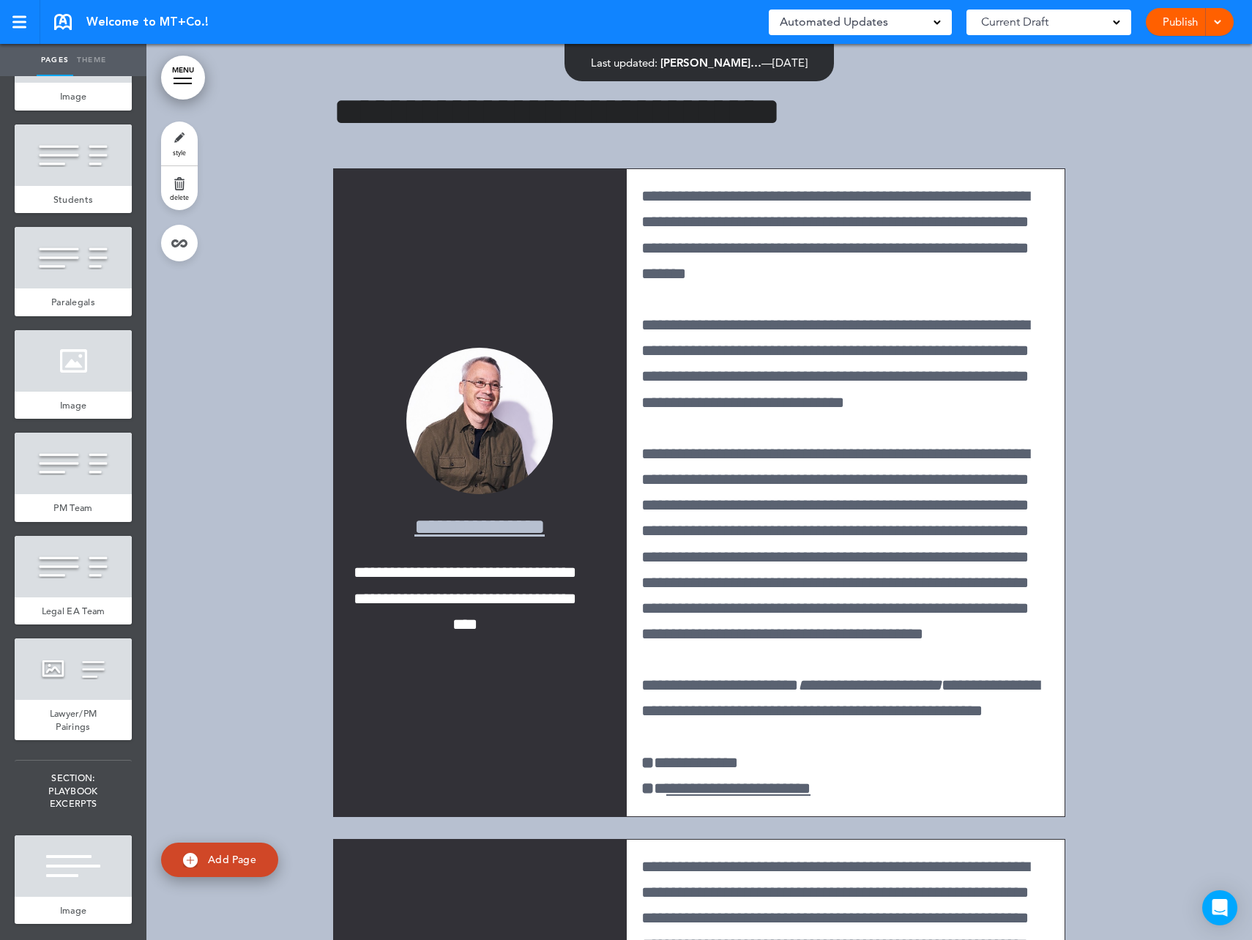
click at [1191, 21] on link "Publish" at bounding box center [1180, 22] width 46 height 28
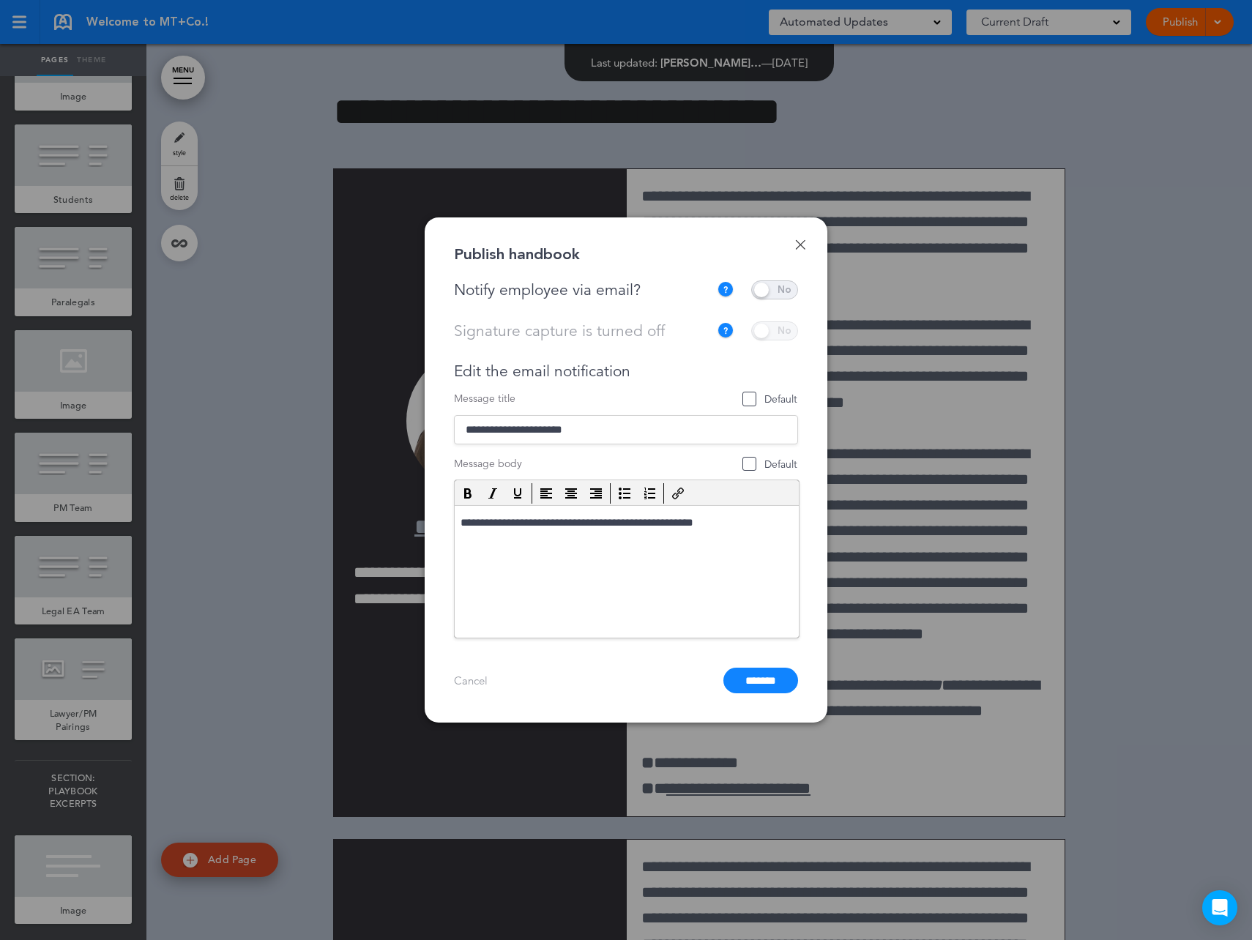
click at [777, 287] on span at bounding box center [774, 289] width 47 height 19
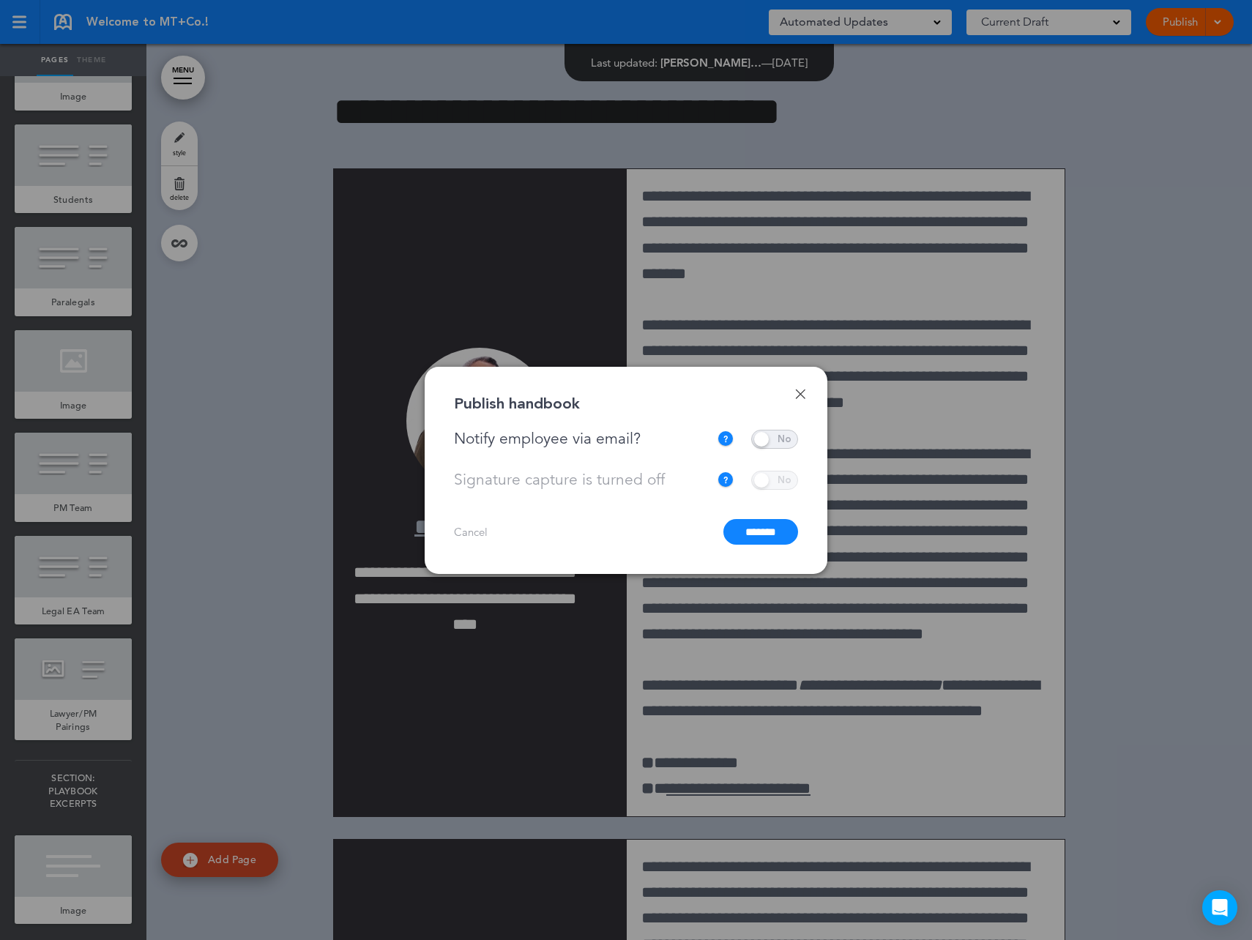
click at [756, 530] on input "*******" at bounding box center [760, 532] width 75 height 26
